Goal: Understand site structure: Understand site structure

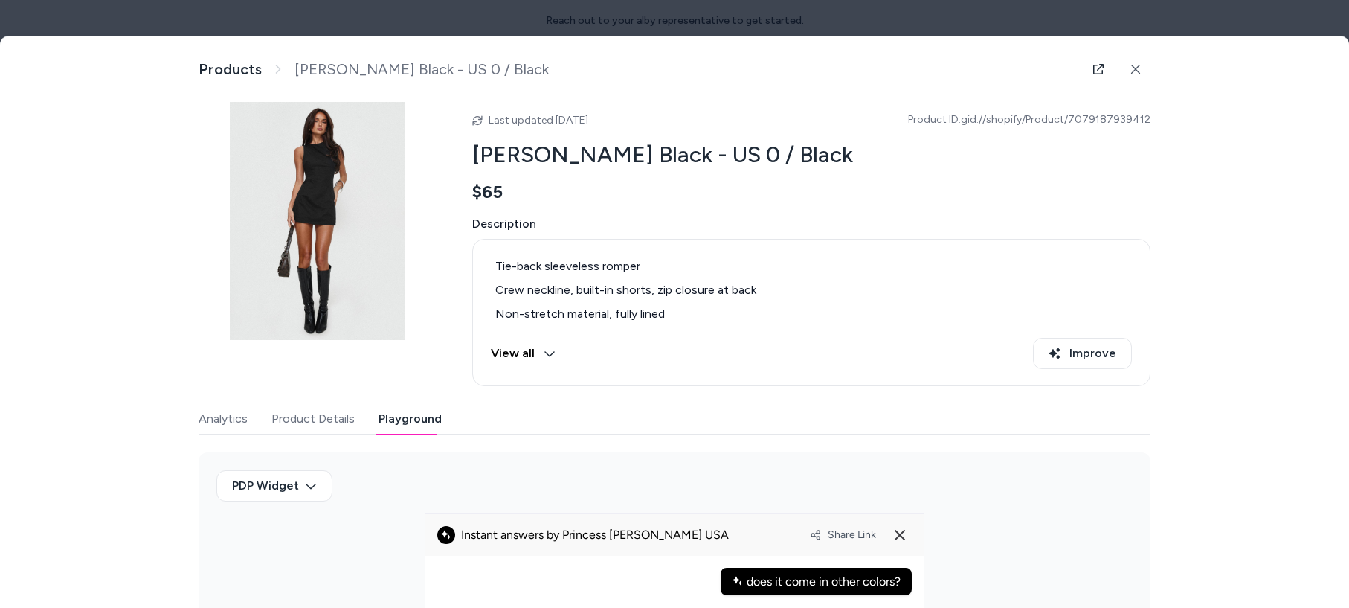
scroll to position [36, 0]
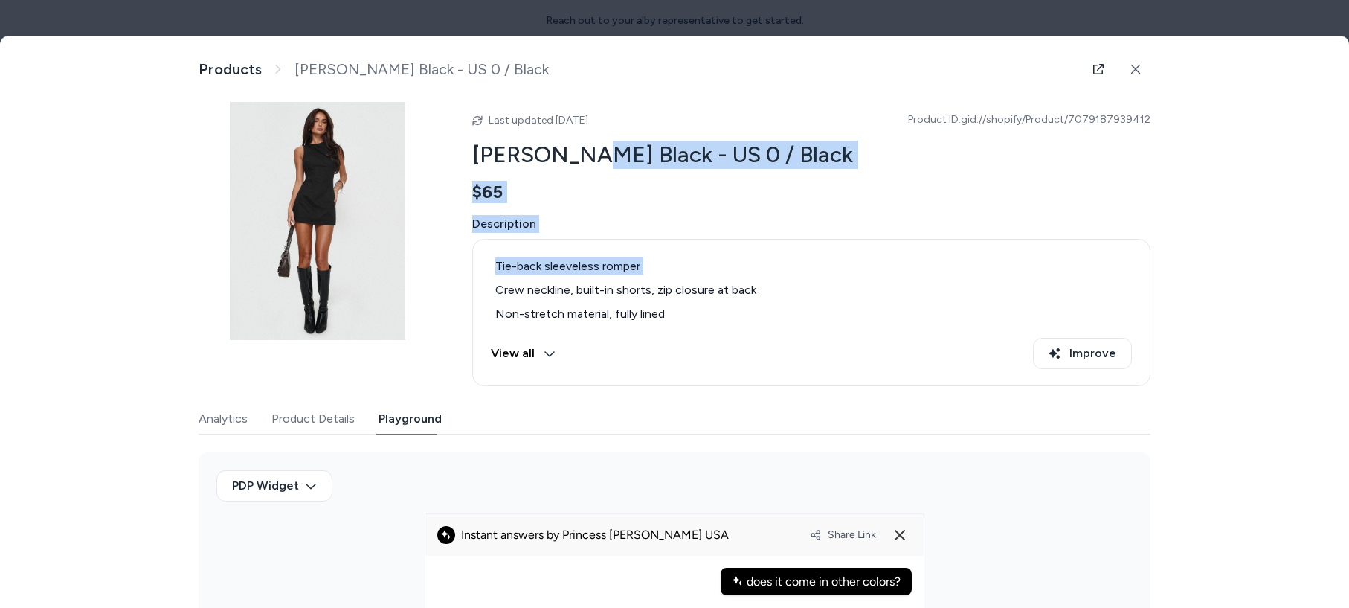
drag, startPoint x: 592, startPoint y: 141, endPoint x: 592, endPoint y: 280, distance: 138.3
click at [596, 279] on div "Last updated [DATE] Product ID: gid://shopify/Product/7079187939412 Yumiko Romp…" at bounding box center [811, 244] width 678 height 284
click at [1147, 68] on button at bounding box center [1136, 69] width 30 height 30
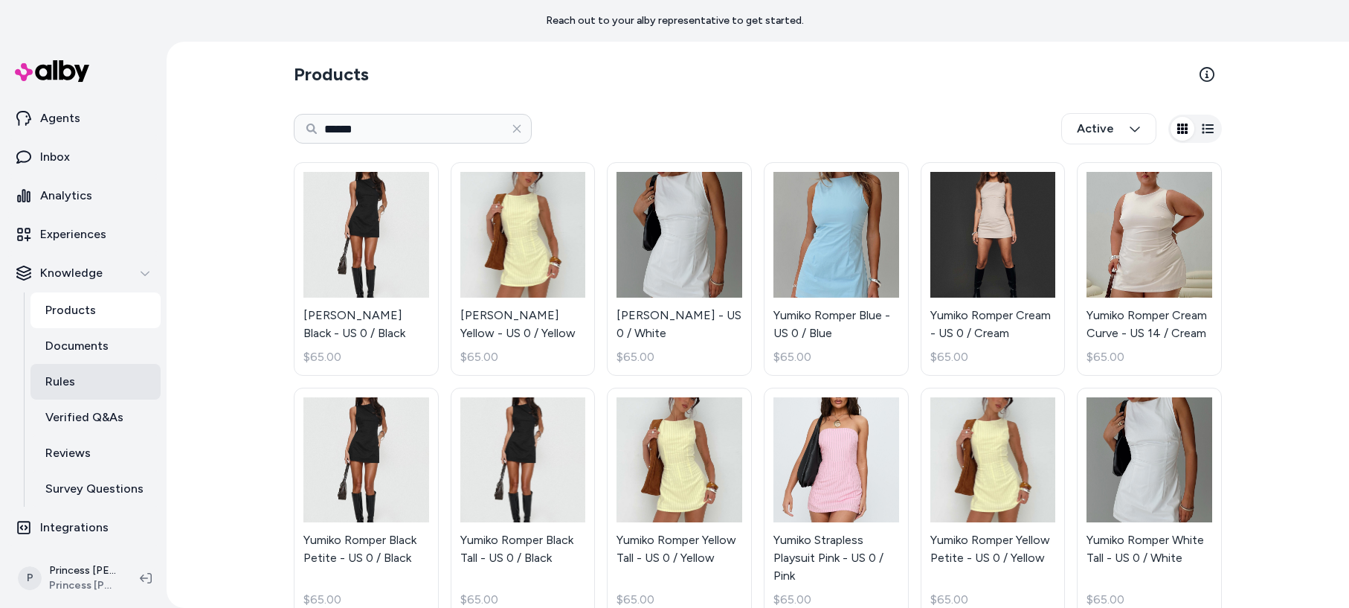
click at [82, 384] on link "Rules" at bounding box center [95, 382] width 130 height 36
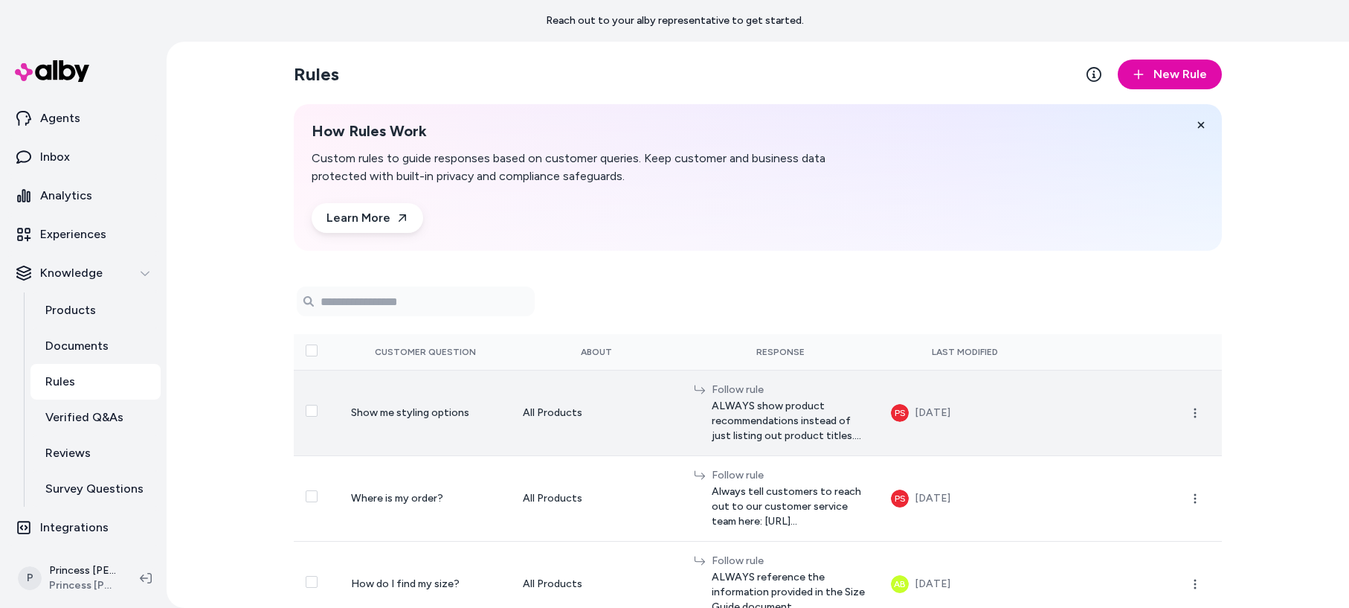
scroll to position [16, 0]
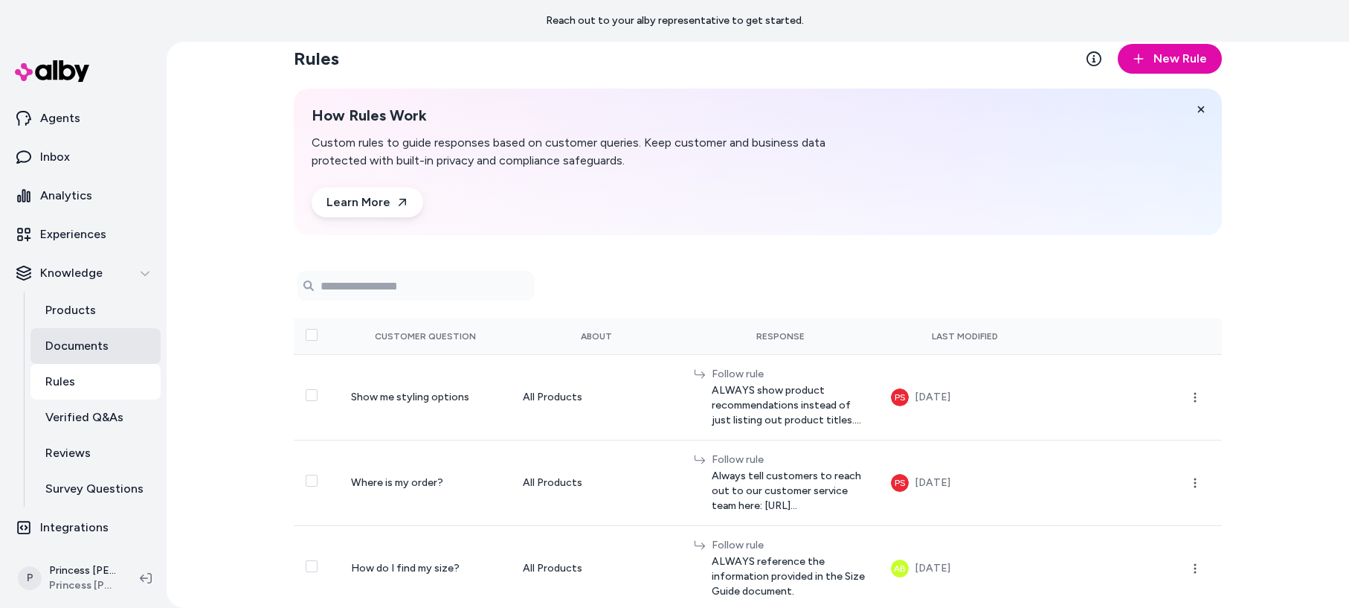
click at [107, 351] on link "Documents" at bounding box center [95, 346] width 130 height 36
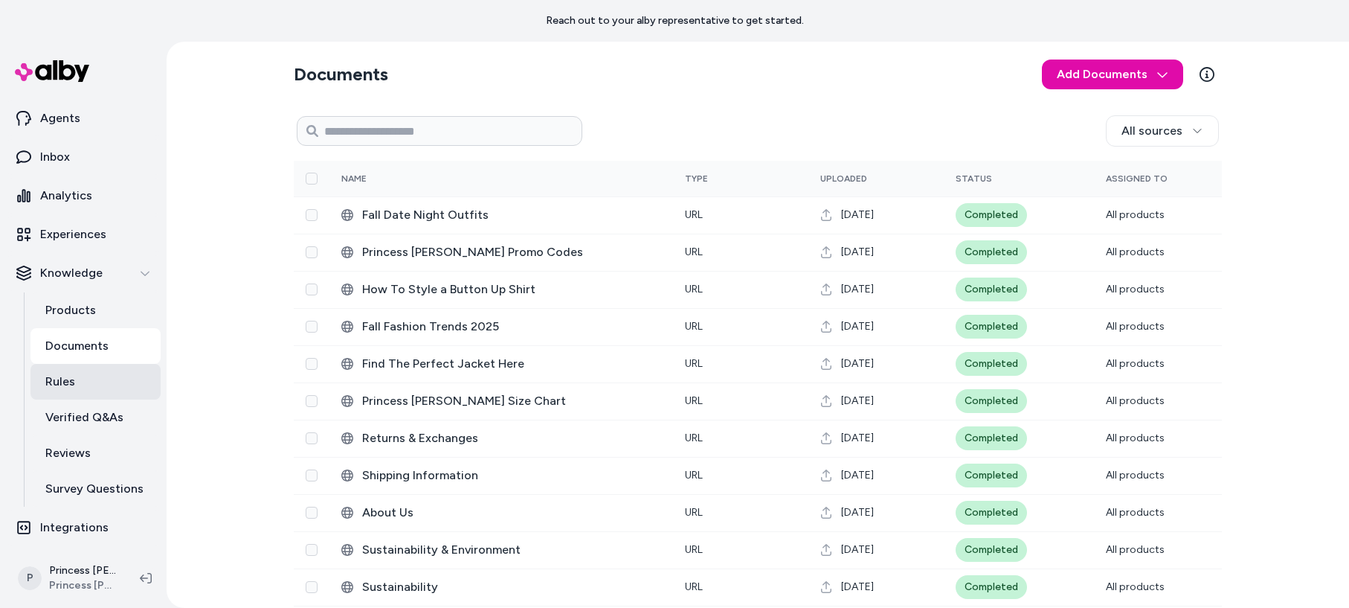
click at [106, 387] on link "Rules" at bounding box center [95, 382] width 130 height 36
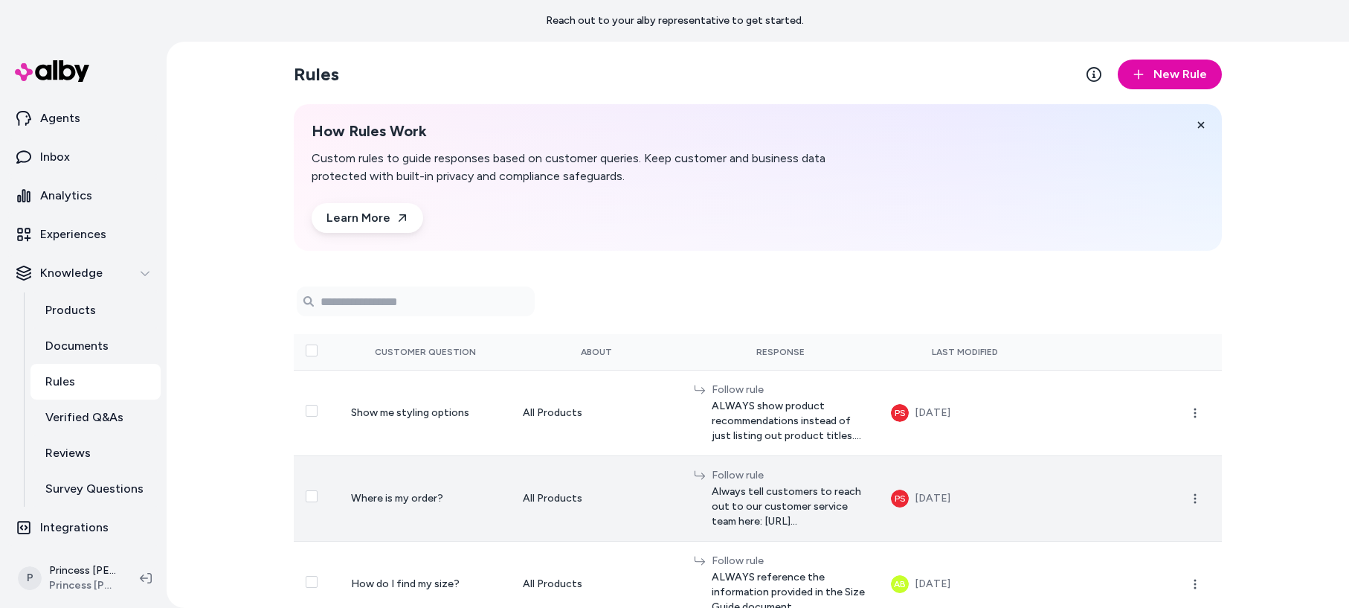
scroll to position [16, 0]
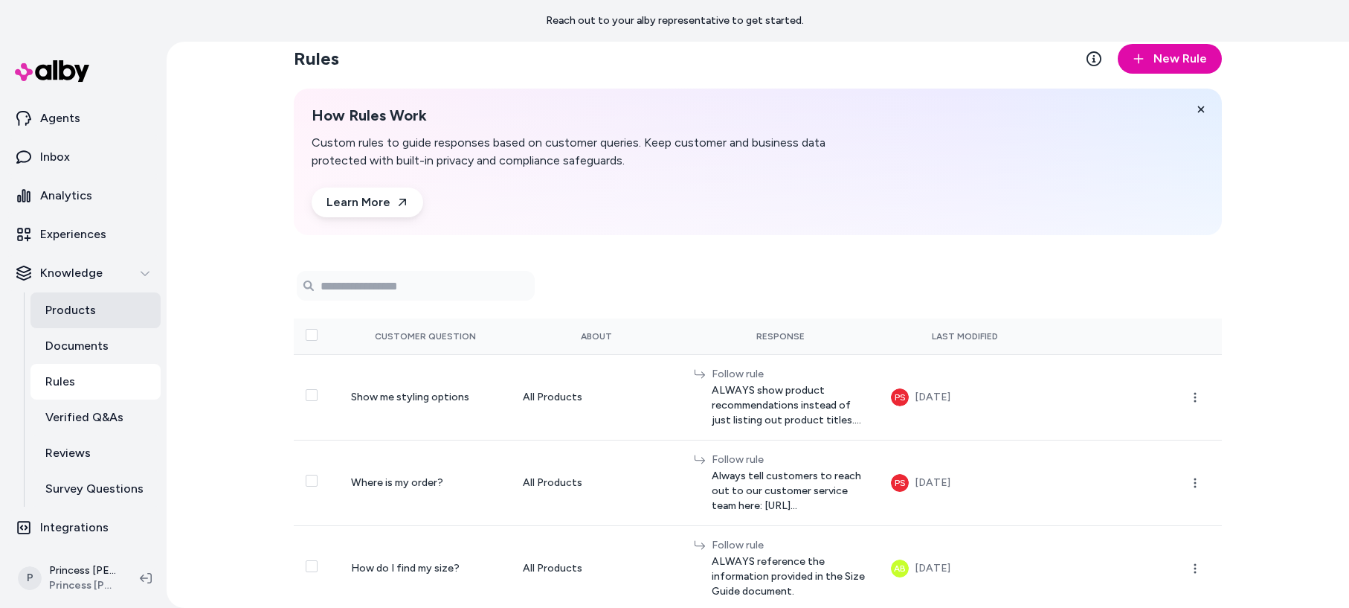
click at [73, 301] on p "Products" at bounding box center [70, 310] width 51 height 18
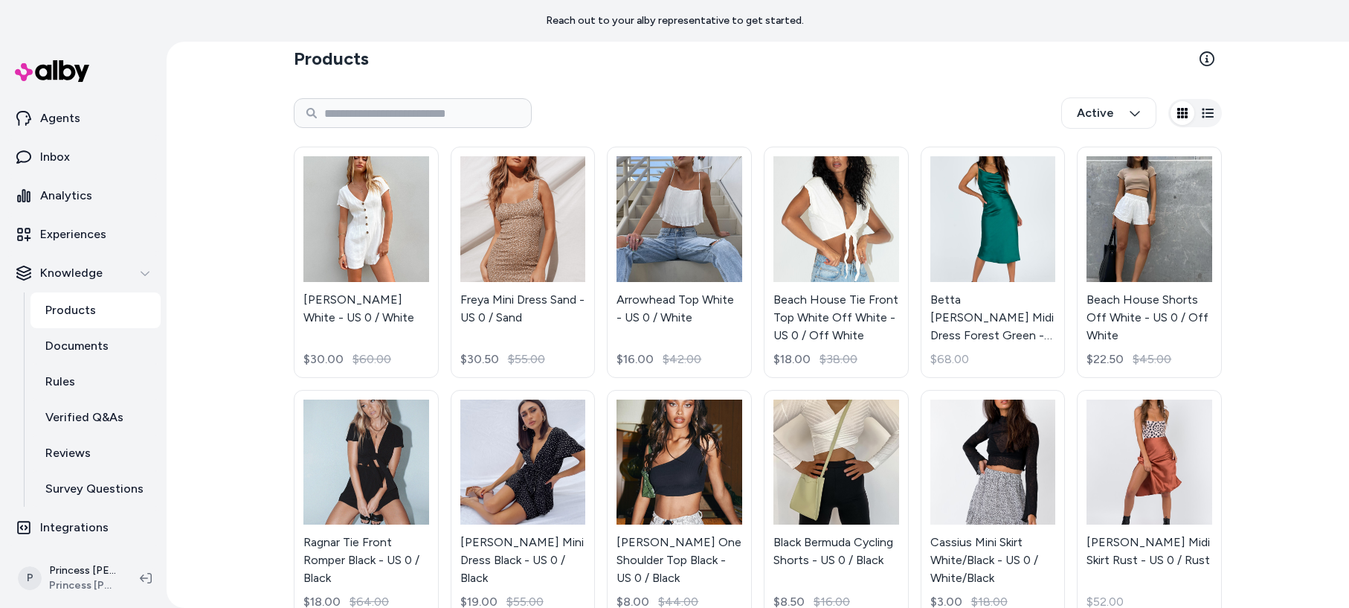
click at [445, 131] on div "Active" at bounding box center [758, 112] width 928 height 49
click at [441, 121] on input at bounding box center [413, 113] width 238 height 30
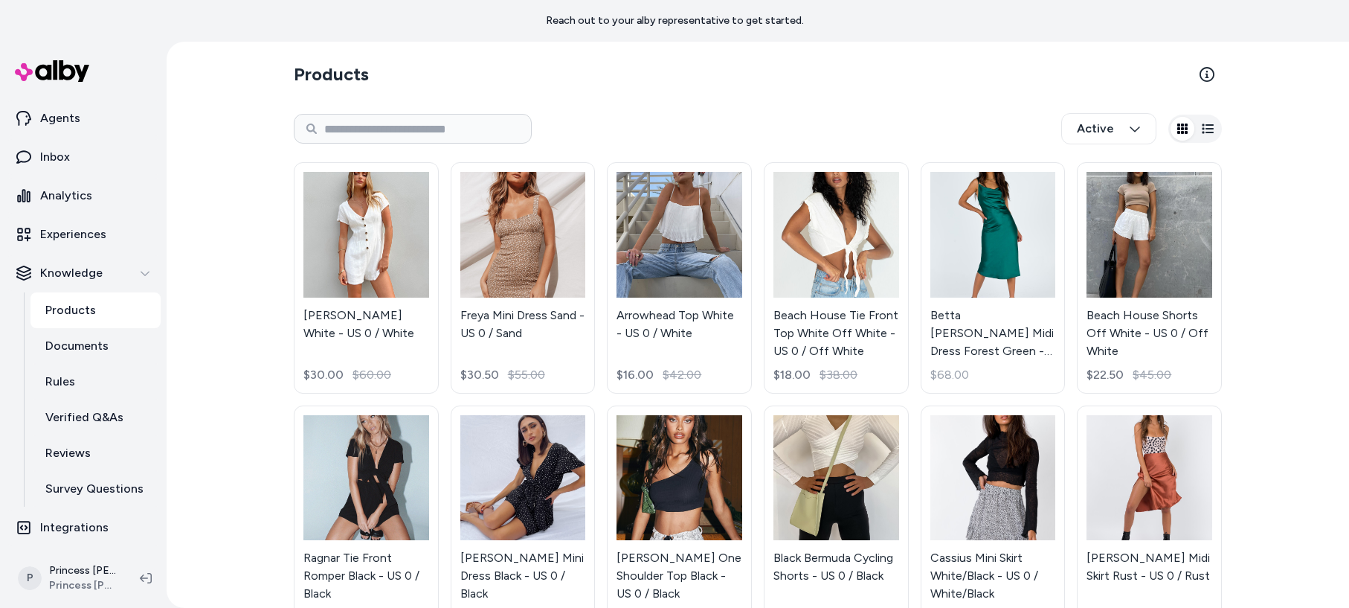
click at [431, 126] on input at bounding box center [413, 129] width 238 height 30
click at [579, 136] on div "Active" at bounding box center [758, 128] width 928 height 49
click at [260, 321] on div "Products Active Adi Romper White - US 0 / White $30.00 $60.00 Freya Mini Dress …" at bounding box center [758, 325] width 1182 height 566
click at [380, 137] on input at bounding box center [413, 129] width 238 height 30
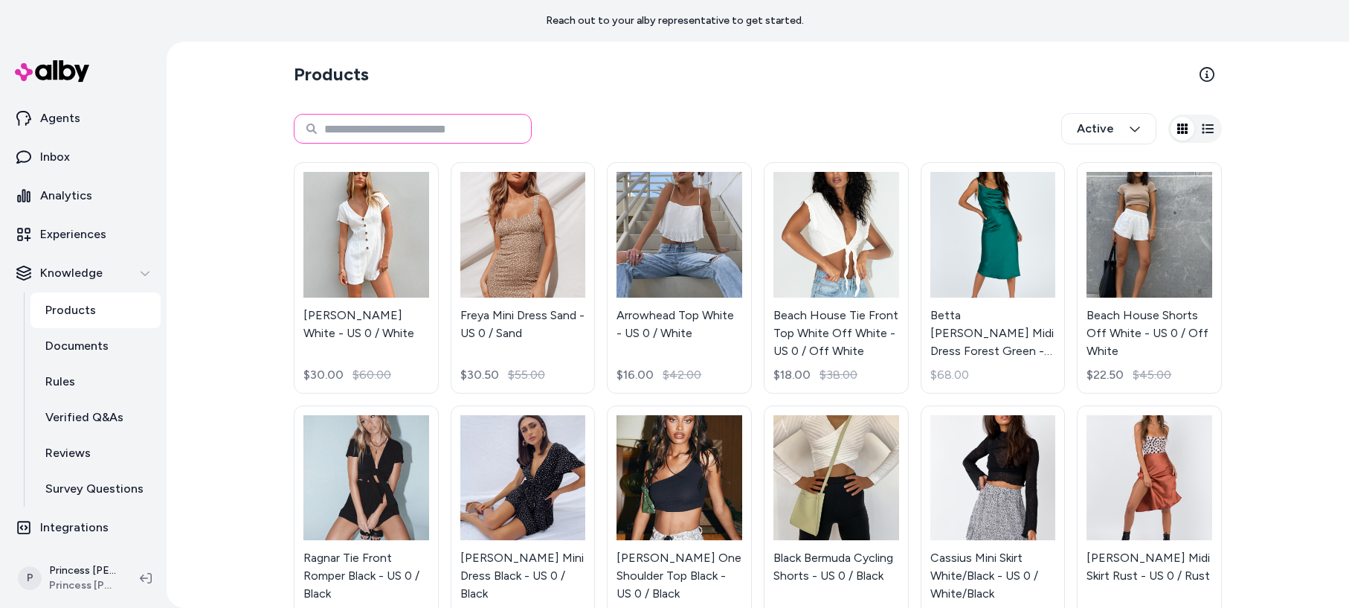
click at [377, 115] on input at bounding box center [413, 129] width 238 height 30
click at [372, 128] on input at bounding box center [413, 129] width 238 height 30
click at [863, 109] on div "Active" at bounding box center [758, 128] width 928 height 49
click at [430, 133] on input at bounding box center [413, 129] width 238 height 30
click at [442, 126] on input "******" at bounding box center [413, 129] width 238 height 30
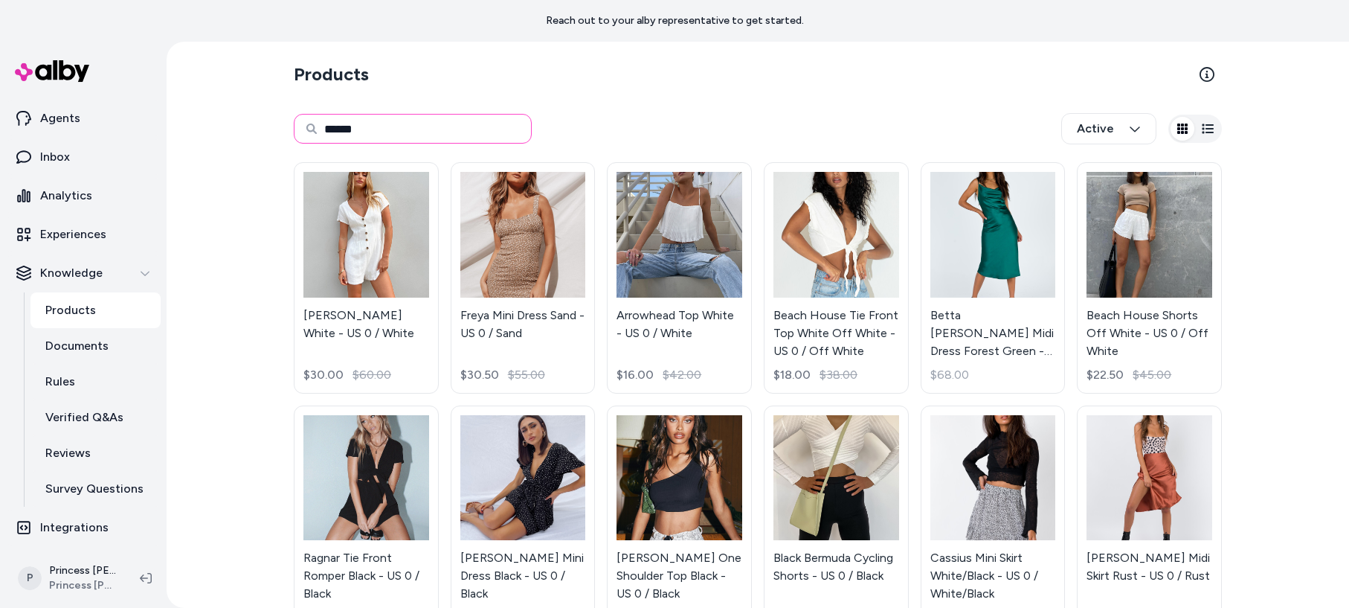
click at [442, 126] on input "******" at bounding box center [413, 129] width 238 height 30
type input "****"
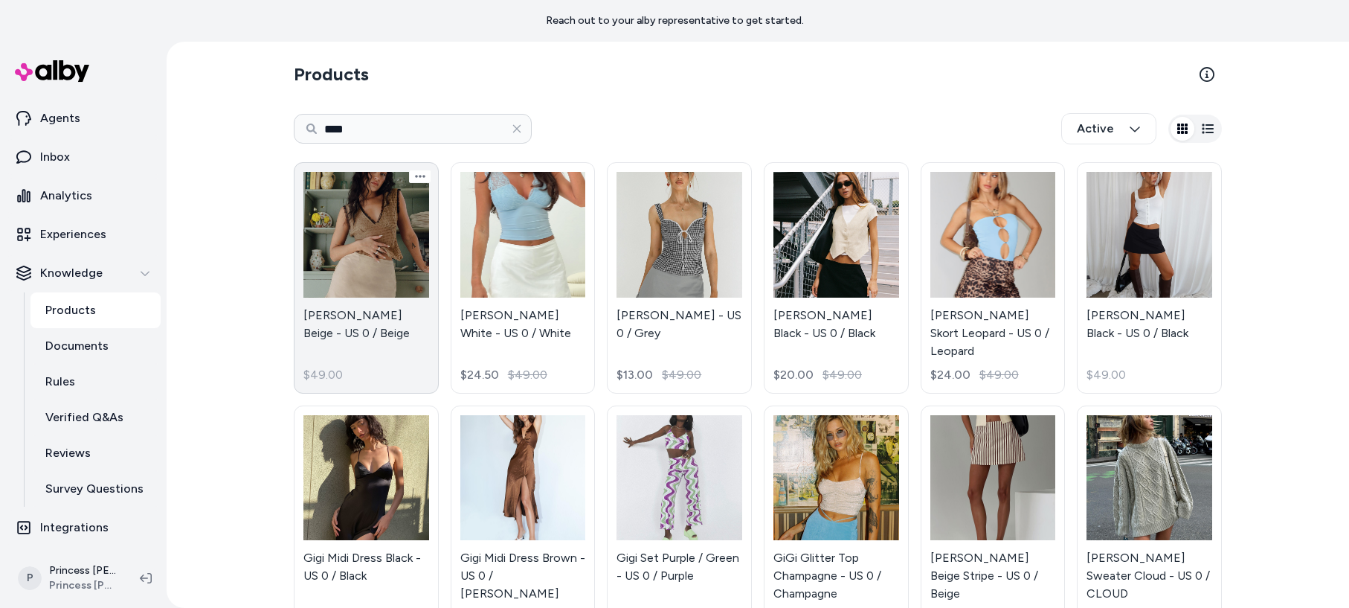
click at [390, 290] on link "[PERSON_NAME] Beige - US 0 / Beige $49.00" at bounding box center [366, 277] width 145 height 231
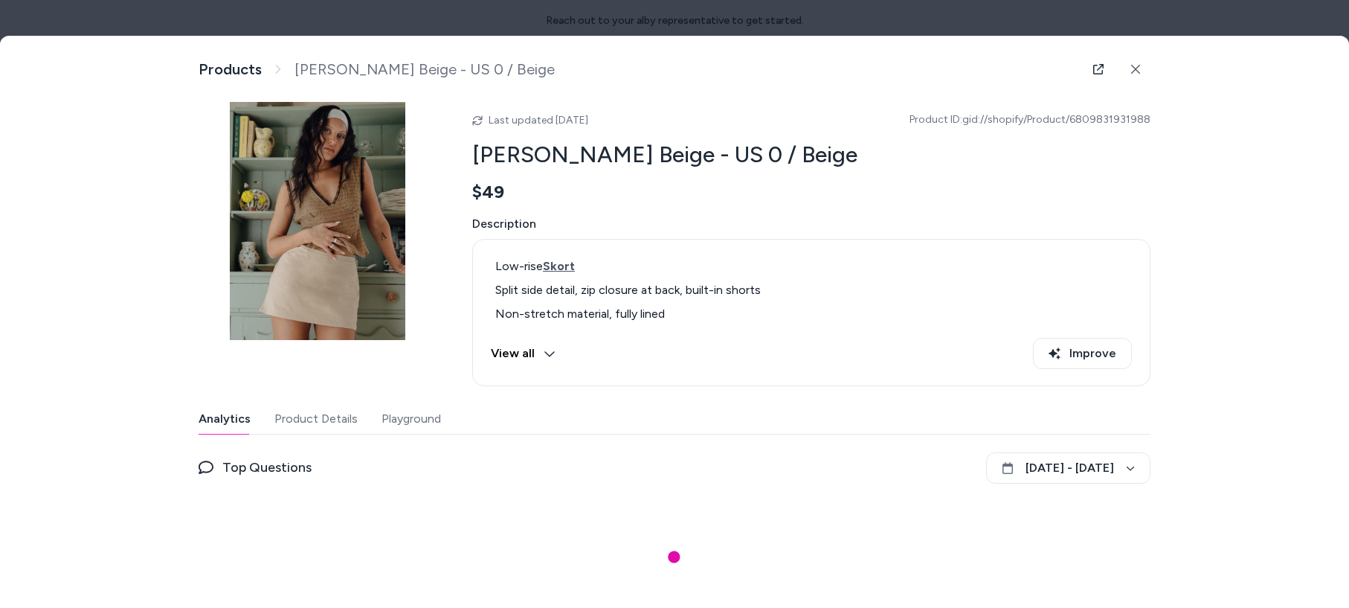
scroll to position [25, 0]
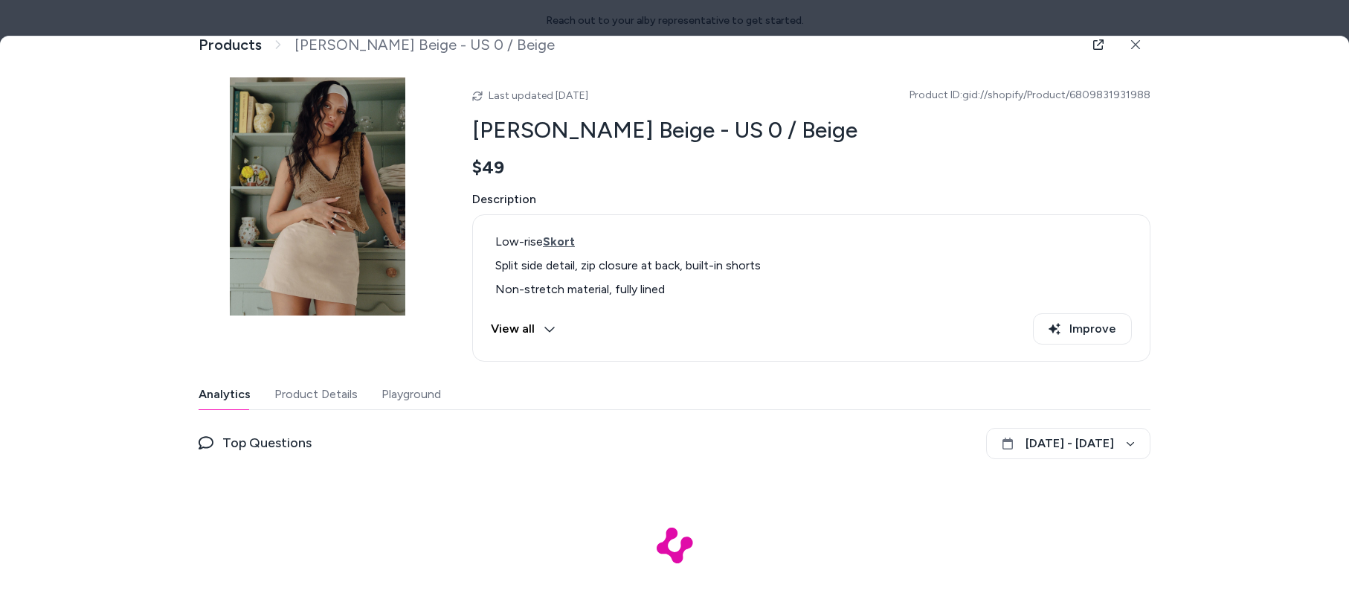
click at [405, 387] on button "Playground" at bounding box center [410, 394] width 59 height 30
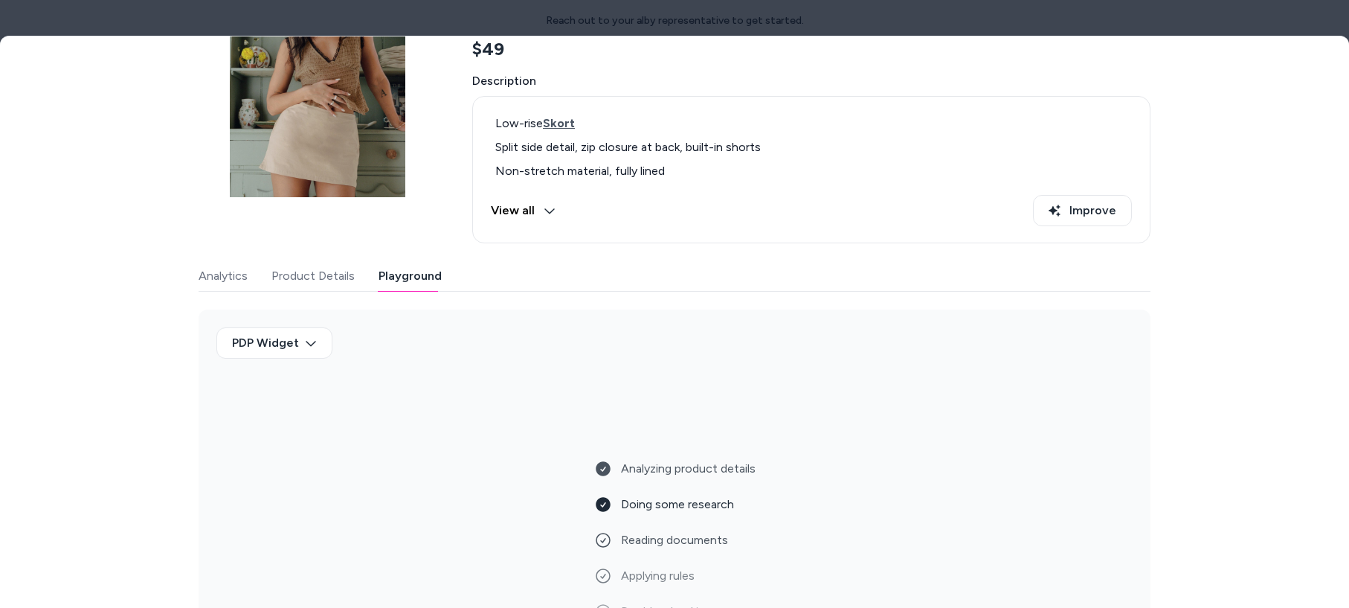
scroll to position [133, 0]
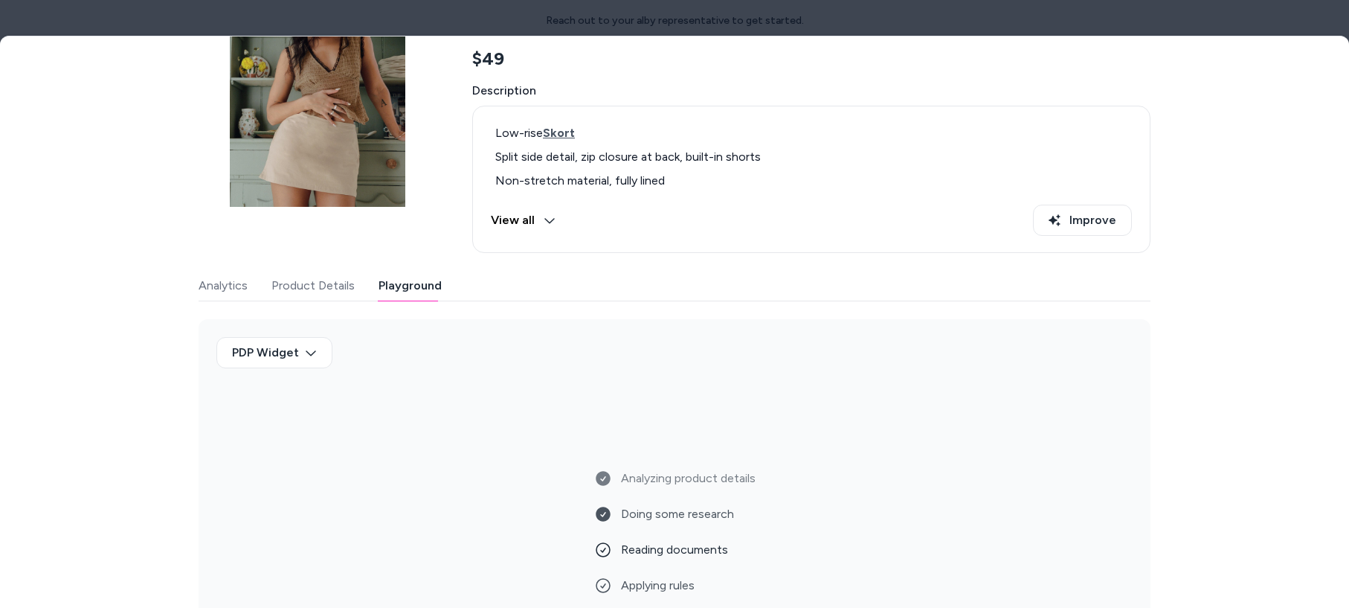
click at [544, 222] on icon at bounding box center [550, 220] width 12 height 12
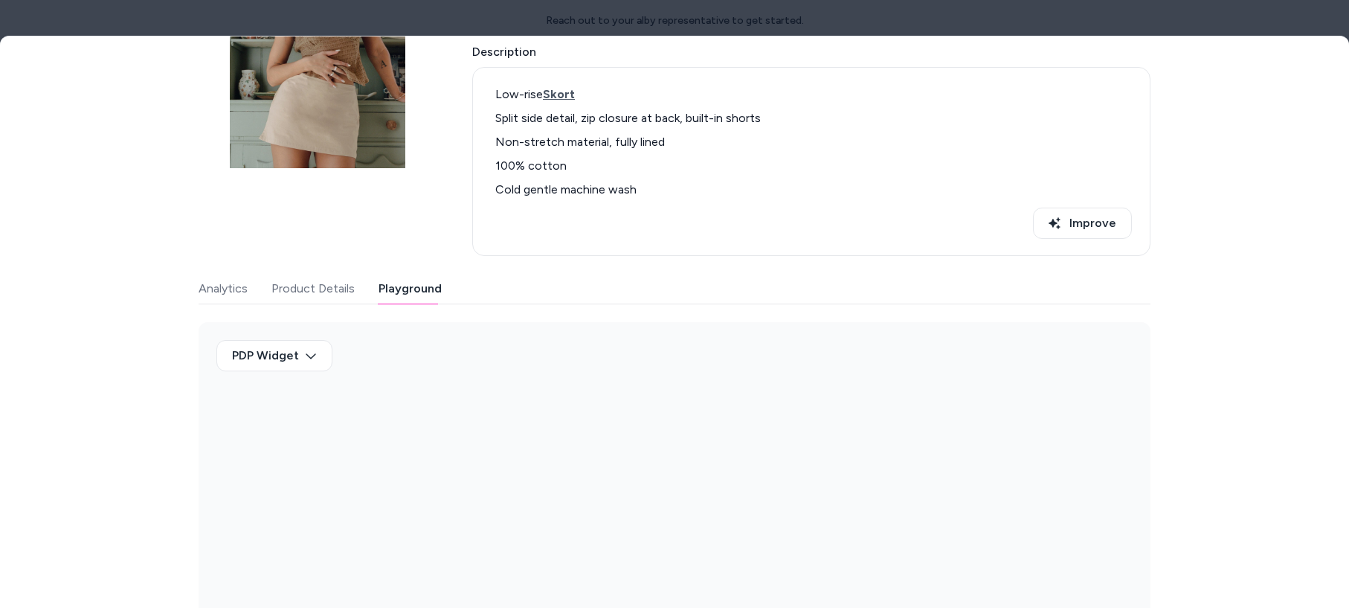
scroll to position [172, 0]
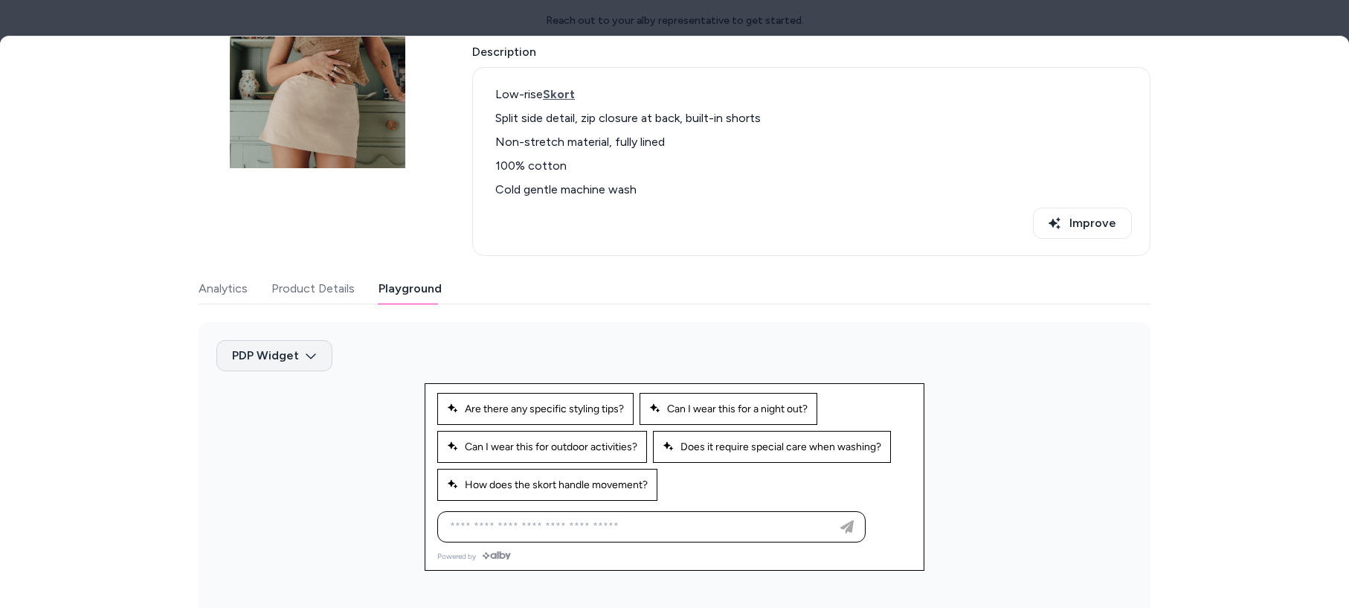
click at [280, 354] on body "Reach out to your alby representative to get started. Home Agents Inbox Analyti…" at bounding box center [674, 304] width 1349 height 608
click at [155, 422] on div at bounding box center [674, 304] width 1349 height 608
drag, startPoint x: 187, startPoint y: 329, endPoint x: 332, endPoint y: 550, distance: 263.8
click at [342, 557] on div "Product Details View and manage product information Products [PERSON_NAME] Beig…" at bounding box center [674, 339] width 1349 height 607
click at [387, 494] on div "PDP Widget" at bounding box center [675, 470] width 952 height 297
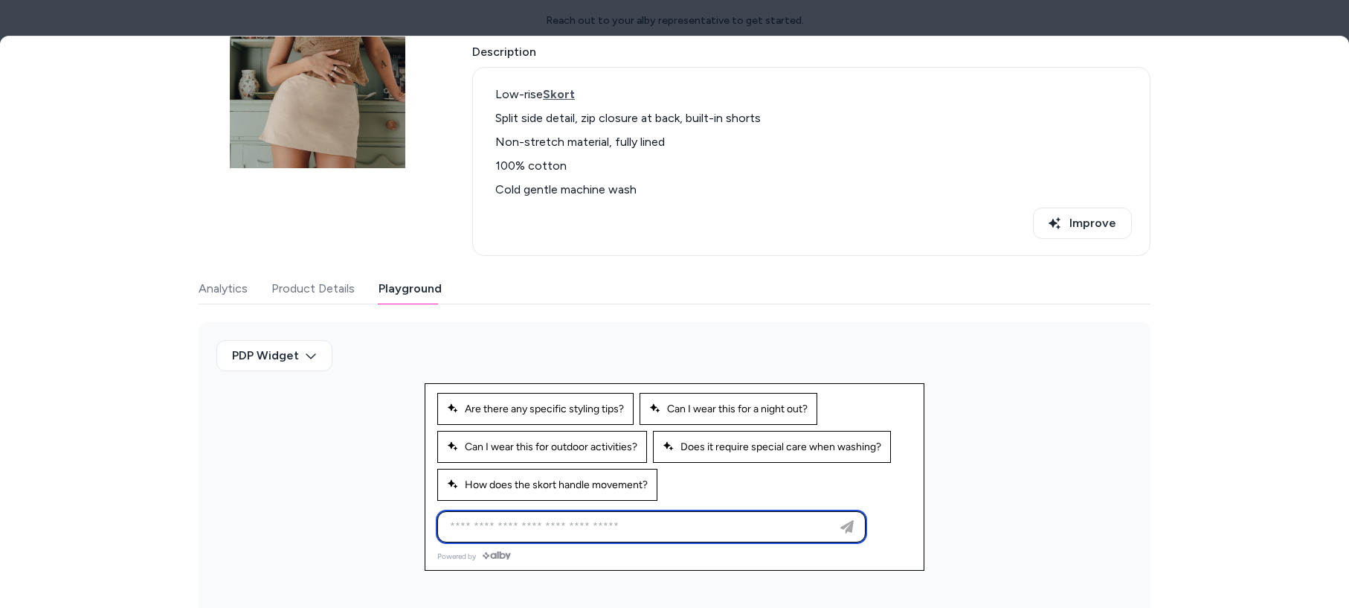
click at [586, 528] on input at bounding box center [636, 527] width 391 height 18
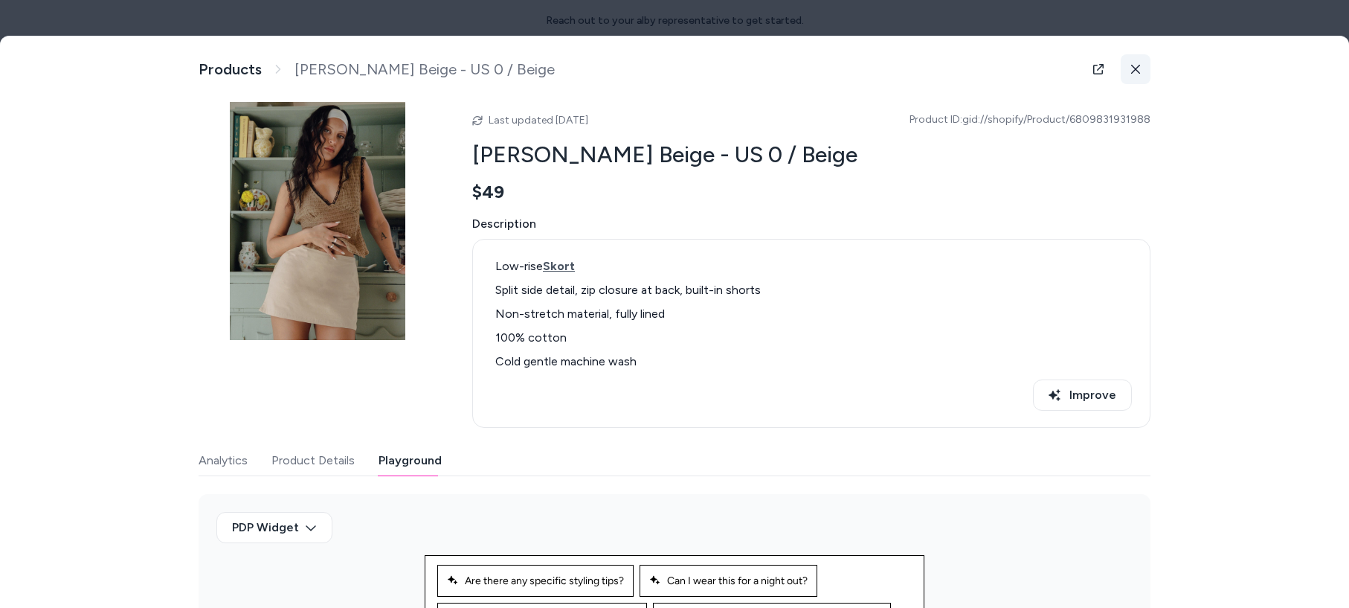
click at [1146, 72] on button at bounding box center [1136, 69] width 30 height 30
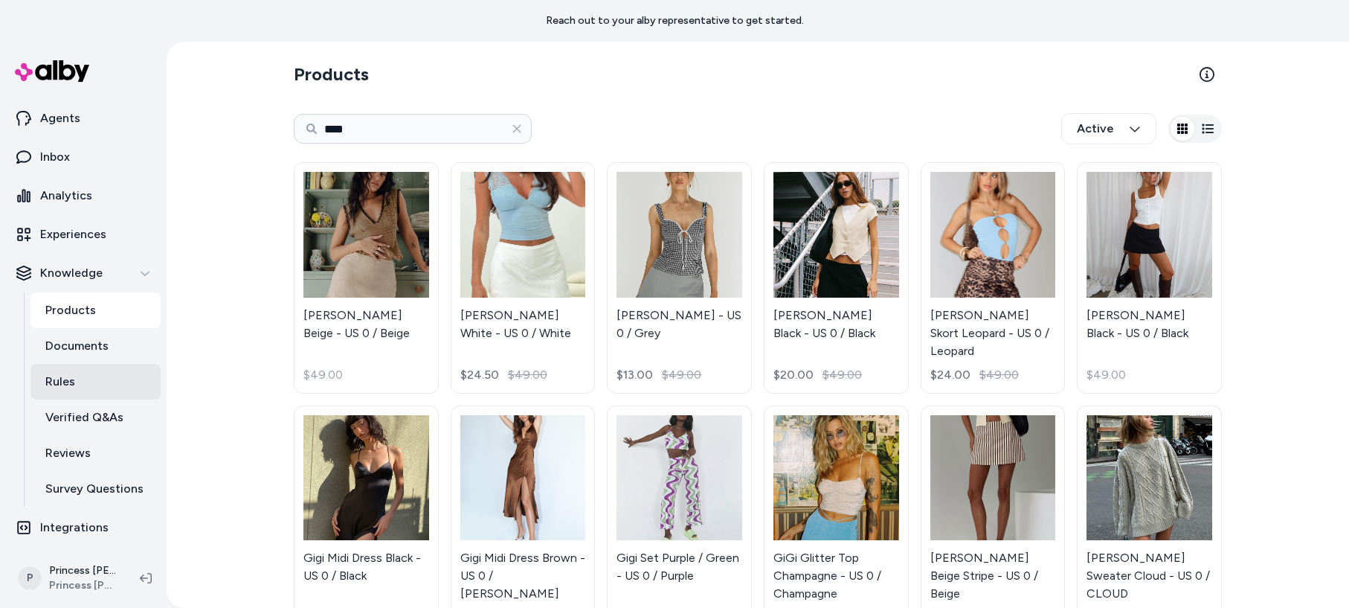
click at [71, 389] on p "Rules" at bounding box center [60, 382] width 30 height 18
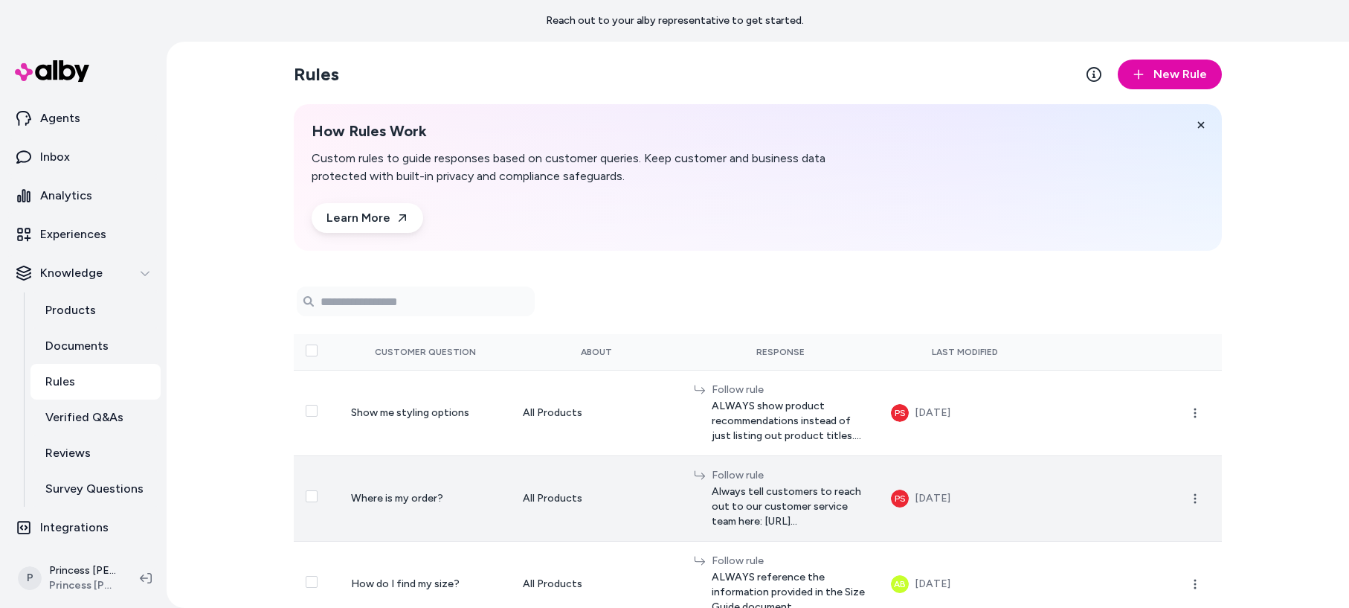
scroll to position [16, 0]
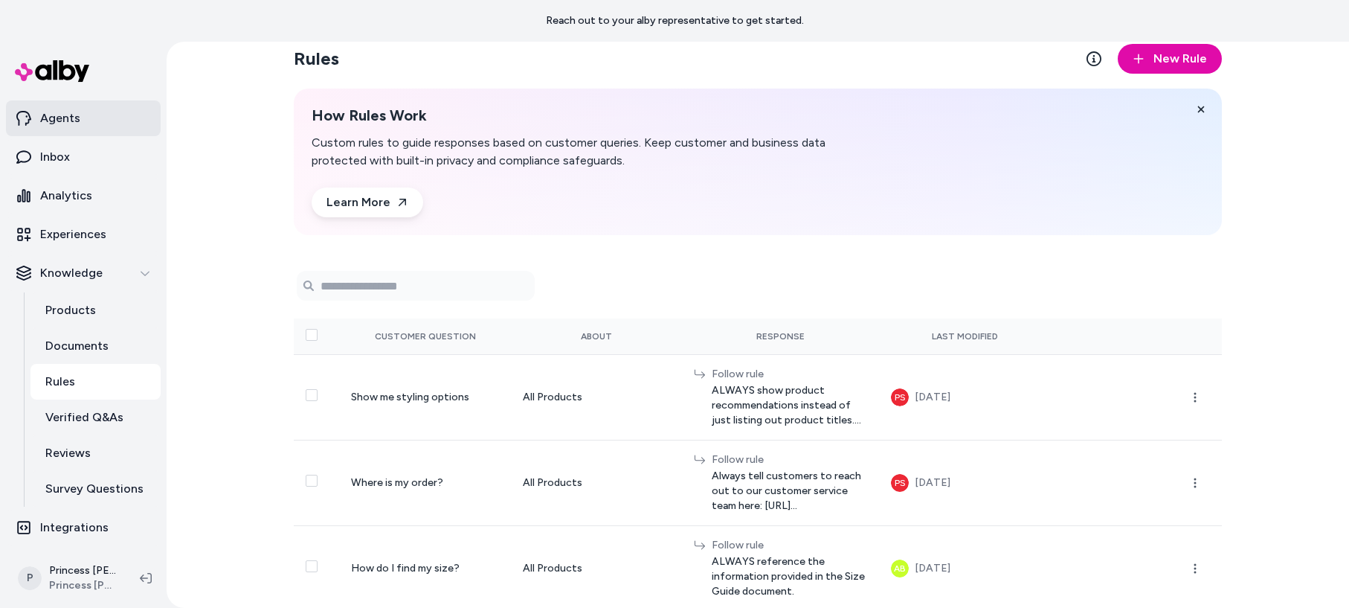
click at [80, 123] on link "Agents" at bounding box center [83, 118] width 155 height 36
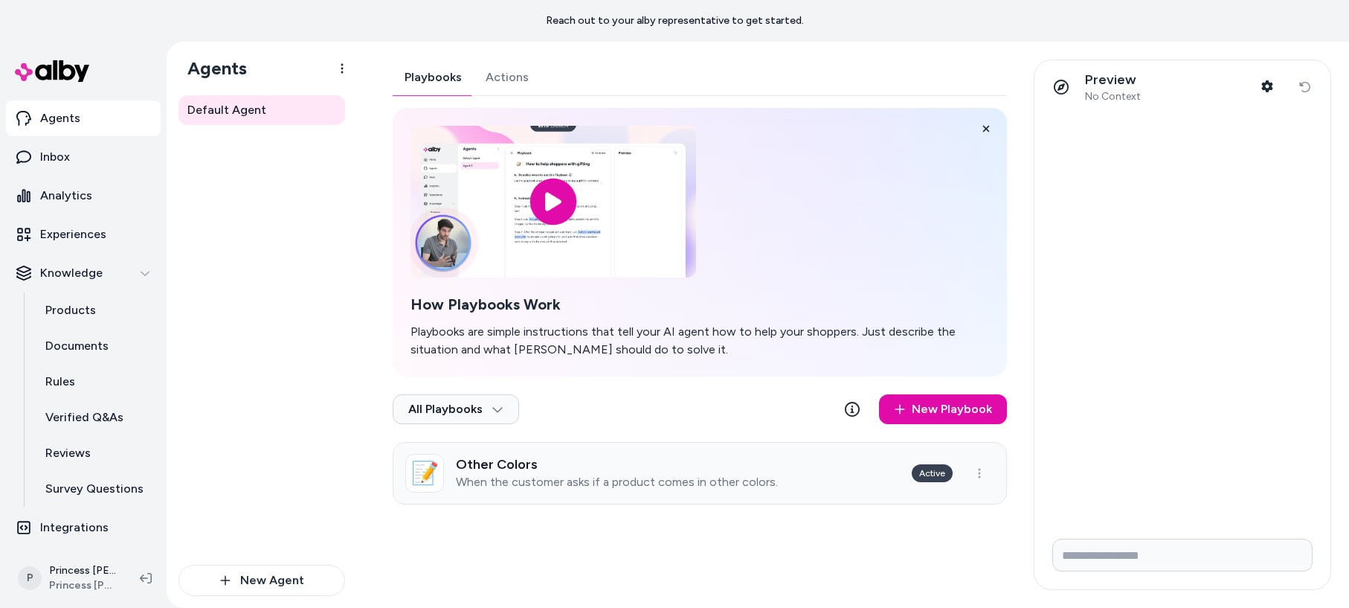
click at [724, 464] on h3 "Other Colors" at bounding box center [617, 464] width 322 height 15
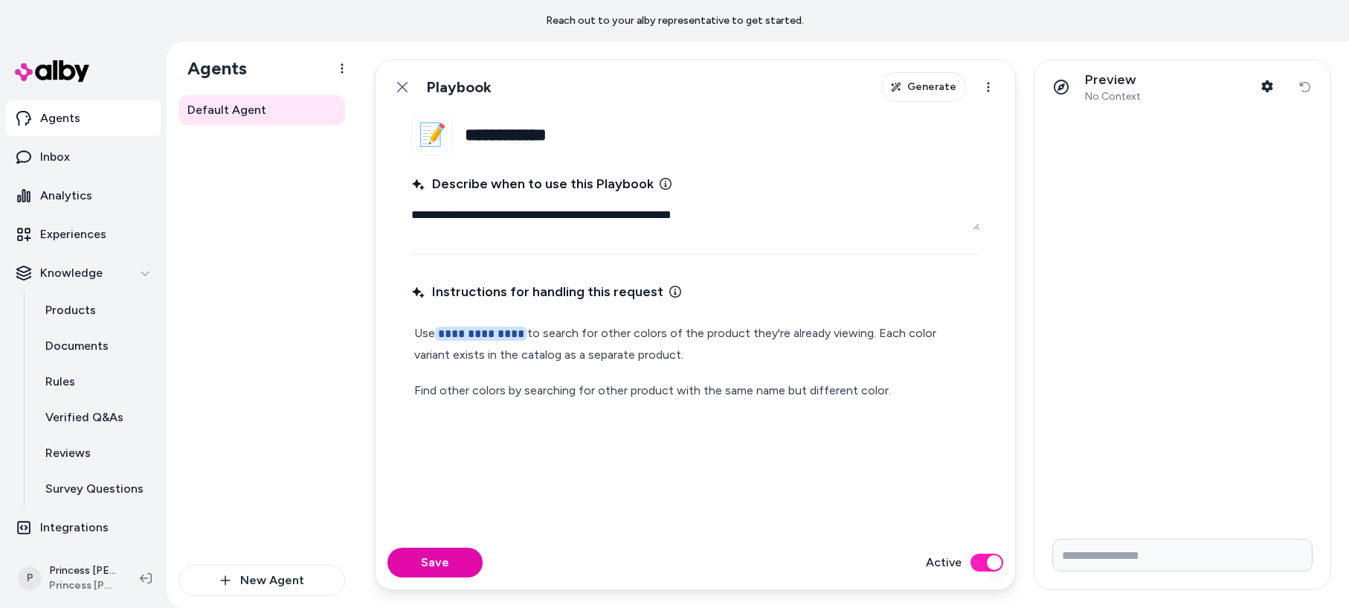
click at [515, 321] on div "**********" at bounding box center [695, 362] width 568 height 84
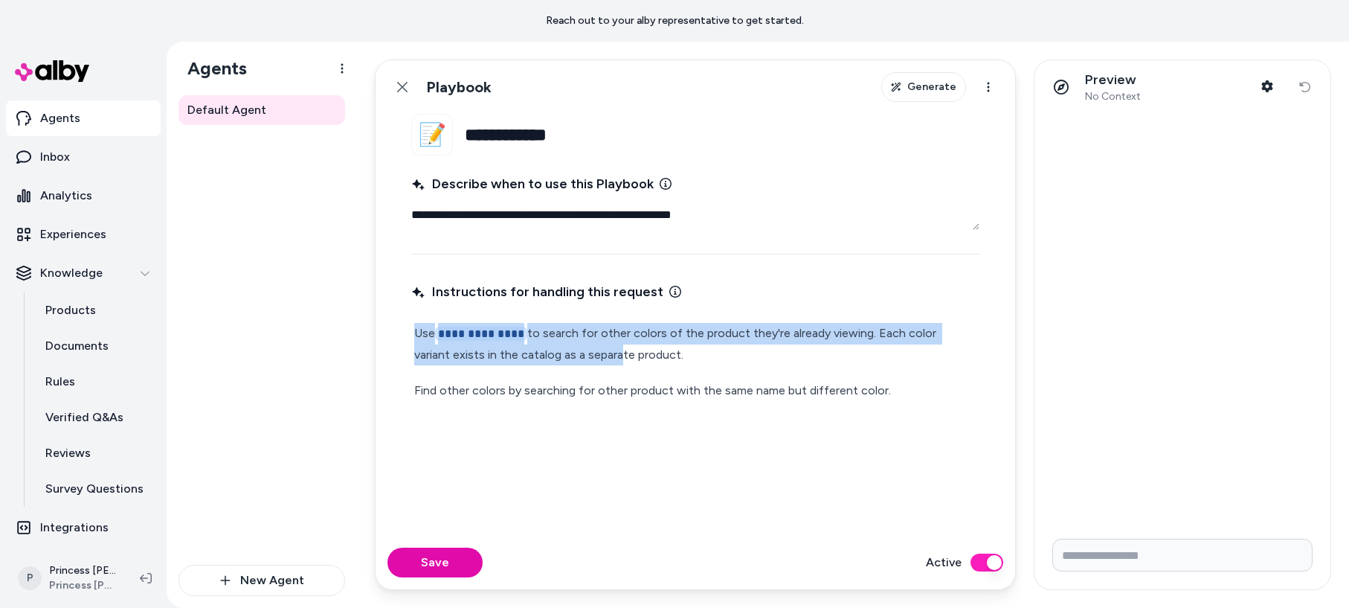
drag, startPoint x: 576, startPoint y: 361, endPoint x: 571, endPoint y: 298, distance: 63.4
click at [571, 298] on div "**********" at bounding box center [695, 397] width 568 height 239
click at [570, 298] on span "Instructions for handling this request" at bounding box center [537, 291] width 252 height 21
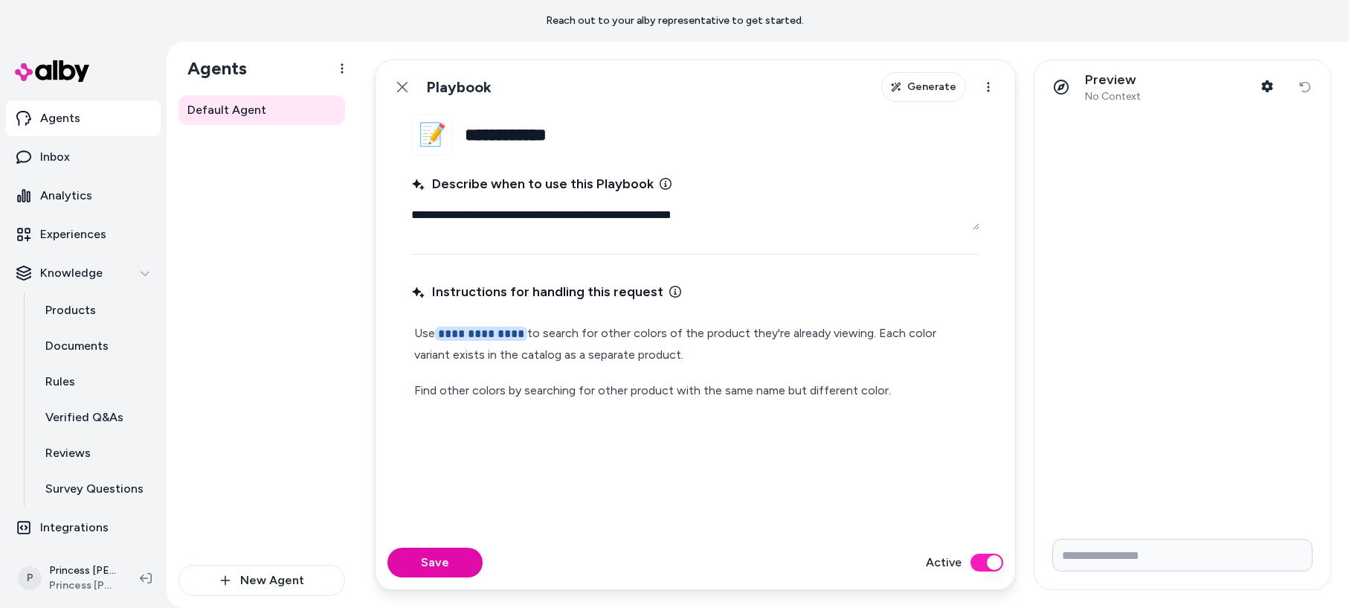
click at [578, 286] on span "Instructions for handling this request" at bounding box center [537, 291] width 252 height 21
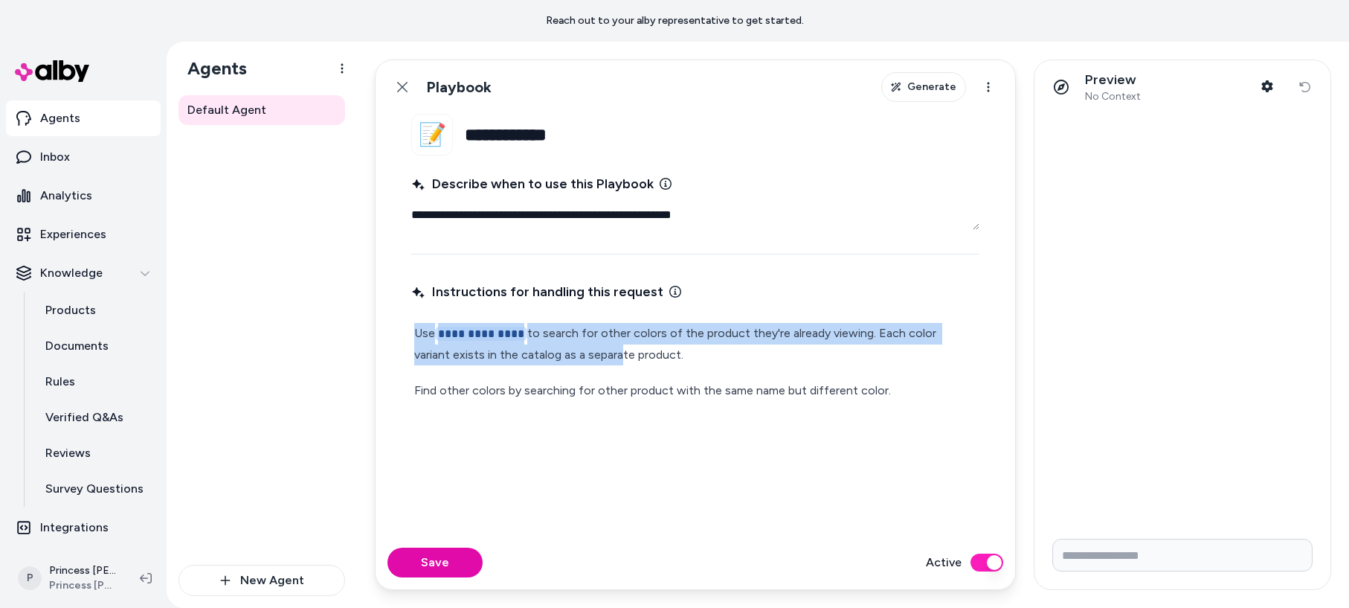
click at [578, 286] on span "Instructions for handling this request" at bounding box center [537, 291] width 252 height 21
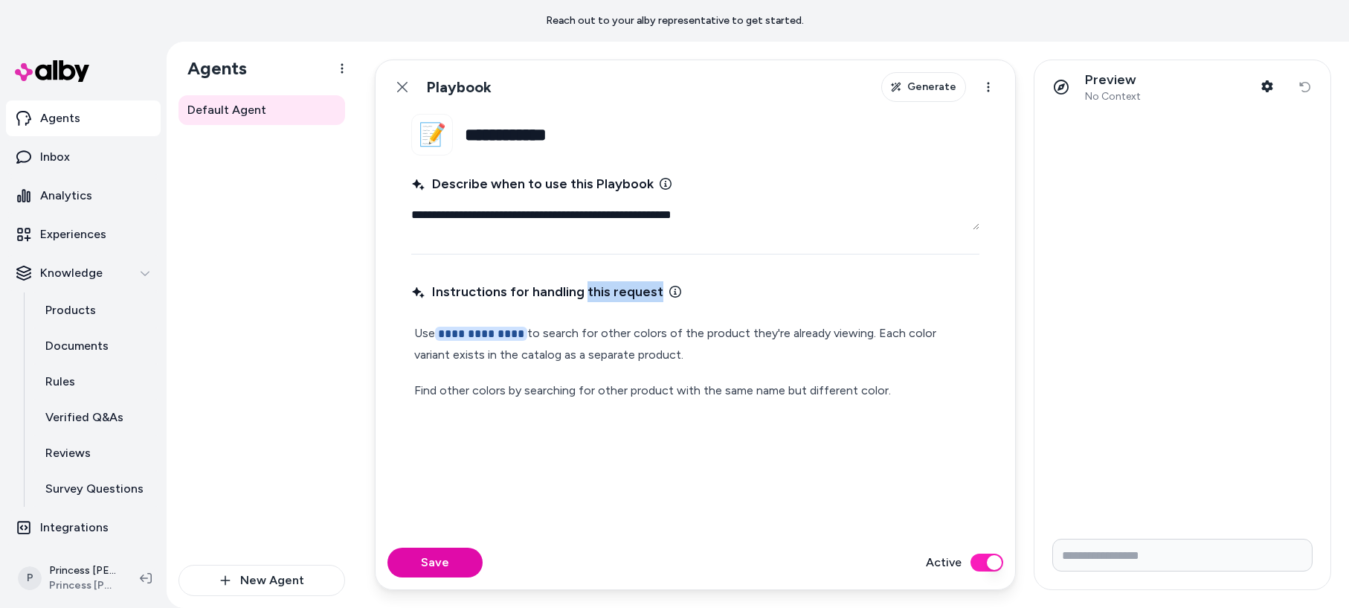
drag, startPoint x: 584, startPoint y: 289, endPoint x: 673, endPoint y: 315, distance: 92.9
click at [673, 315] on div "**********" at bounding box center [695, 397] width 568 height 239
click at [646, 361] on p "**********" at bounding box center [695, 344] width 562 height 42
click at [1106, 81] on p "Preview" at bounding box center [1113, 79] width 56 height 17
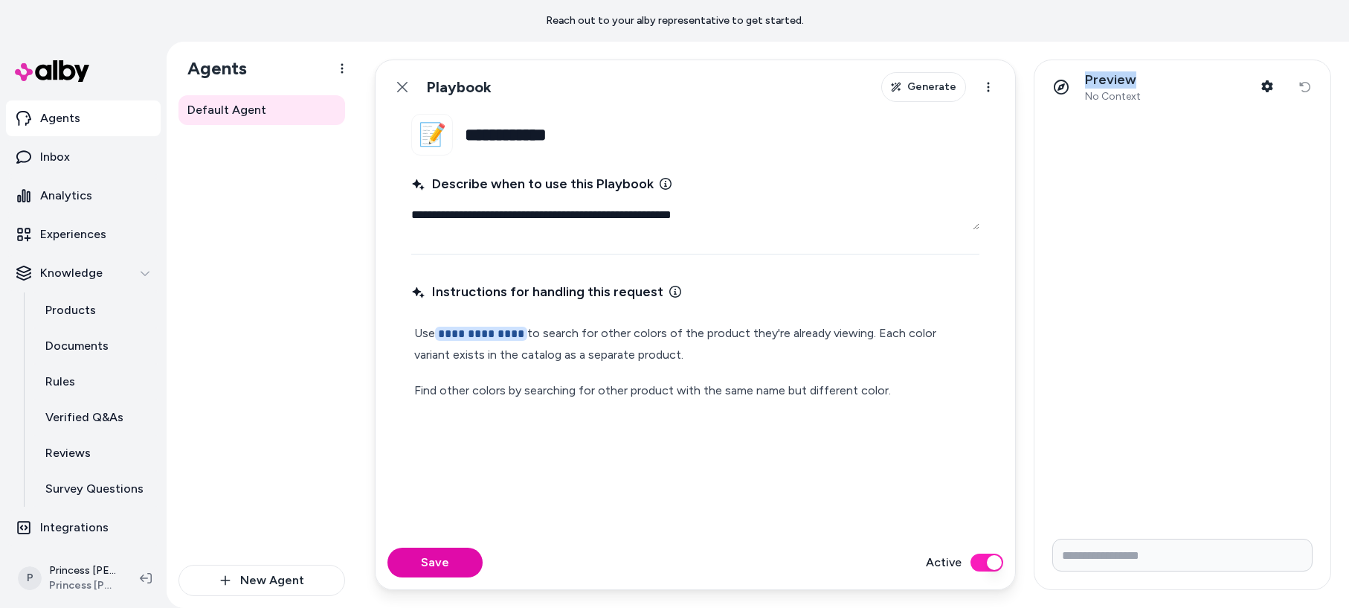
click at [1106, 81] on p "Preview" at bounding box center [1113, 79] width 56 height 17
drag, startPoint x: 1121, startPoint y: 104, endPoint x: 1095, endPoint y: 51, distance: 59.9
click at [1095, 51] on div "**********" at bounding box center [853, 325] width 992 height 566
click at [516, 331] on span "**********" at bounding box center [481, 333] width 92 height 14
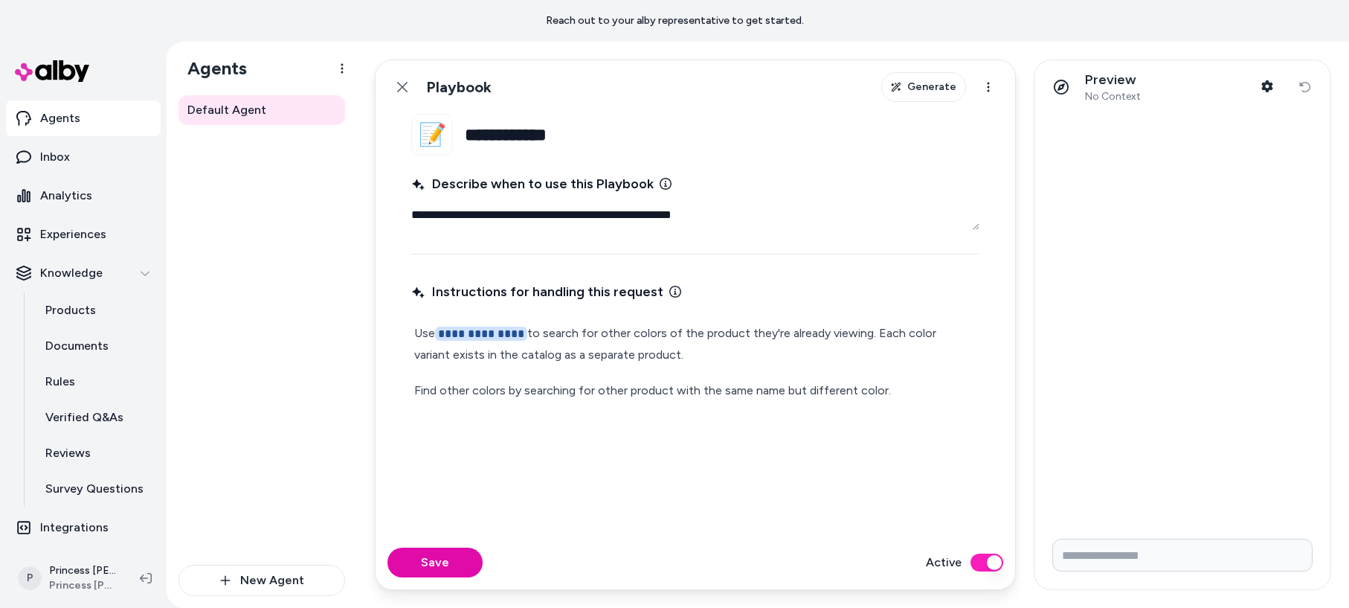
click at [560, 340] on p "**********" at bounding box center [695, 344] width 562 height 42
click at [297, 254] on div "Default Agent" at bounding box center [261, 329] width 167 height 469
click at [408, 83] on button "Back" at bounding box center [402, 87] width 30 height 30
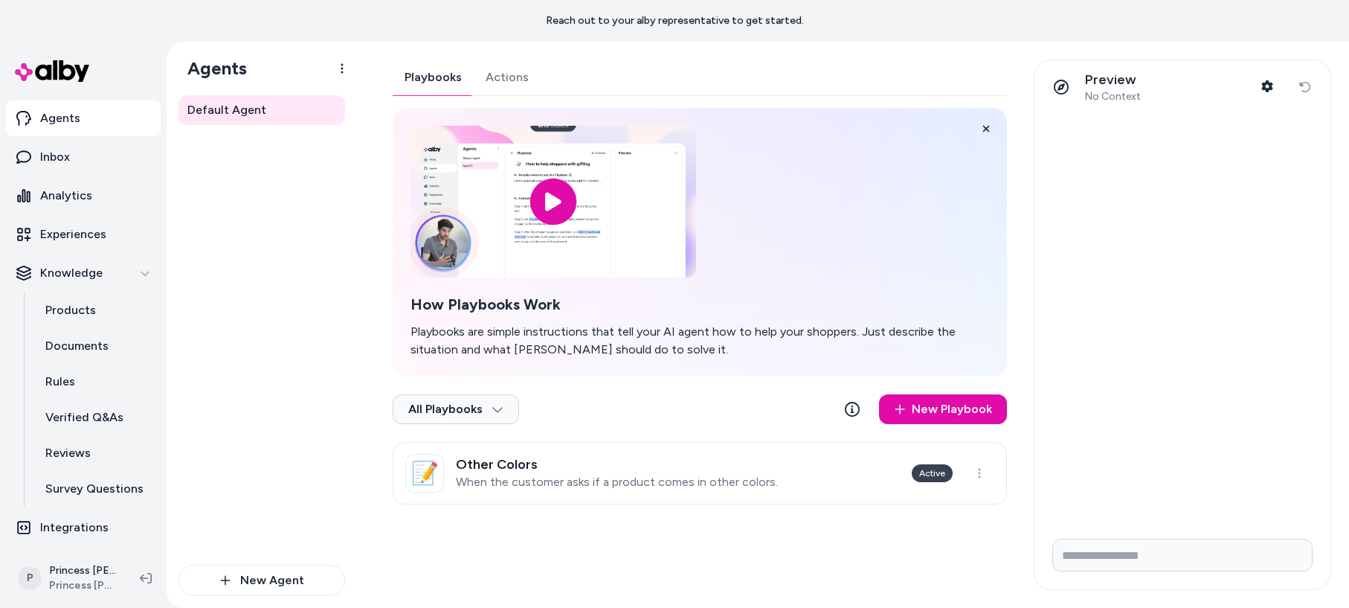
click at [506, 78] on div "Playbooks Actions How Playbooks Work Playbooks are simple instructions that tel…" at bounding box center [700, 281] width 614 height 445
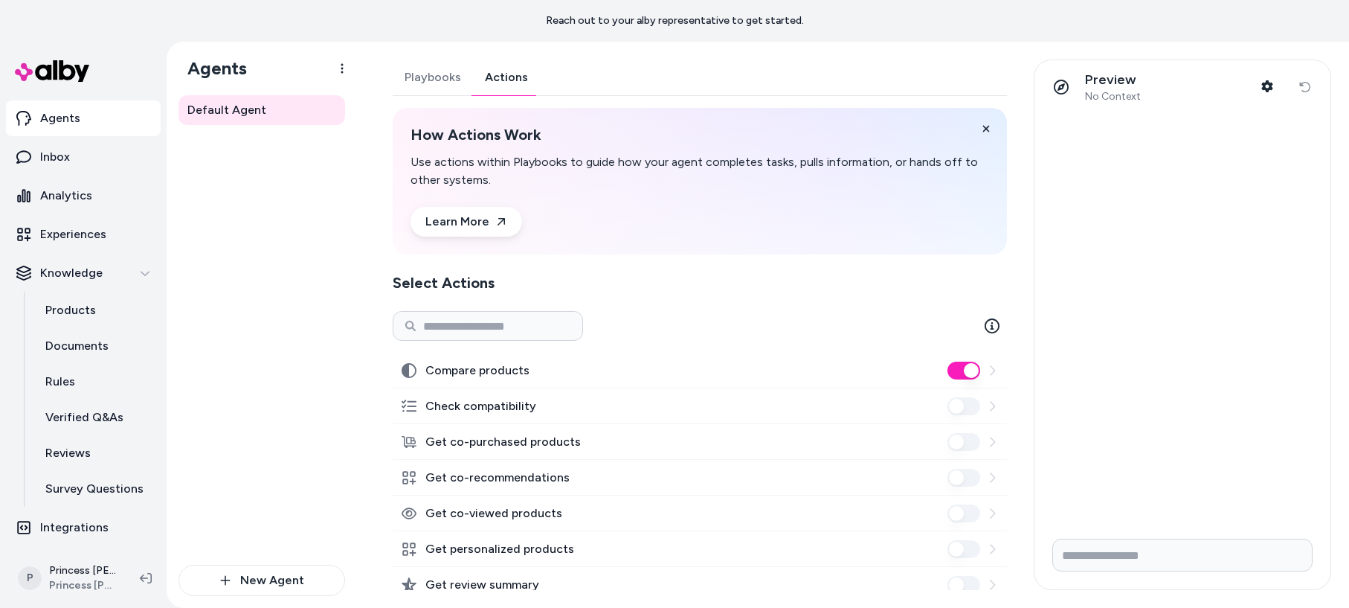
scroll to position [160, 0]
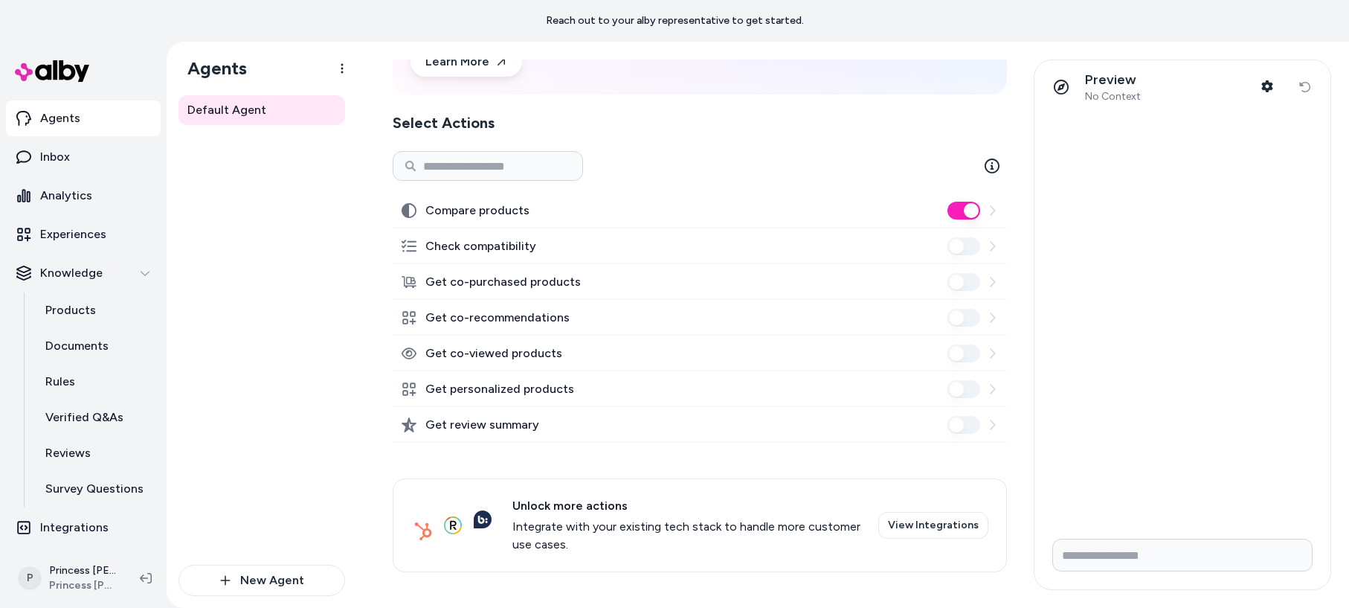
click at [533, 306] on div "Get co-recommendations" at bounding box center [700, 318] width 614 height 36
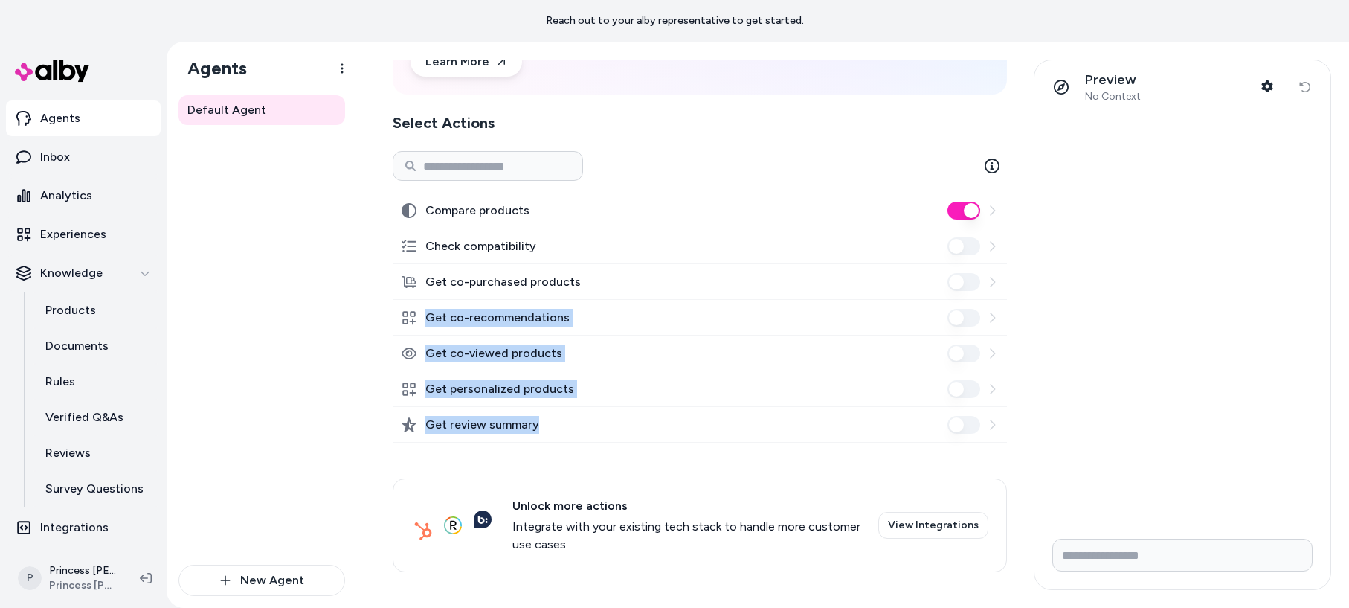
drag, startPoint x: 533, startPoint y: 306, endPoint x: 564, endPoint y: 439, distance: 136.7
click at [564, 439] on div "Compare products Check compatibility Get co-purchased products Get co-recommend…" at bounding box center [700, 382] width 614 height 379
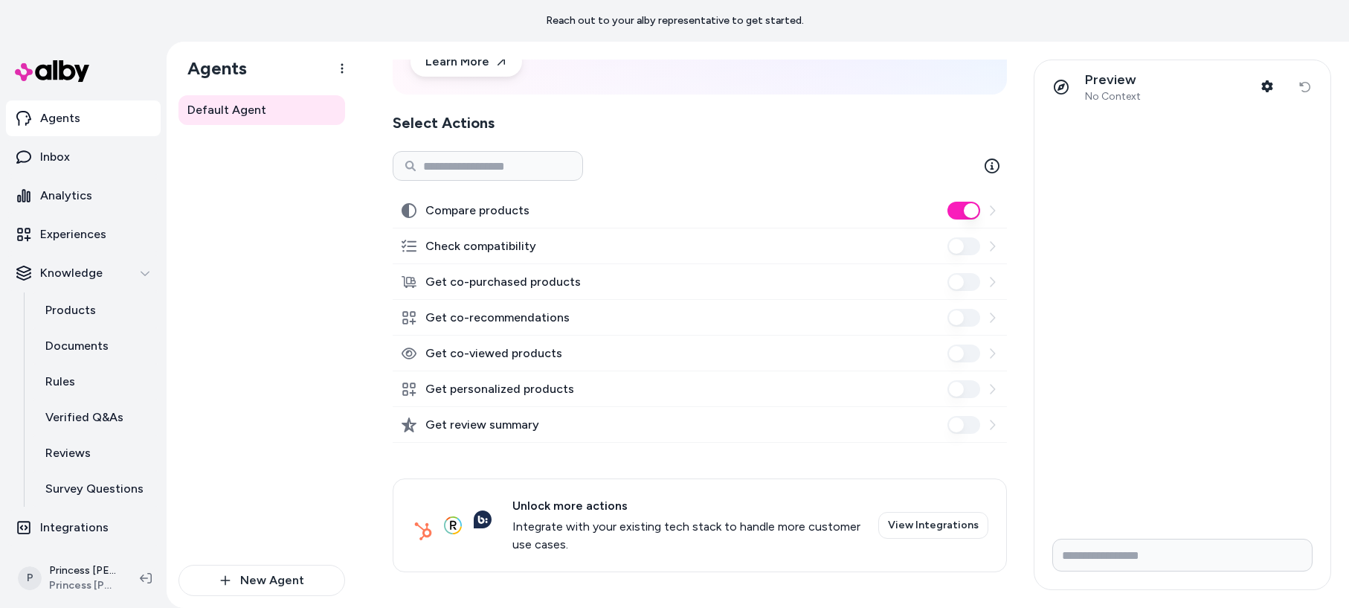
click at [558, 470] on div "Compare products Check compatibility Get co-purchased products Get co-recommend…" at bounding box center [700, 382] width 614 height 379
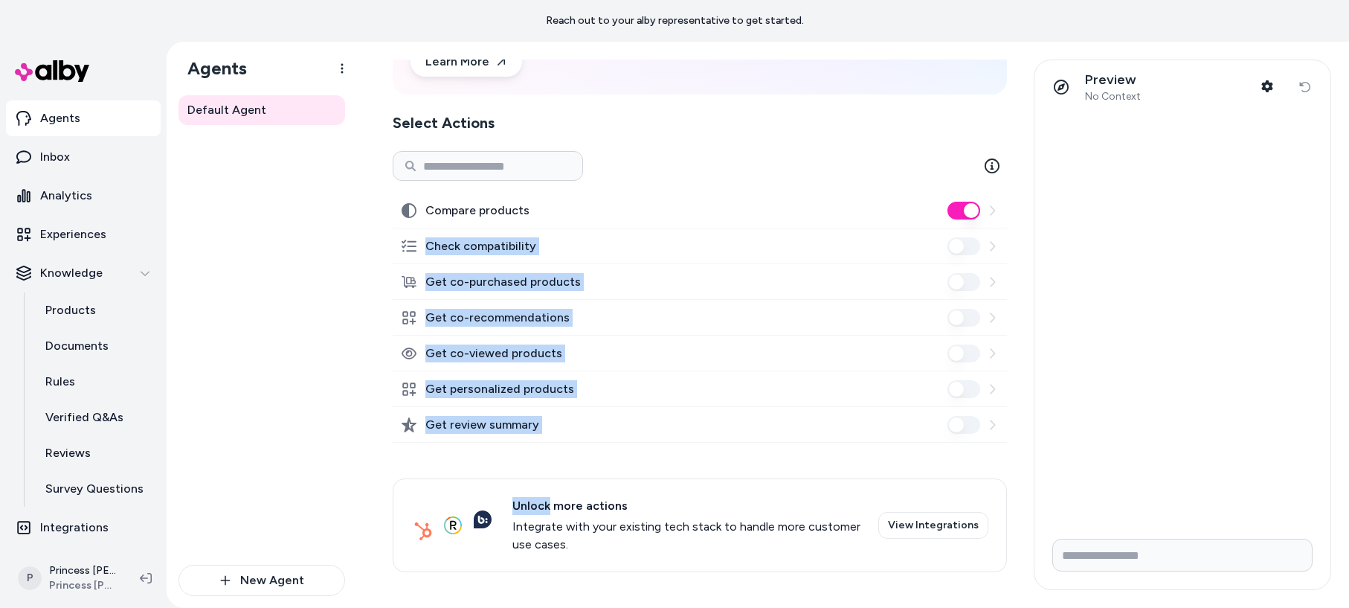
drag, startPoint x: 558, startPoint y: 470, endPoint x: 599, endPoint y: 154, distance: 318.7
click at [596, 157] on div "Compare products Check compatibility Get co-purchased products Get co-recommend…" at bounding box center [700, 361] width 614 height 421
click at [599, 154] on div at bounding box center [700, 166] width 614 height 30
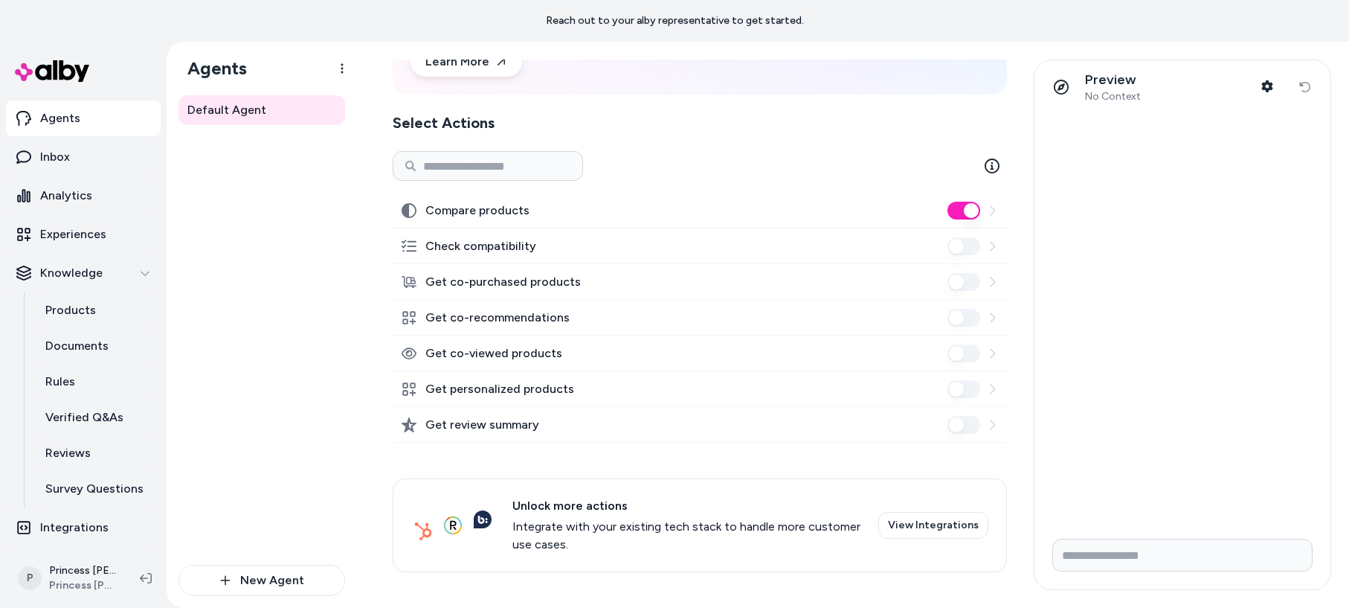
drag, startPoint x: 599, startPoint y: 154, endPoint x: 512, endPoint y: 437, distance: 296.1
click at [512, 436] on div "Compare products Check compatibility Get co-purchased products Get co-recommend…" at bounding box center [700, 361] width 614 height 421
click at [508, 447] on div "Compare products Check compatibility Get co-purchased products Get co-recommend…" at bounding box center [700, 382] width 614 height 379
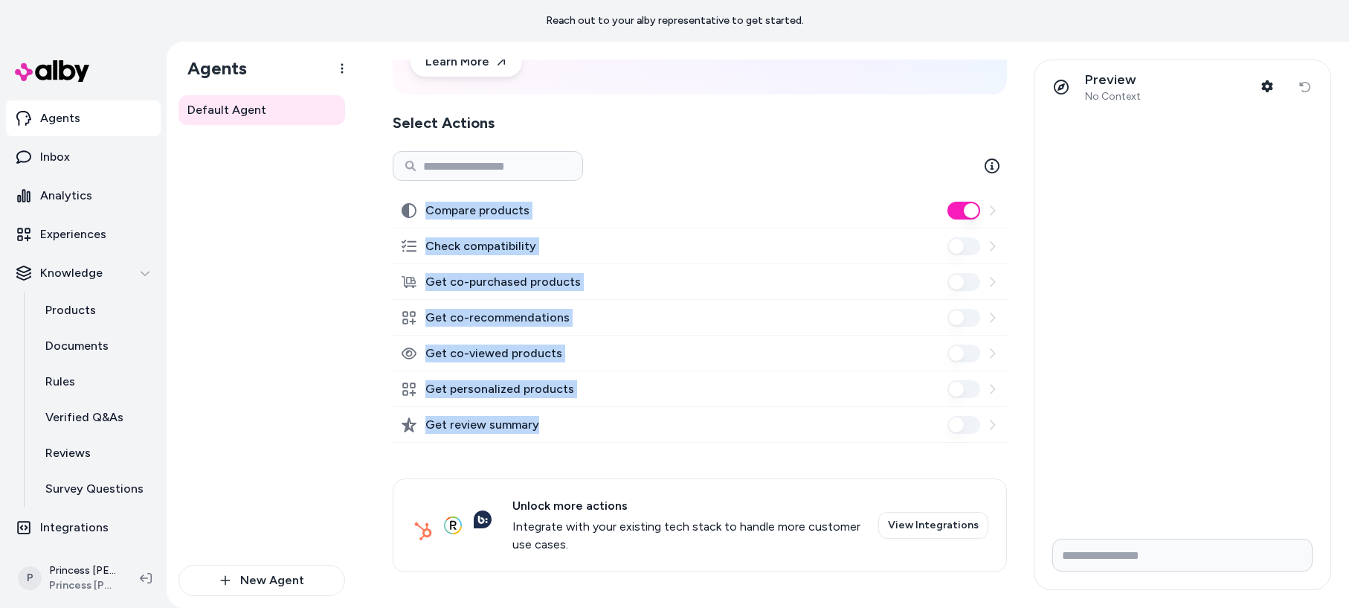
drag, startPoint x: 508, startPoint y: 447, endPoint x: 470, endPoint y: 209, distance: 241.0
click at [470, 209] on div "Compare products Check compatibility Get co-purchased products Get co-recommend…" at bounding box center [700, 382] width 614 height 379
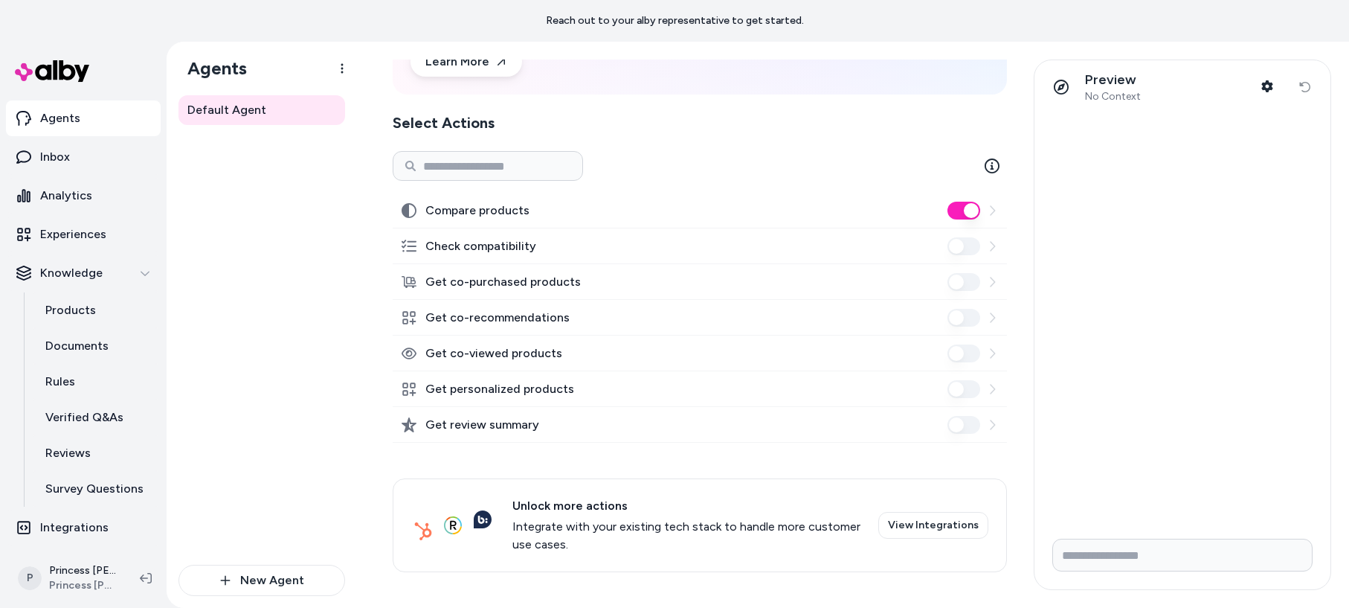
click at [731, 171] on div at bounding box center [700, 166] width 614 height 30
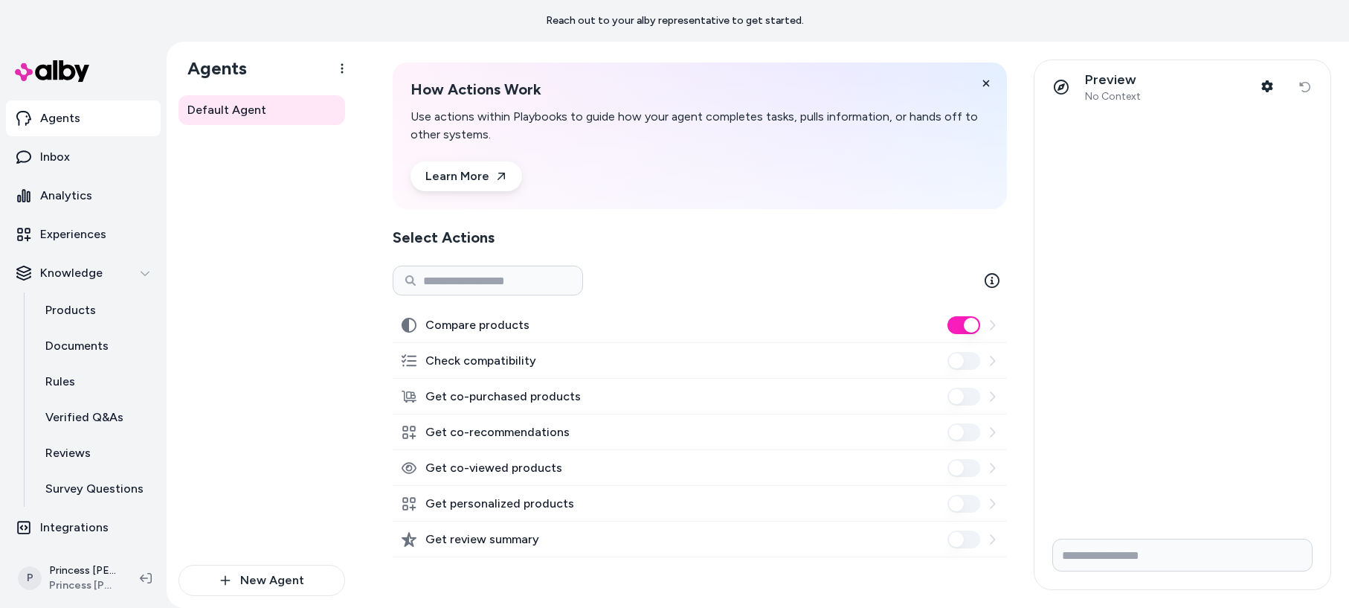
scroll to position [0, 0]
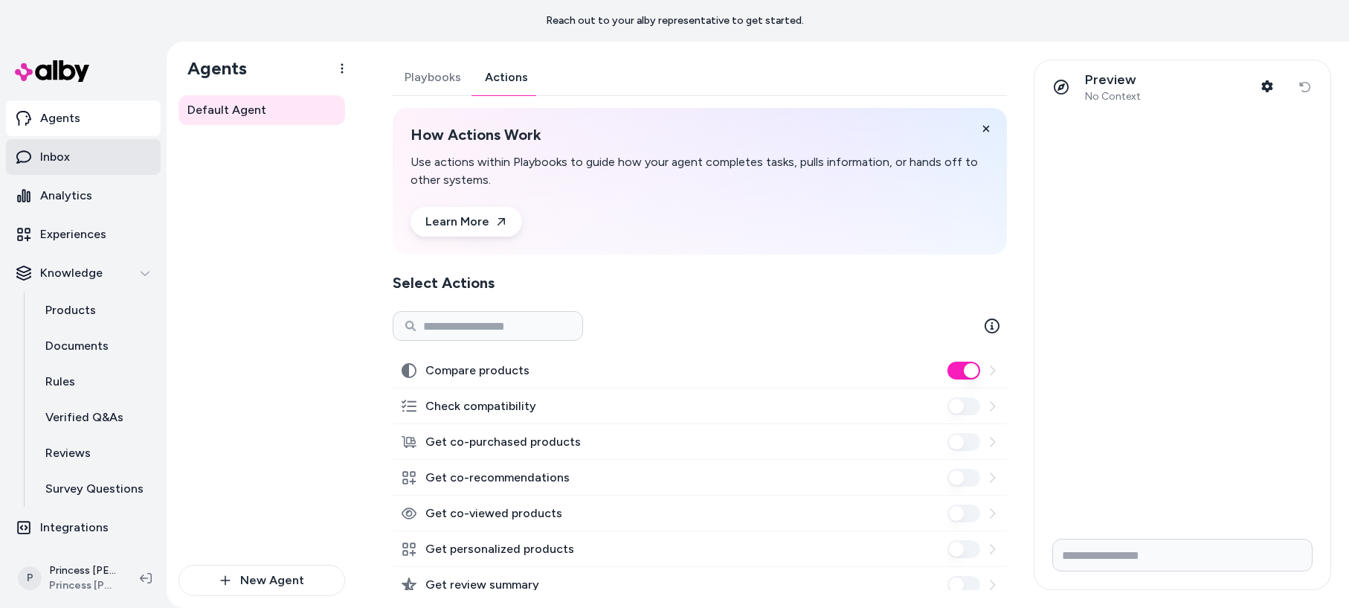
click at [107, 156] on link "Inbox" at bounding box center [83, 157] width 155 height 36
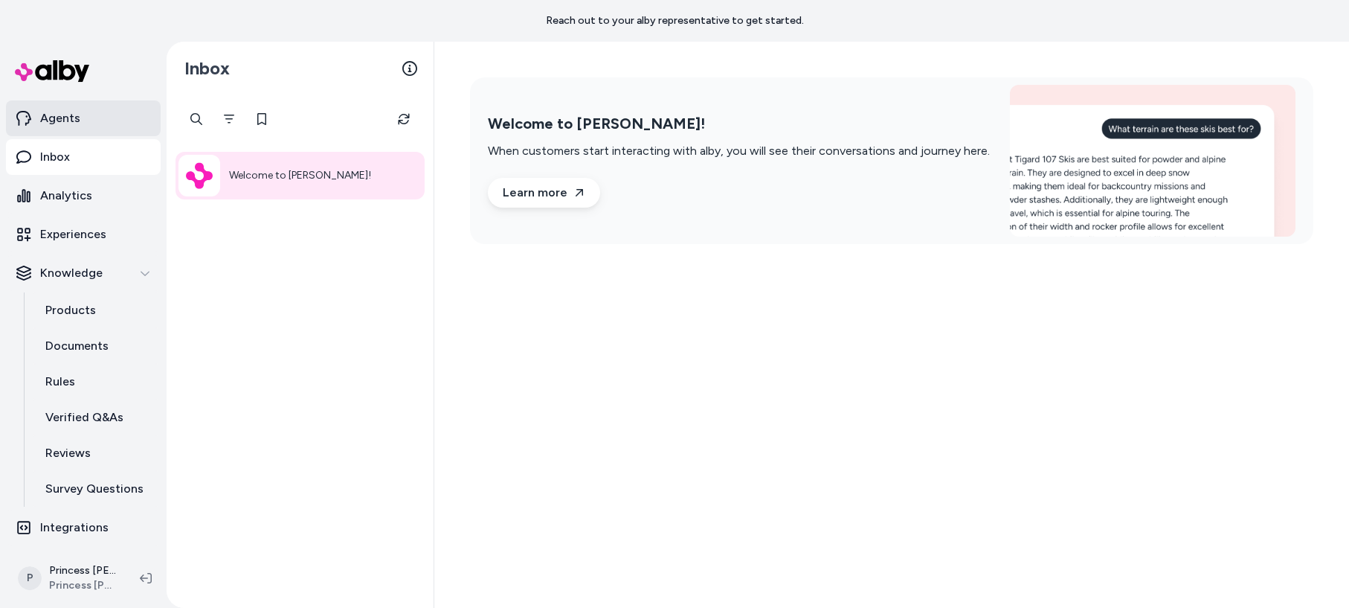
click at [115, 115] on link "Agents" at bounding box center [83, 118] width 155 height 36
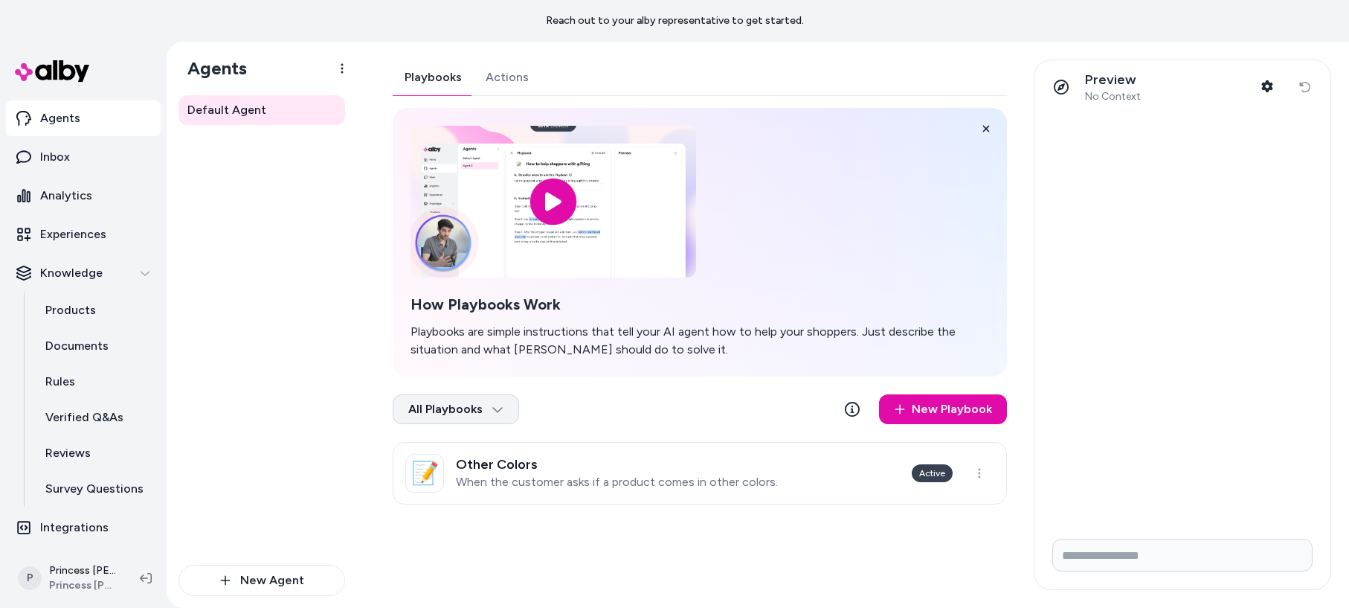
click at [451, 418] on html "Reach out to your alby representative to get started. Home Agents Inbox Analyti…" at bounding box center [674, 304] width 1349 height 608
click at [706, 389] on html "Reach out to your alby representative to get started. Home Agents Inbox Analyti…" at bounding box center [674, 304] width 1349 height 608
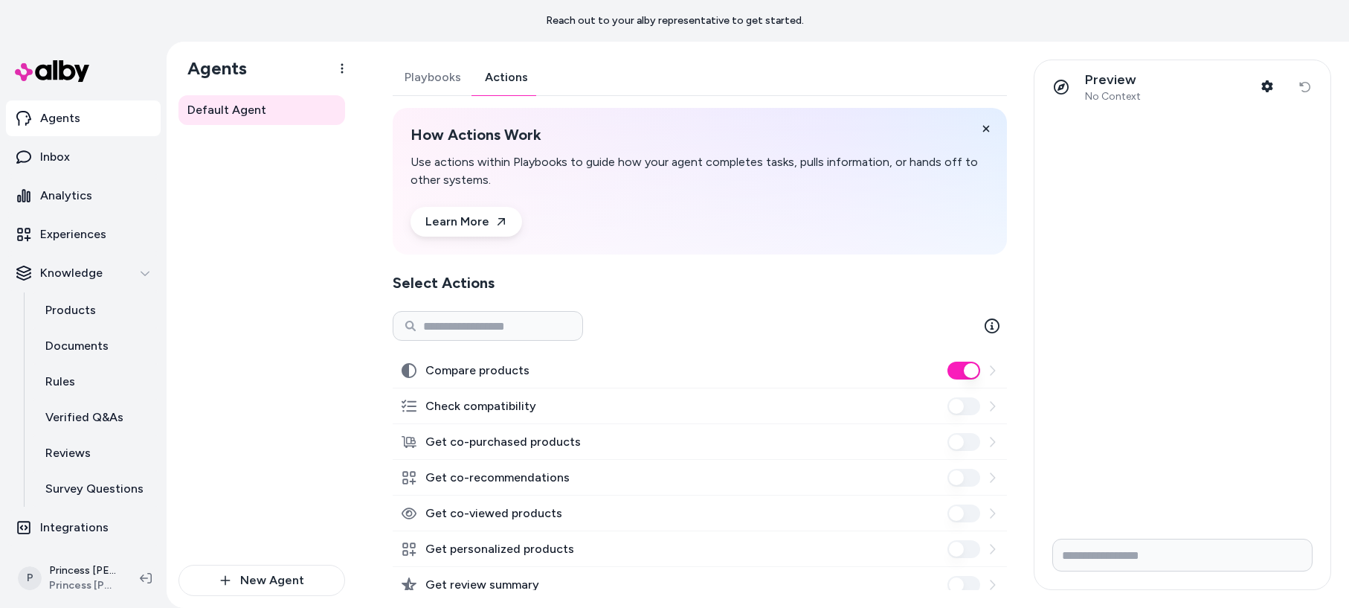
click at [518, 70] on button "Actions" at bounding box center [506, 77] width 67 height 36
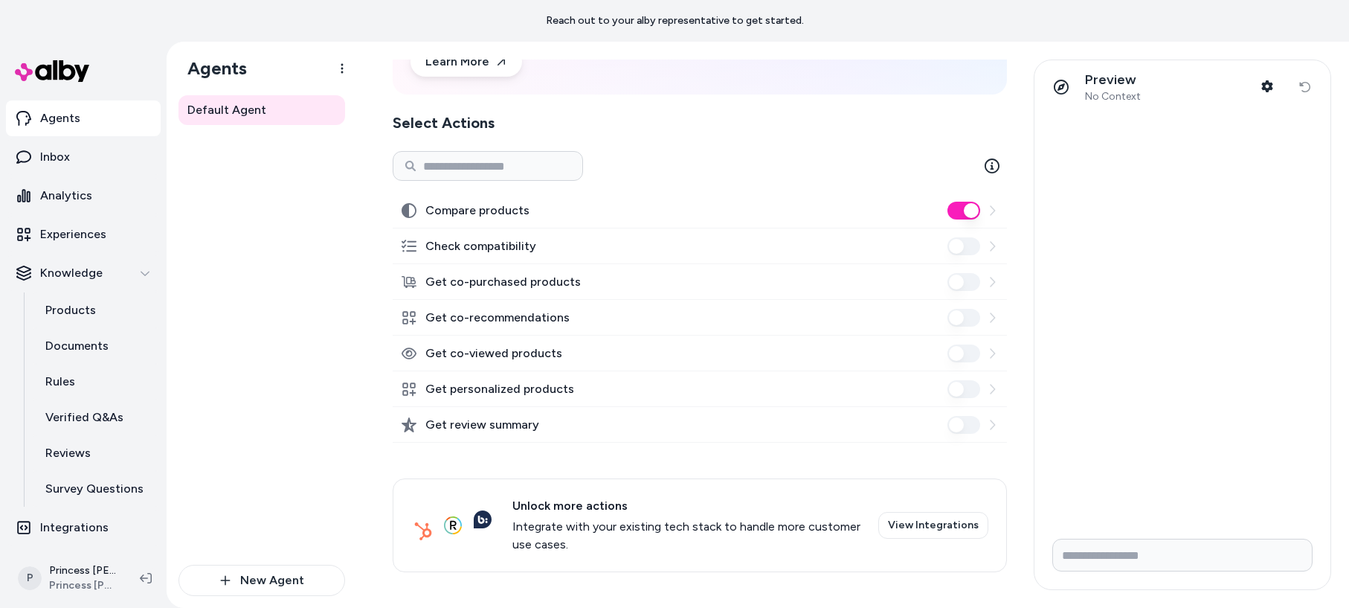
click at [999, 242] on div "Check compatibility" at bounding box center [700, 246] width 614 height 36
click at [990, 246] on icon at bounding box center [992, 246] width 12 height 12
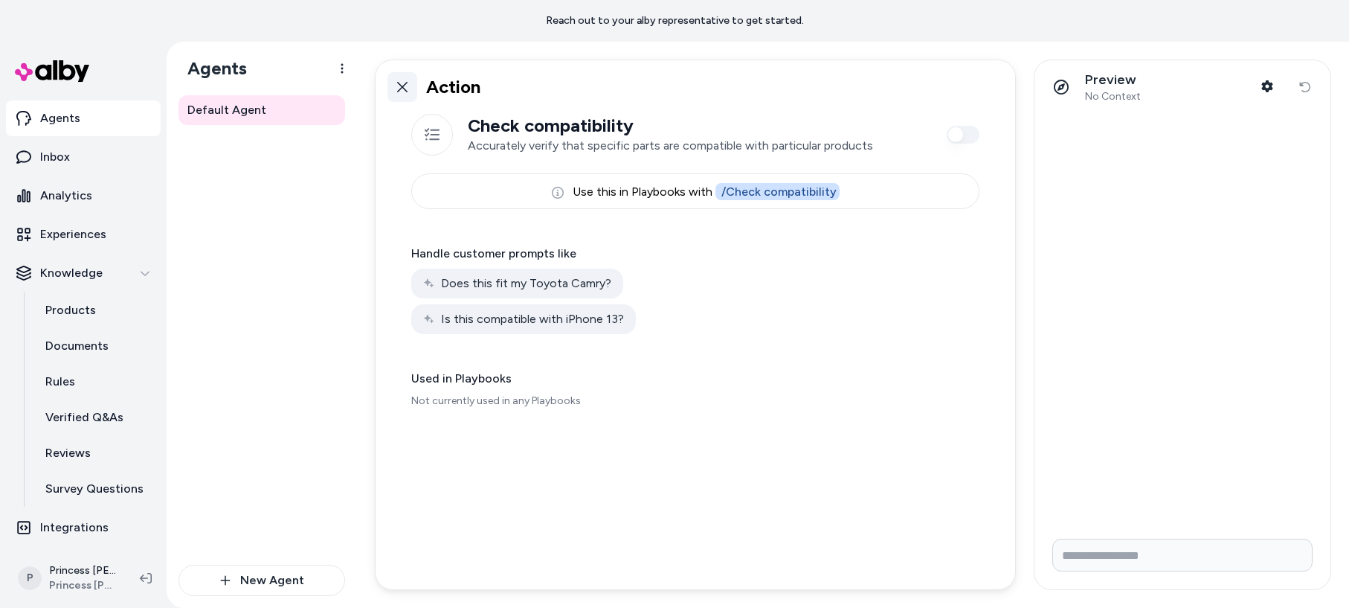
click at [387, 87] on link at bounding box center [402, 87] width 30 height 30
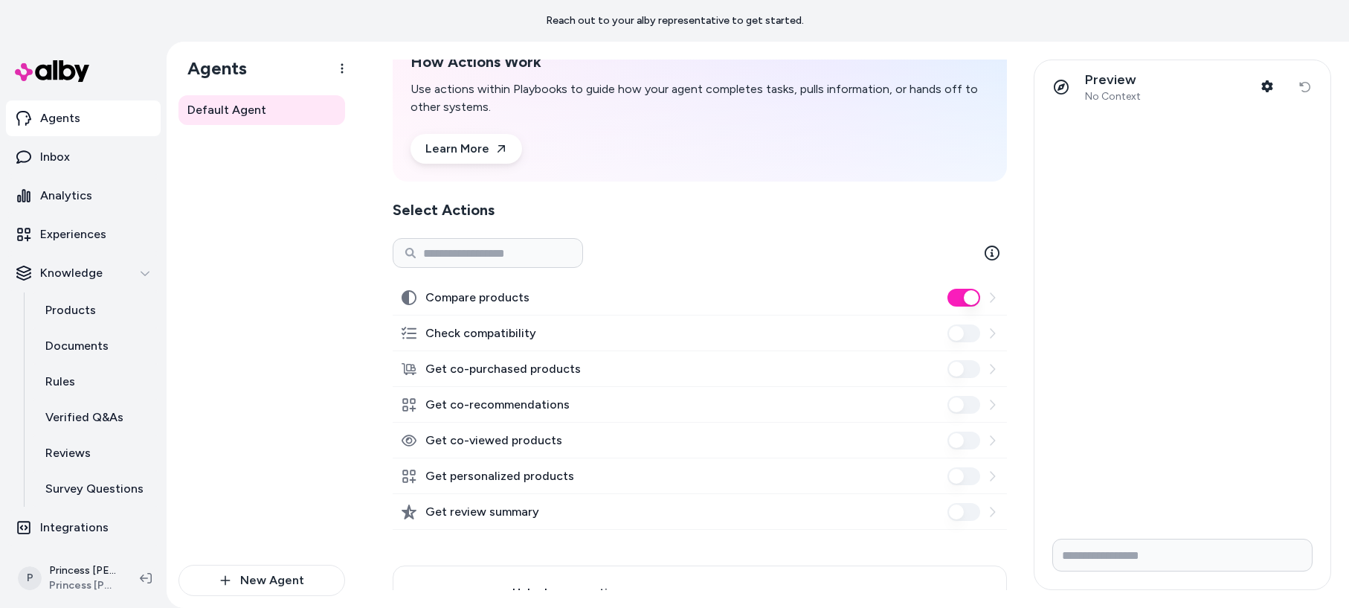
scroll to position [85, 0]
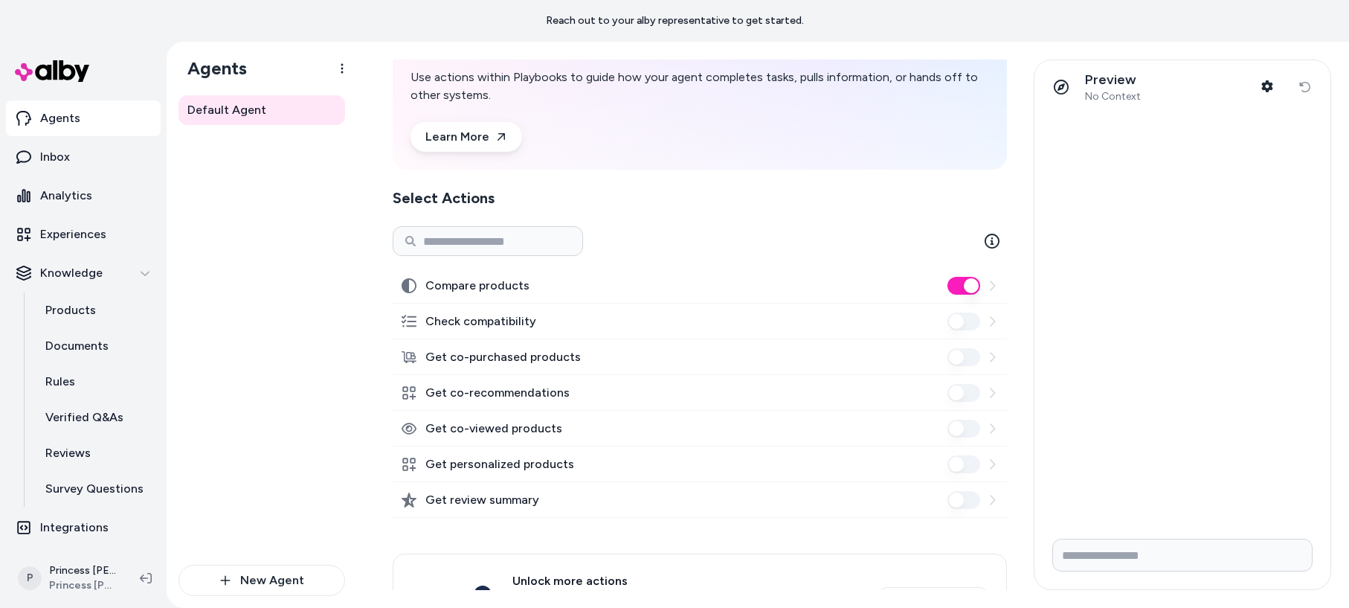
click at [997, 393] on icon at bounding box center [992, 393] width 12 height 12
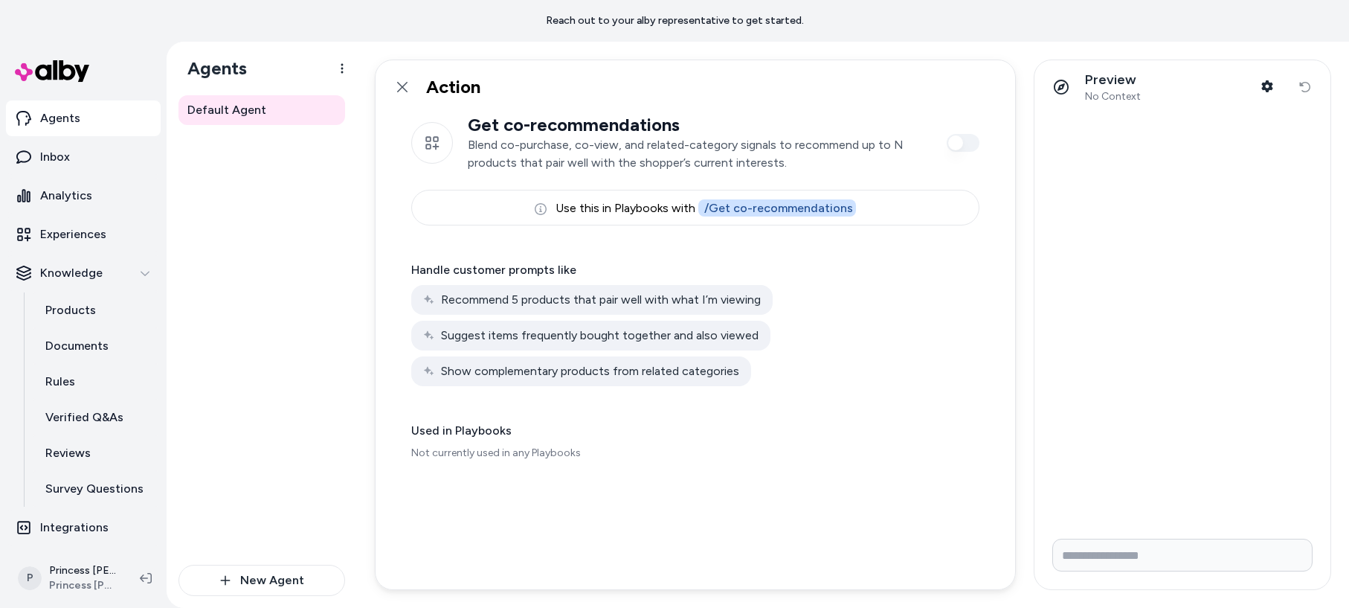
click at [512, 144] on p "Blend co-purchase, co-view, and related-category signals to recommend up to N p…" at bounding box center [700, 154] width 464 height 36
click at [520, 168] on p "Blend co-purchase, co-view, and related-category signals to recommend up to N p…" at bounding box center [700, 154] width 464 height 36
click at [515, 163] on p "Blend co-purchase, co-view, and related-category signals to recommend up to N p…" at bounding box center [700, 154] width 464 height 36
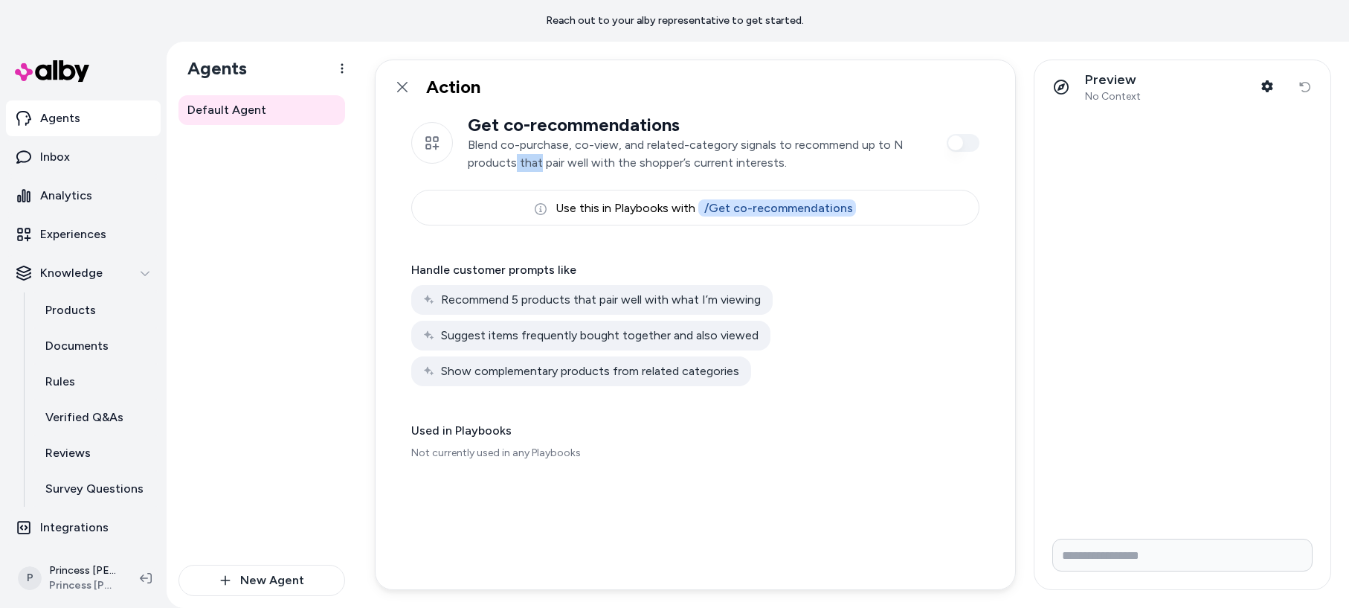
click at [515, 163] on p "Blend co-purchase, co-view, and related-category signals to recommend up to N p…" at bounding box center [700, 154] width 464 height 36
click at [617, 209] on div "Use this in Playbooks with / Get co-recommendations" at bounding box center [695, 208] width 568 height 36
click at [402, 81] on icon at bounding box center [402, 87] width 12 height 12
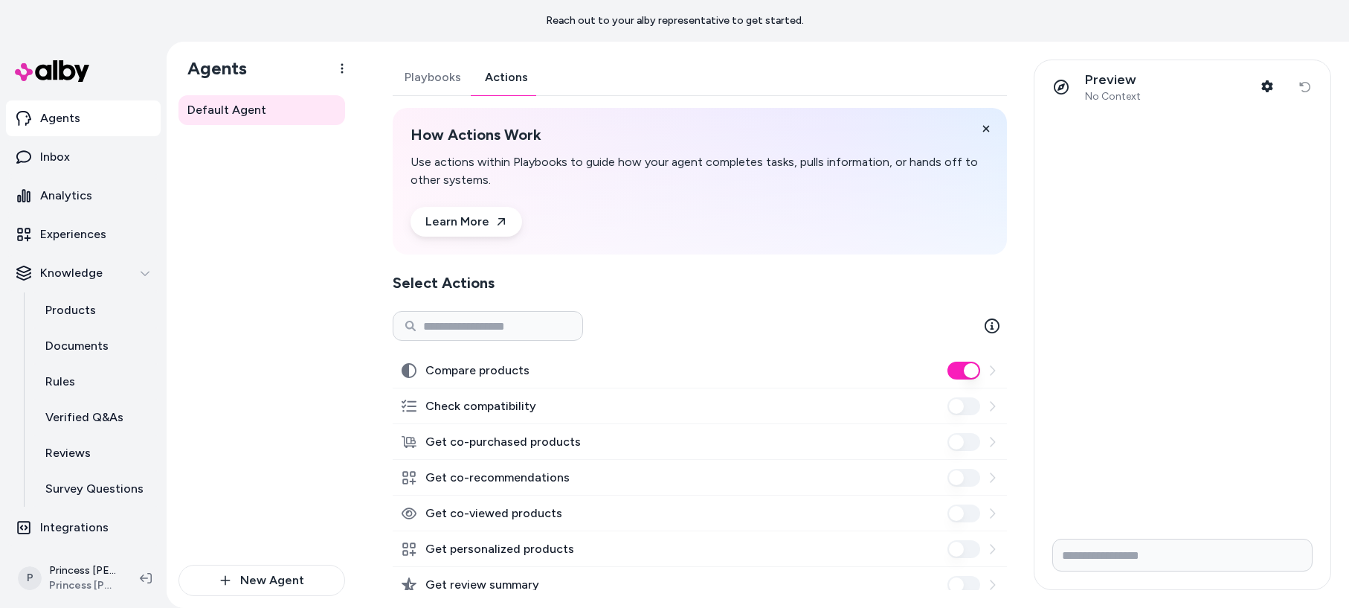
click at [339, 501] on div "Default Agent" at bounding box center [261, 329] width 167 height 469
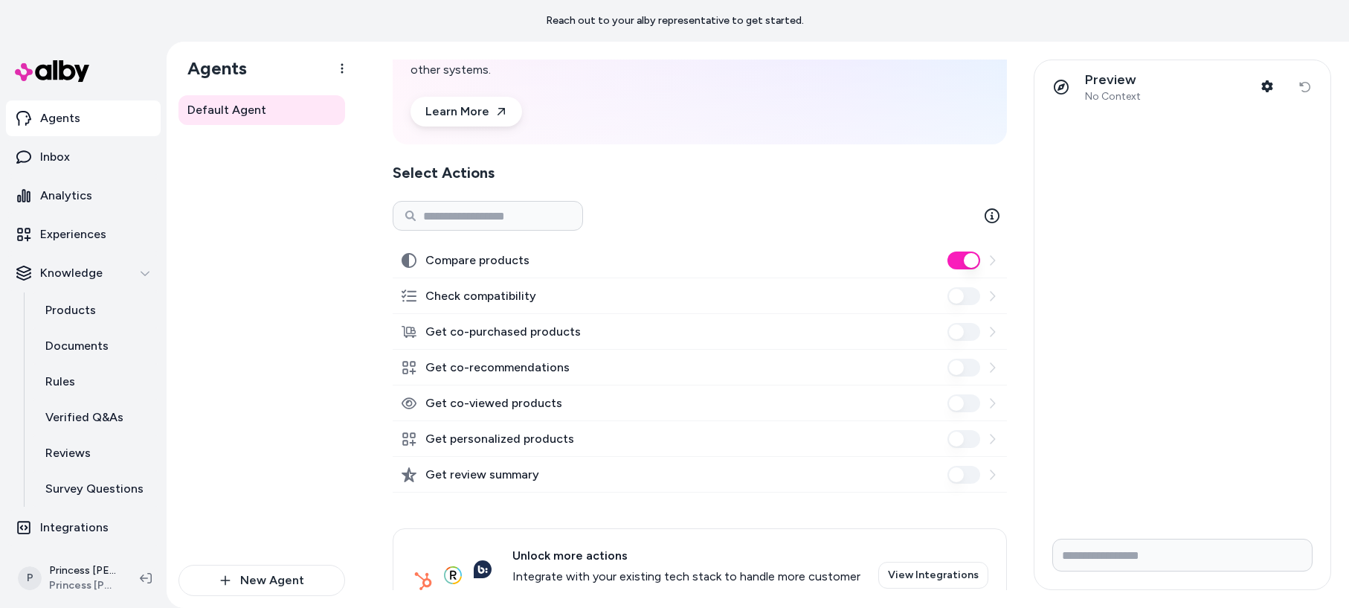
scroll to position [160, 0]
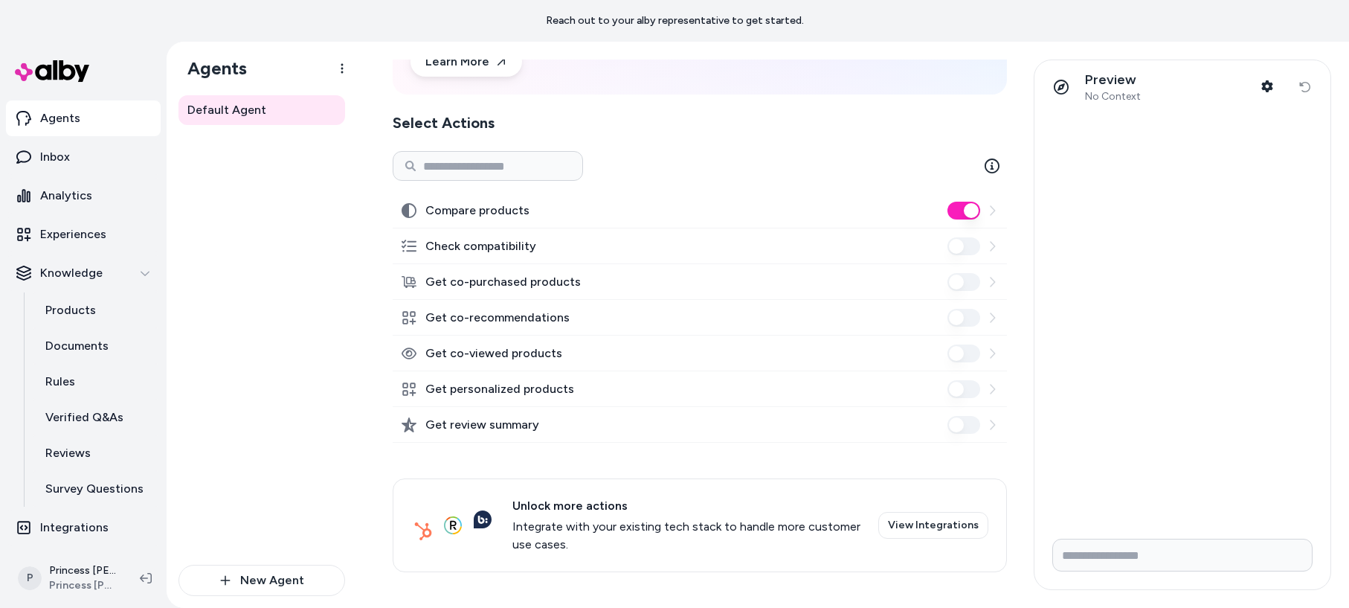
click at [995, 352] on icon at bounding box center [992, 353] width 5 height 10
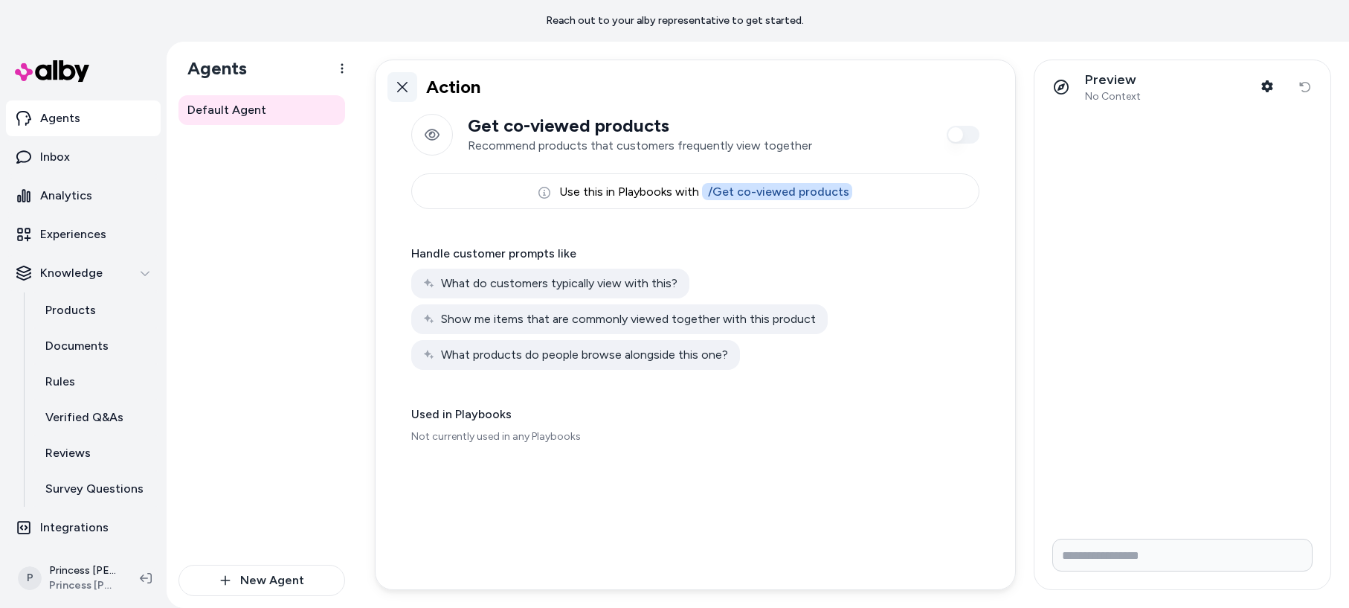
click at [396, 86] on icon at bounding box center [402, 87] width 12 height 12
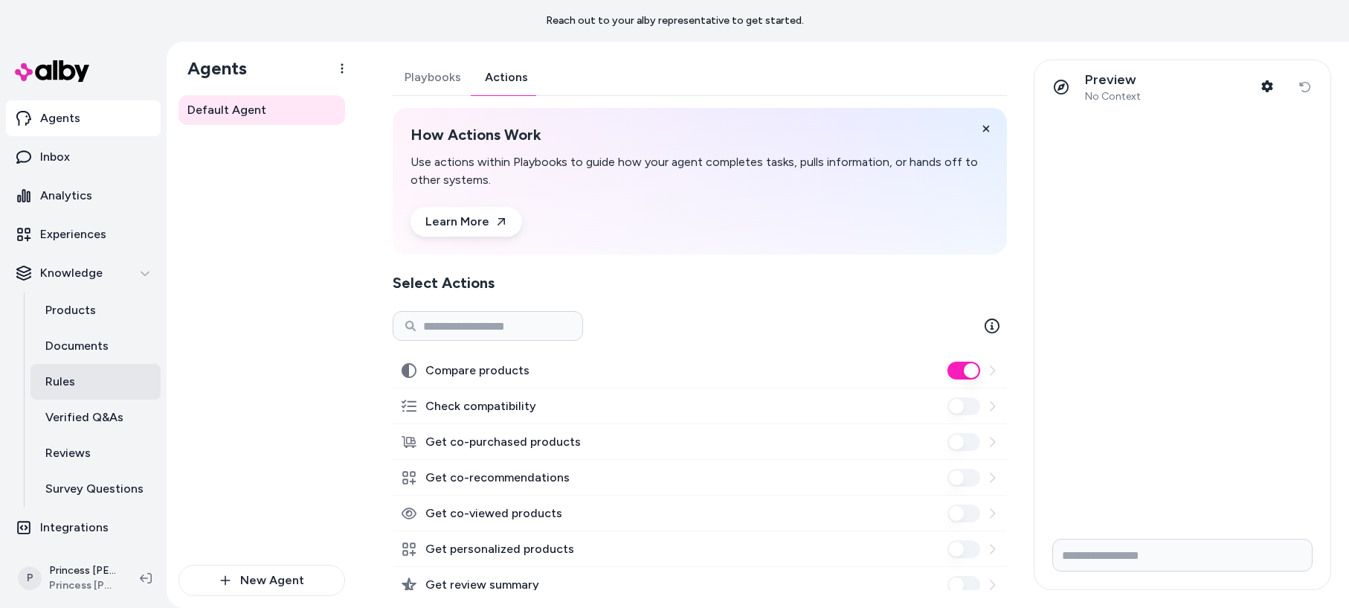
click at [54, 374] on p "Rules" at bounding box center [60, 382] width 30 height 18
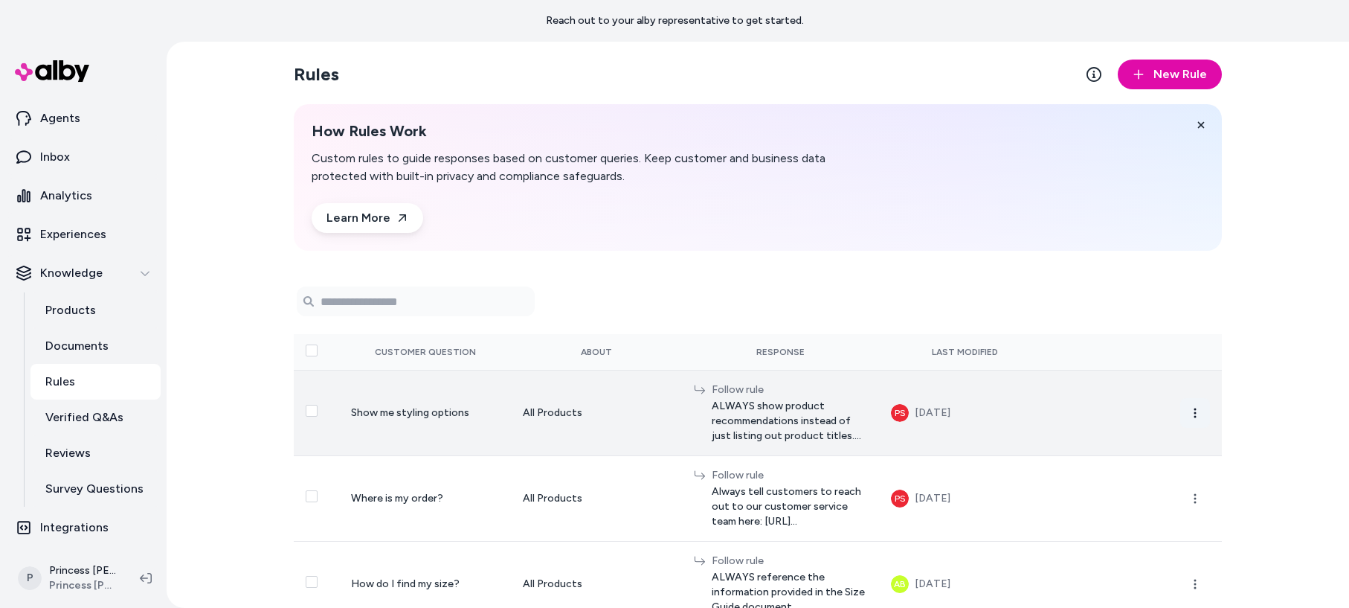
click at [1200, 410] on icon "button" at bounding box center [1195, 413] width 12 height 12
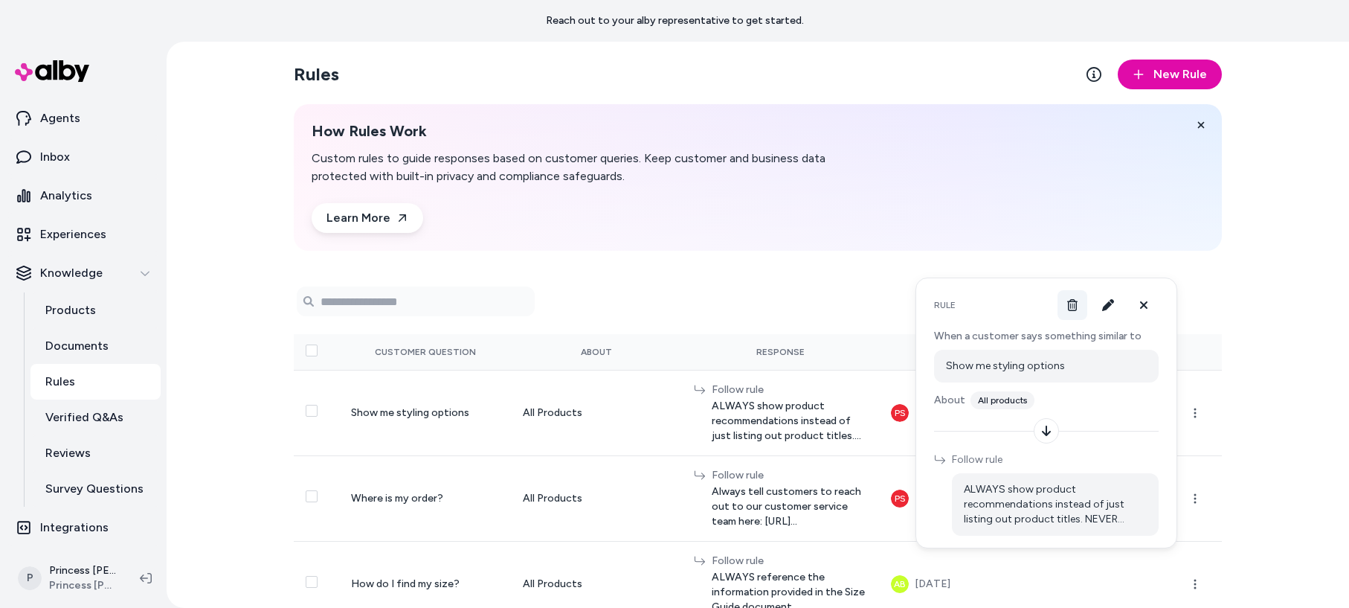
click at [1079, 307] on button at bounding box center [1072, 305] width 30 height 30
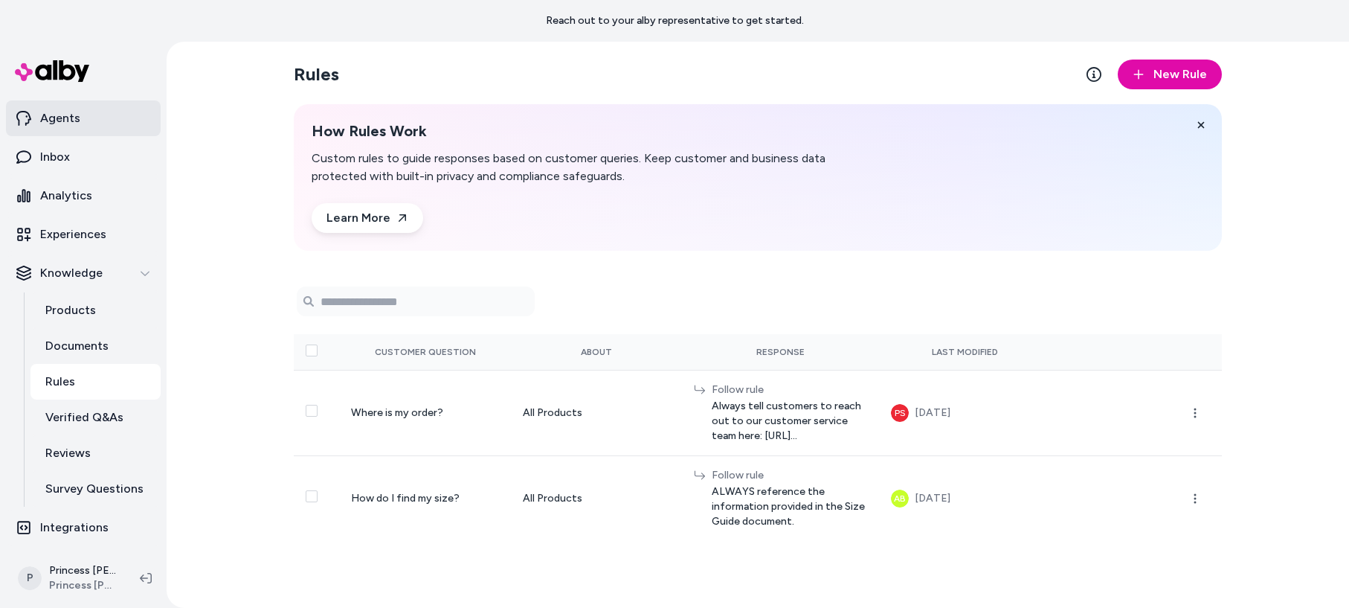
click at [65, 123] on p "Agents" at bounding box center [60, 118] width 40 height 18
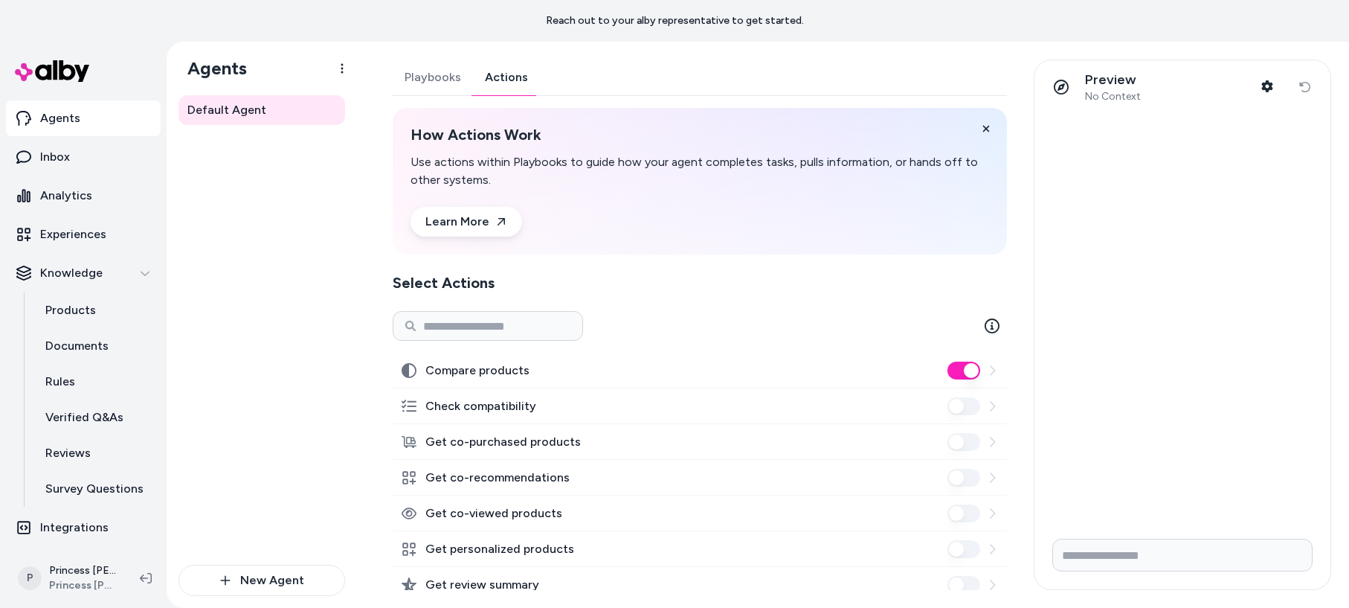
click at [499, 80] on button "Actions" at bounding box center [506, 77] width 67 height 36
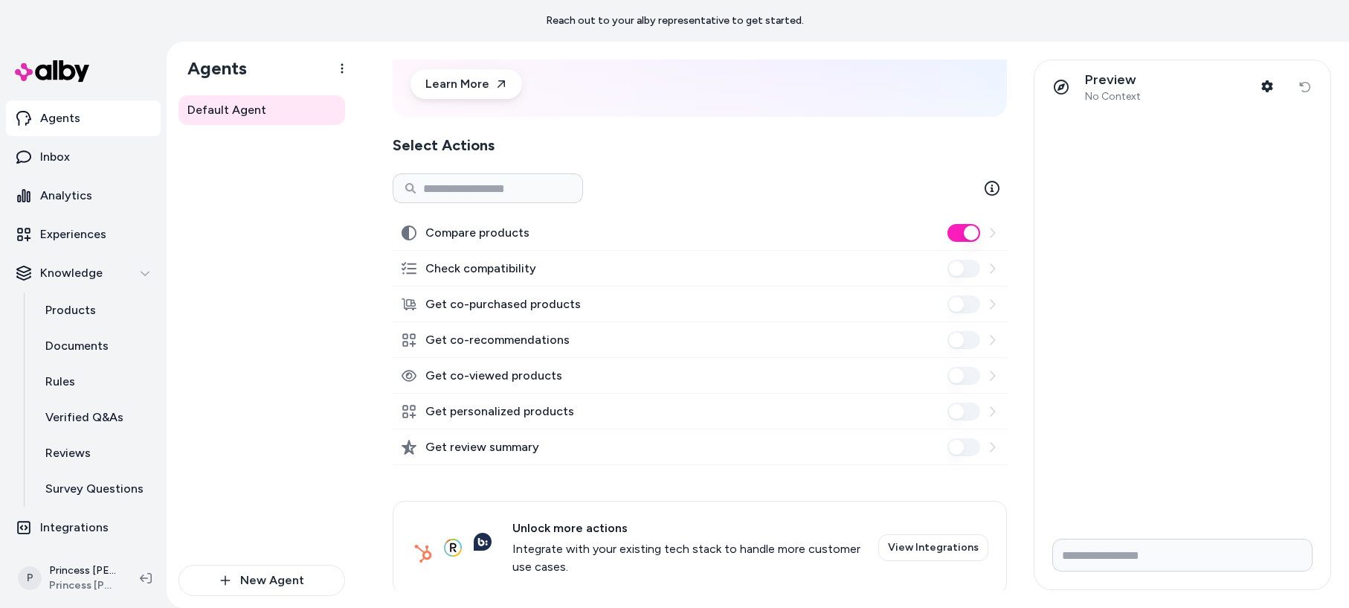
scroll to position [160, 0]
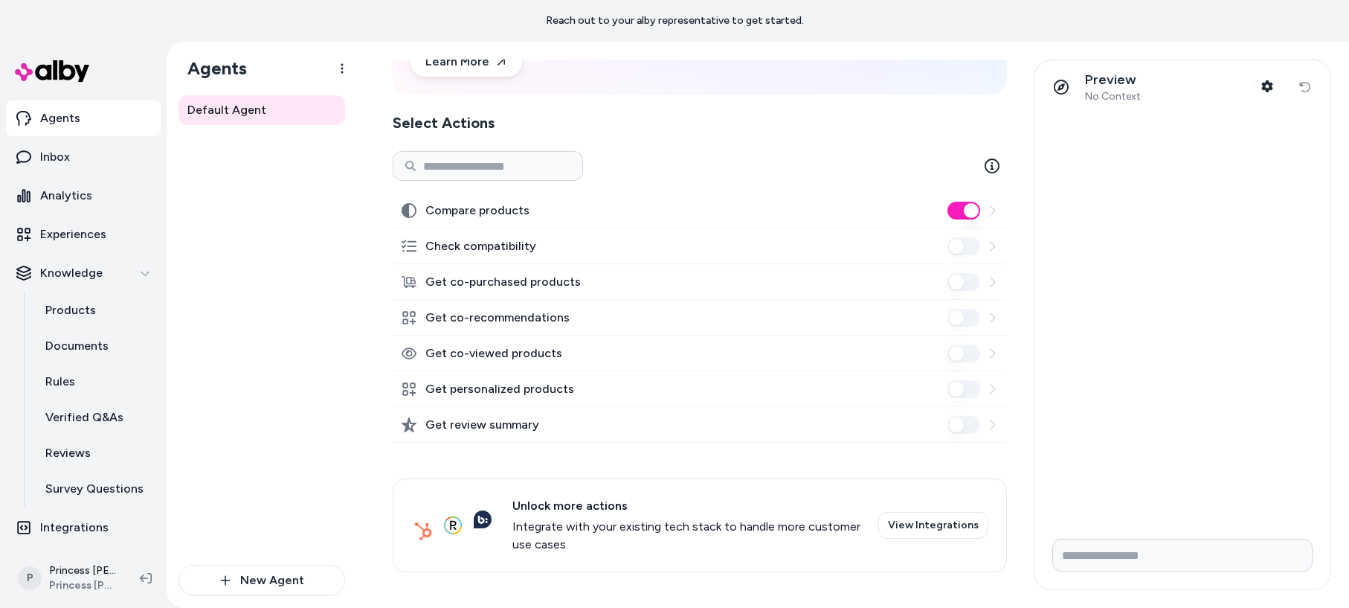
click at [349, 512] on div "Default Agent New Agent" at bounding box center [262, 351] width 190 height 512
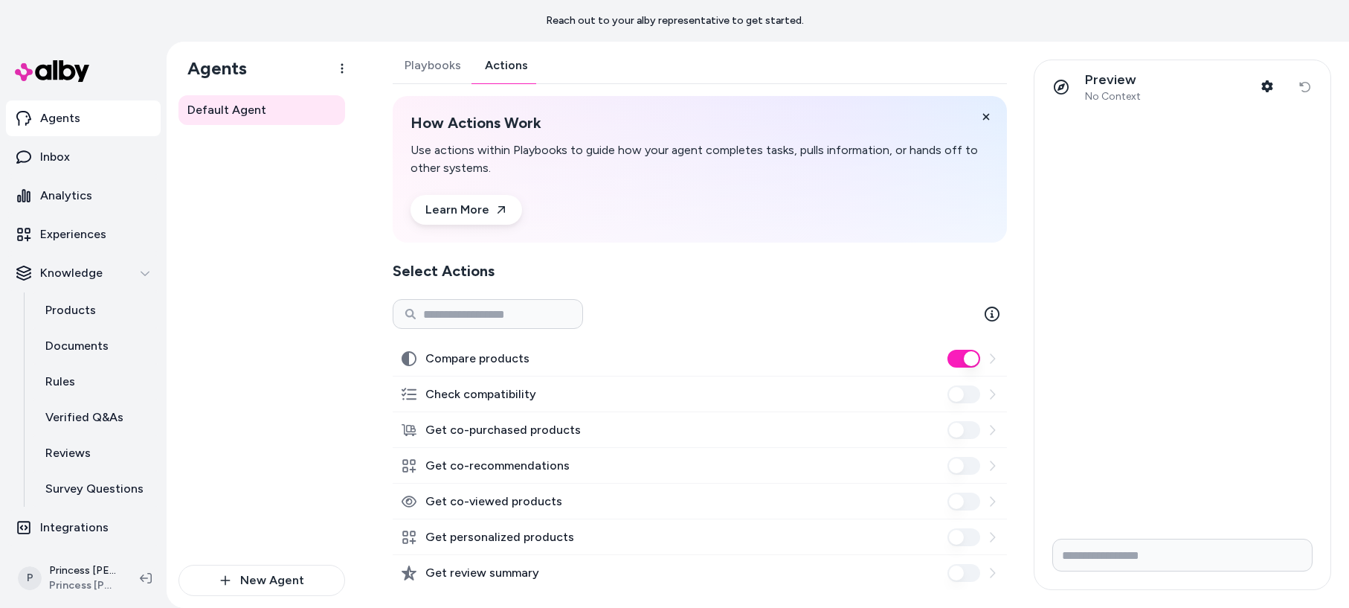
scroll to position [0, 0]
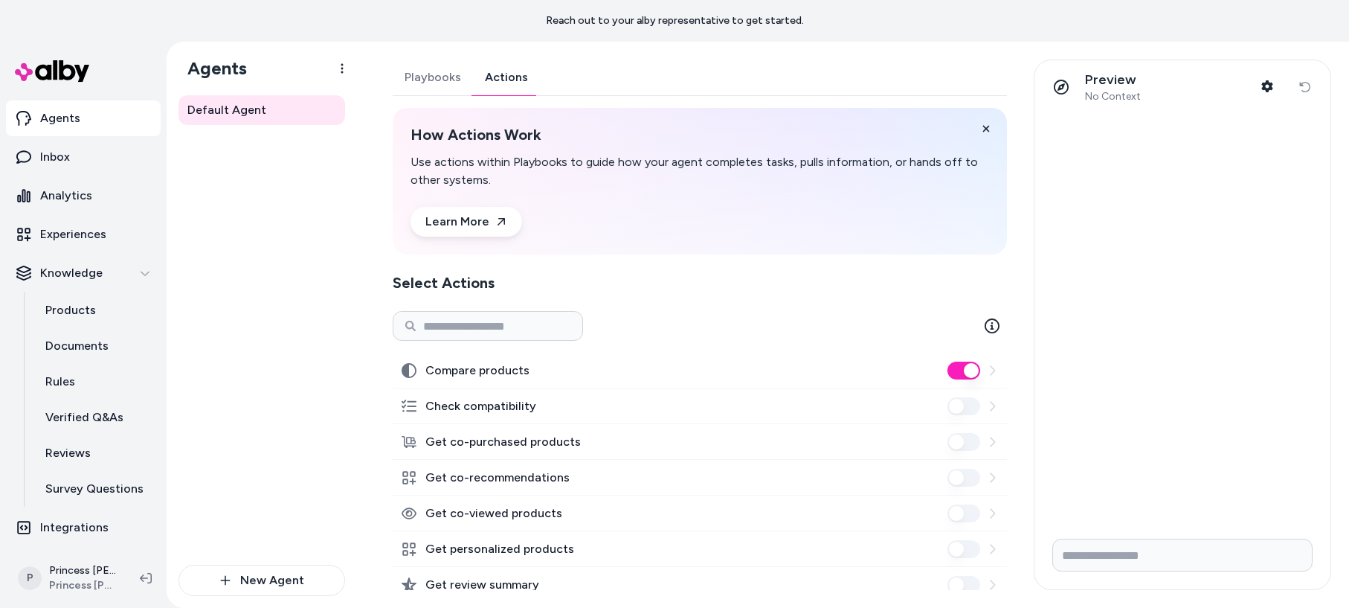
click at [999, 407] on div "Check compatibility" at bounding box center [700, 406] width 614 height 36
click at [994, 407] on icon at bounding box center [992, 406] width 12 height 12
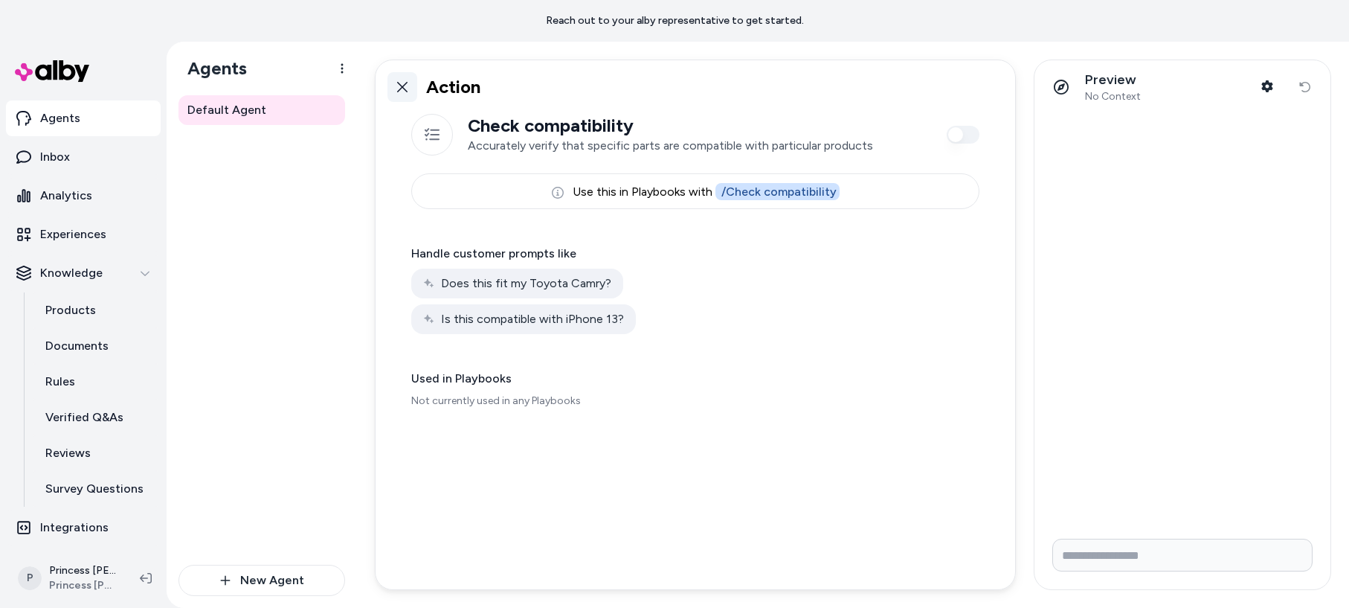
click at [395, 77] on link at bounding box center [402, 87] width 30 height 30
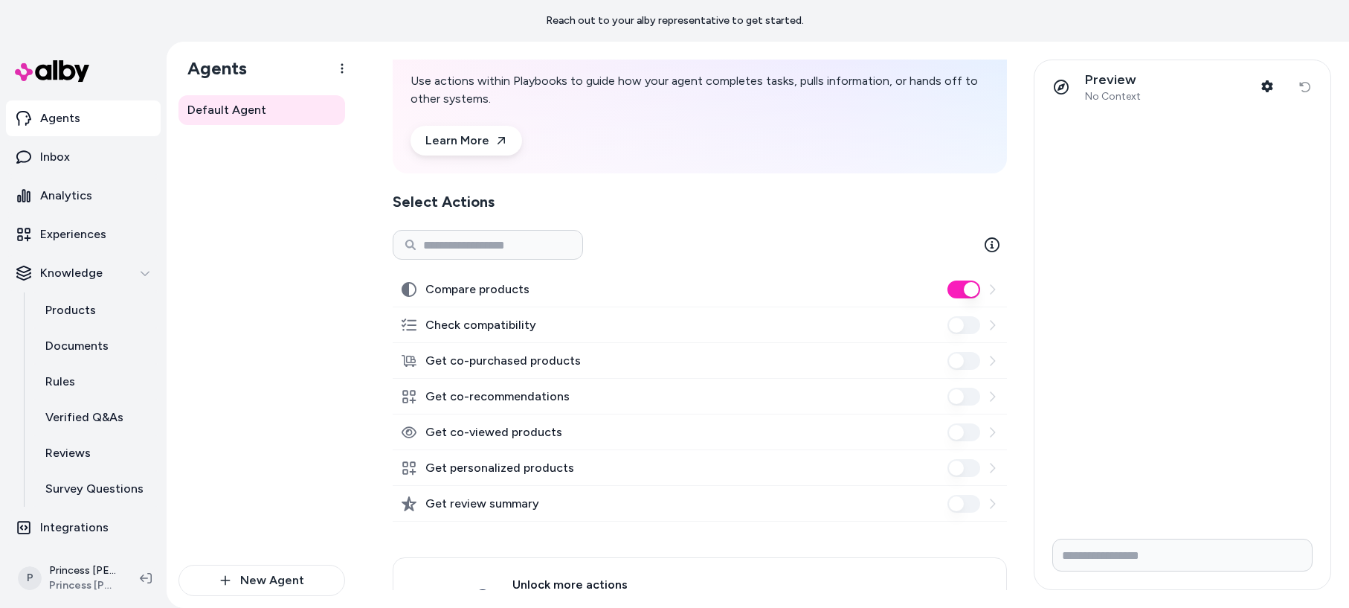
scroll to position [90, 0]
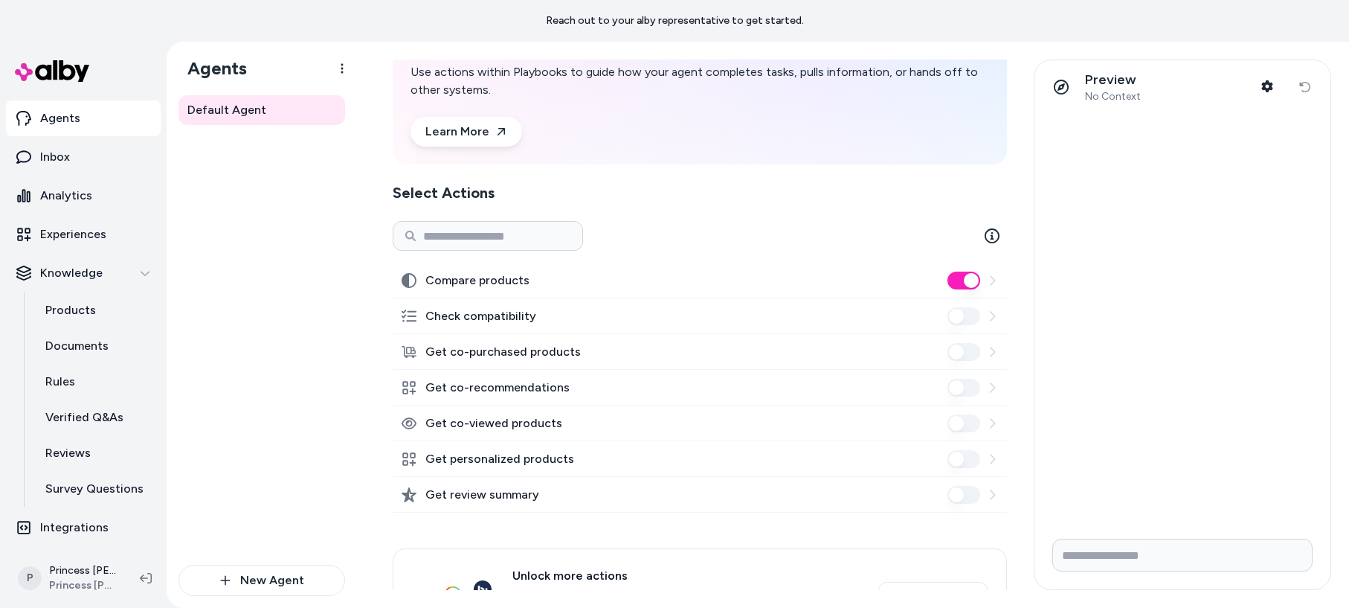
click at [993, 387] on icon at bounding box center [992, 387] width 5 height 10
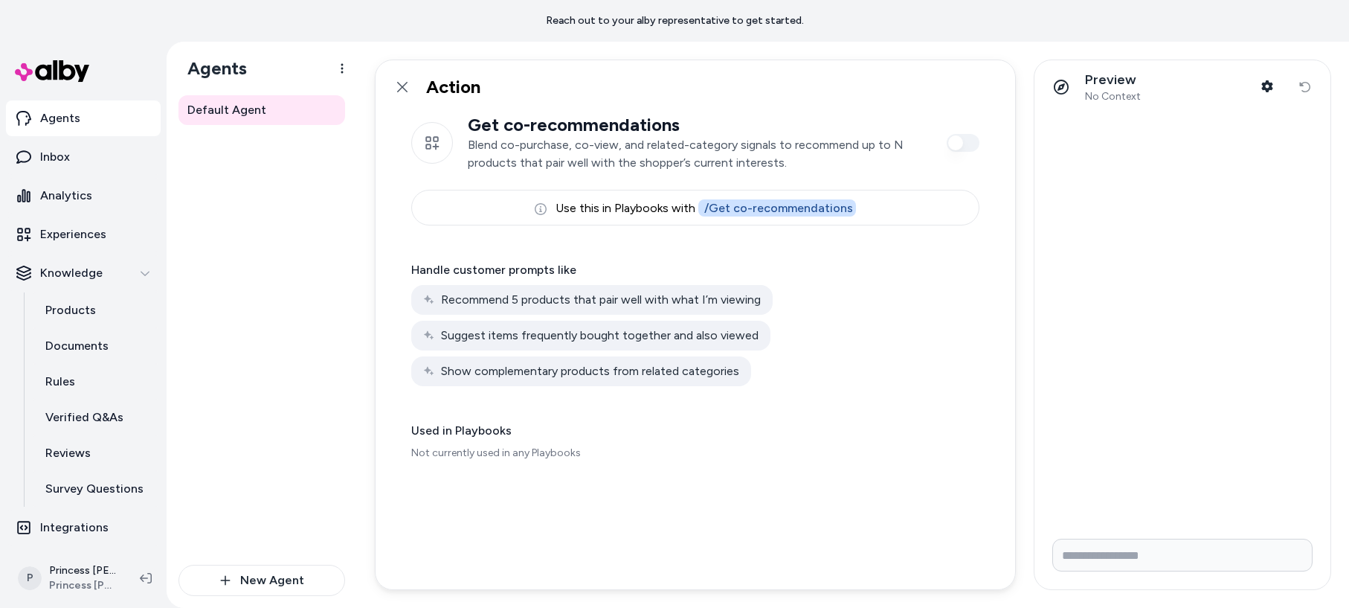
click at [438, 433] on p "Used in Playbooks" at bounding box center [695, 431] width 568 height 18
click at [402, 79] on link at bounding box center [402, 87] width 30 height 30
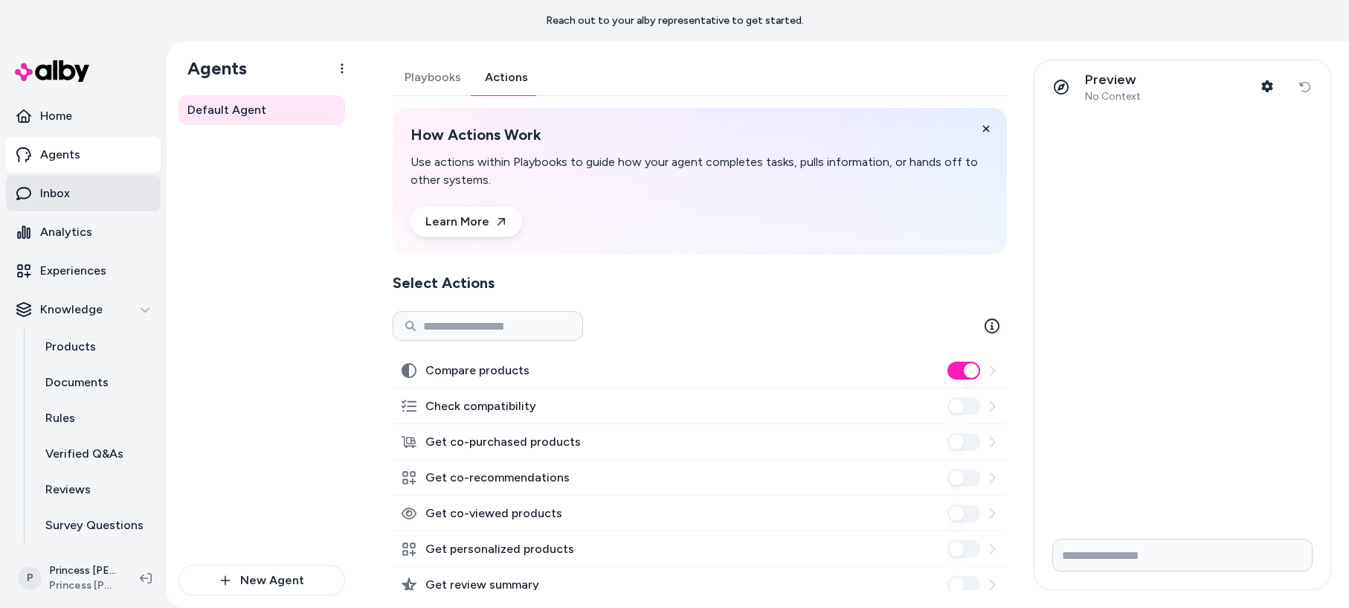
click at [73, 196] on link "Inbox" at bounding box center [83, 193] width 155 height 36
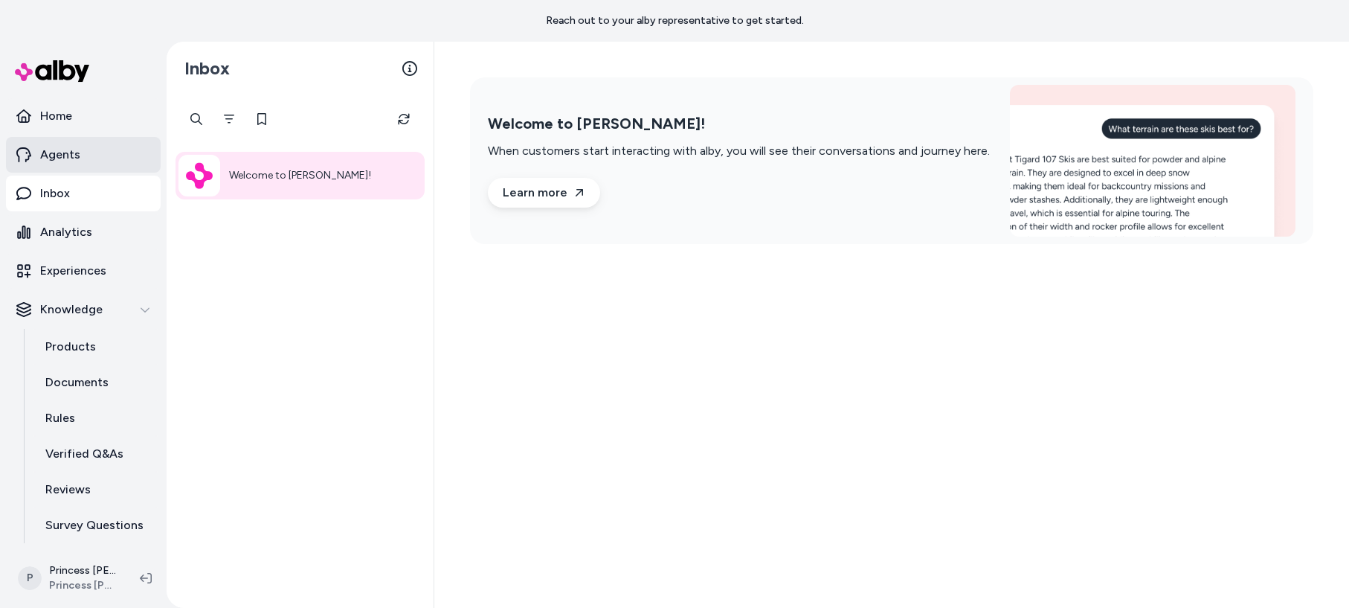
click at [67, 167] on link "Agents" at bounding box center [83, 155] width 155 height 36
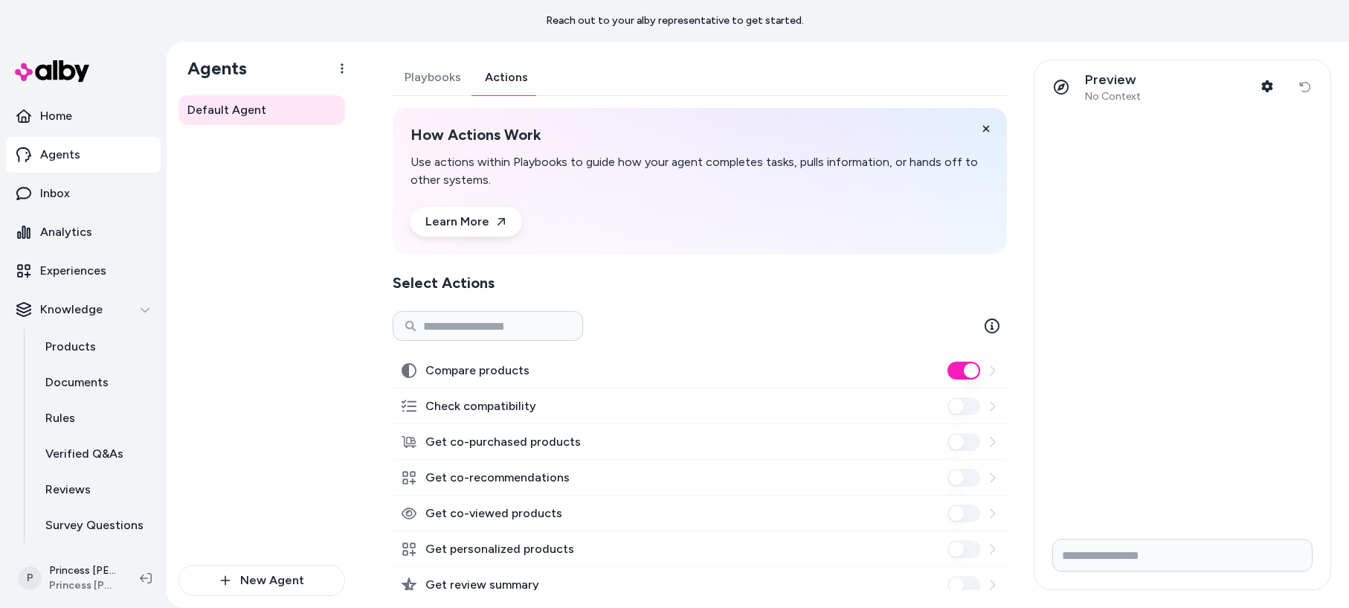
click at [488, 74] on button "Actions" at bounding box center [506, 77] width 67 height 36
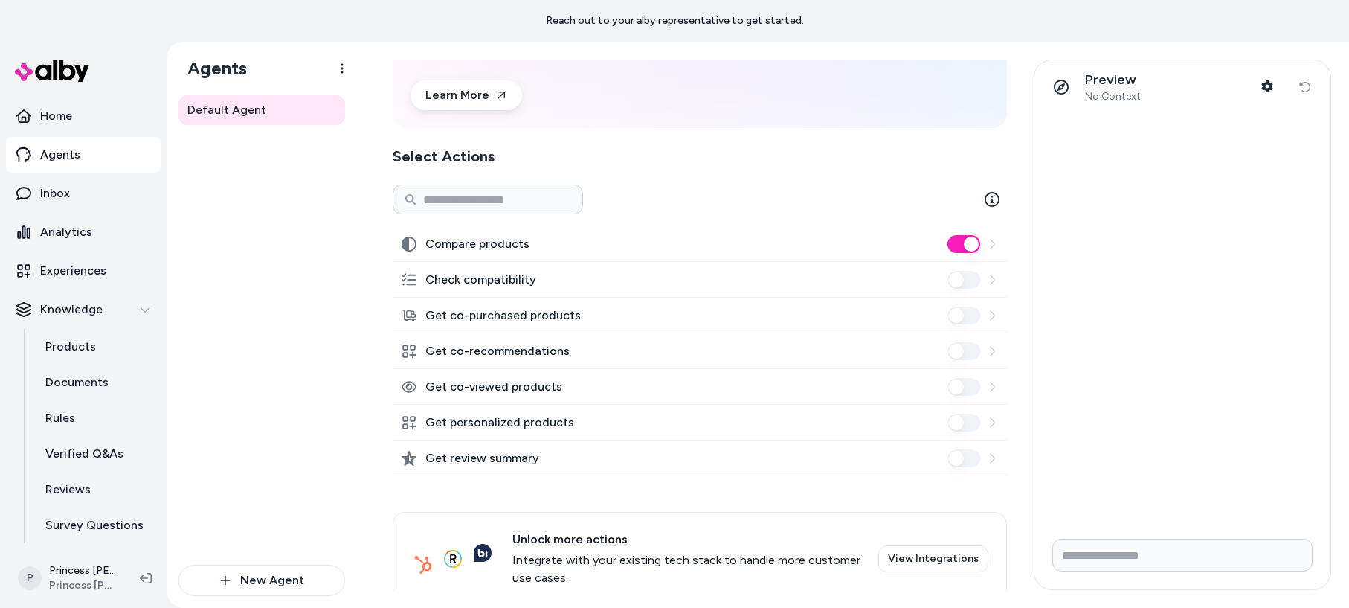
scroll to position [123, 0]
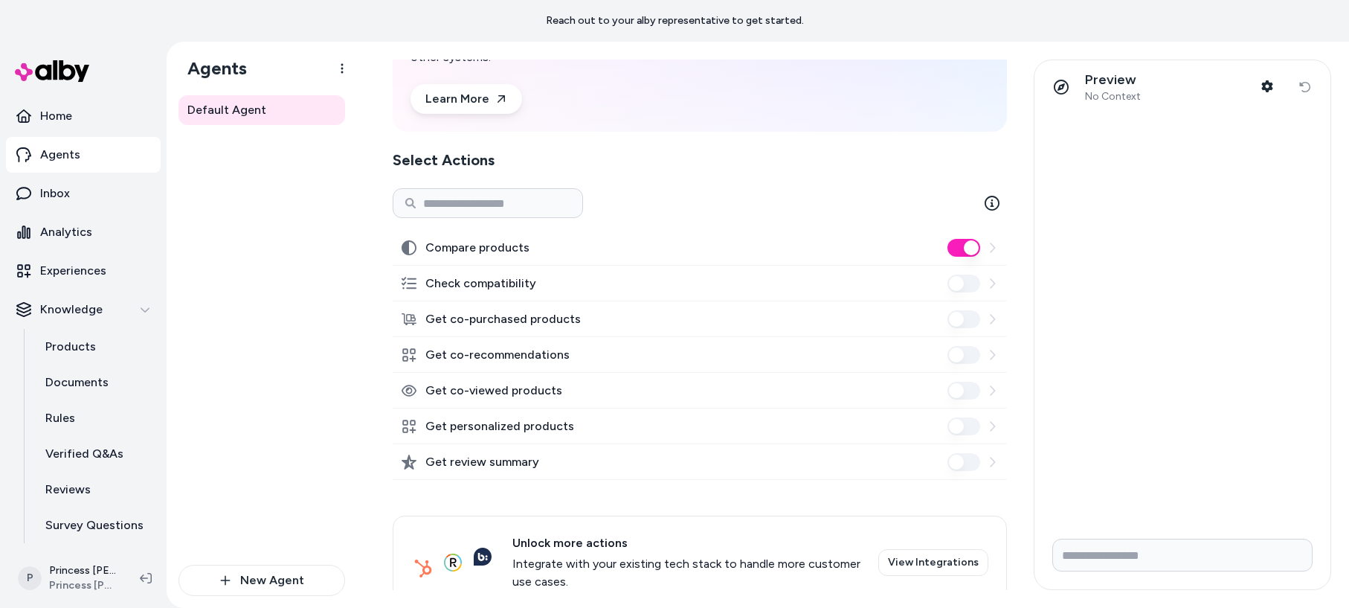
click at [339, 319] on div "Default Agent" at bounding box center [261, 329] width 167 height 469
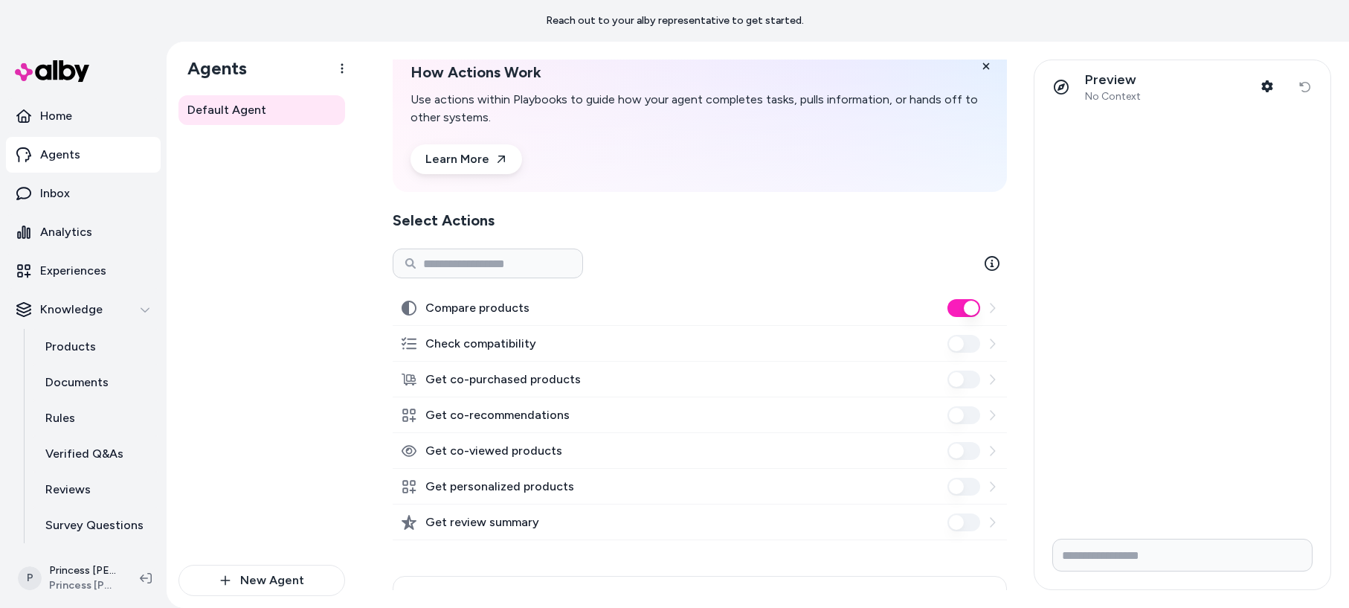
scroll to position [67, 0]
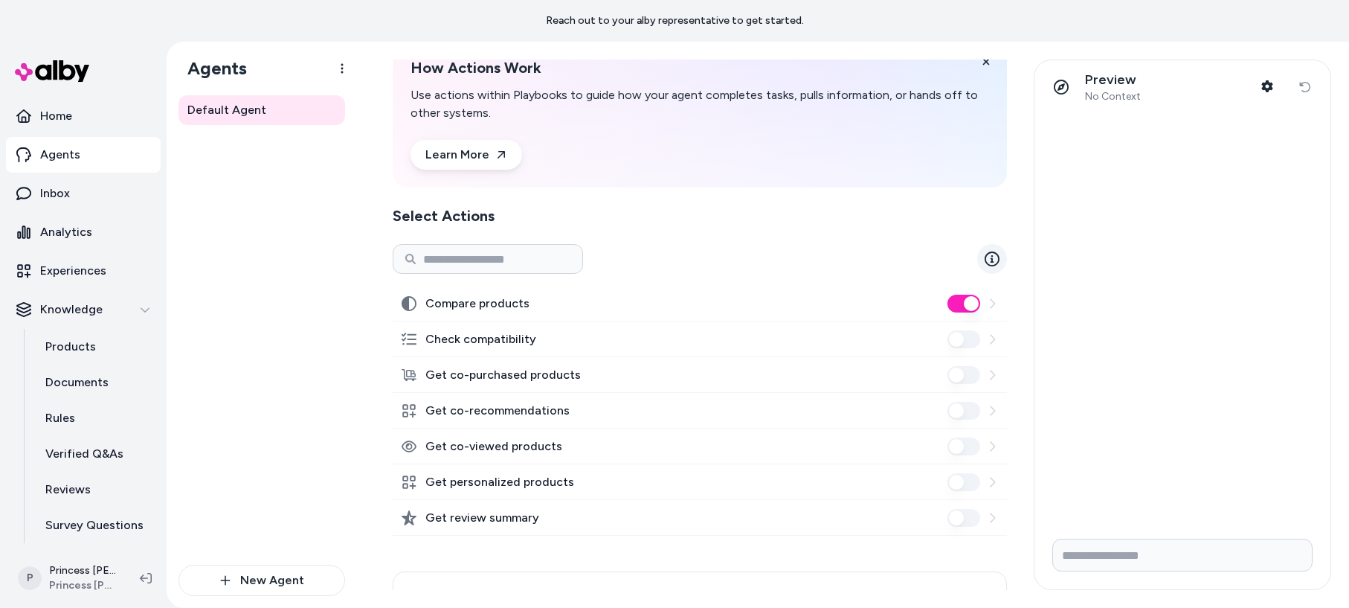
click at [992, 257] on icon at bounding box center [992, 258] width 15 height 15
drag, startPoint x: 348, startPoint y: 302, endPoint x: 359, endPoint y: 275, distance: 29.0
click at [348, 302] on div "Default Agent New Agent" at bounding box center [262, 351] width 190 height 512
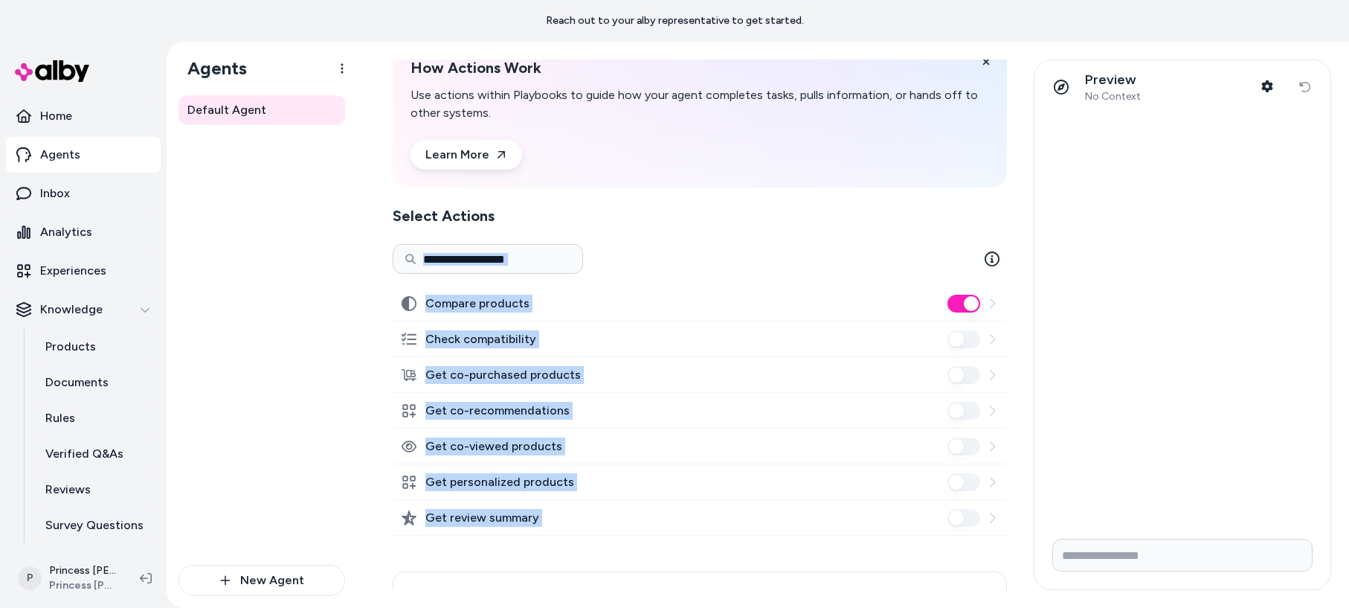
drag, startPoint x: 364, startPoint y: 277, endPoint x: 706, endPoint y: 561, distance: 444.7
click at [706, 561] on div "Default Agent Playbooks Actions How Actions Work Use actions within Playbooks t…" at bounding box center [853, 325] width 992 height 566
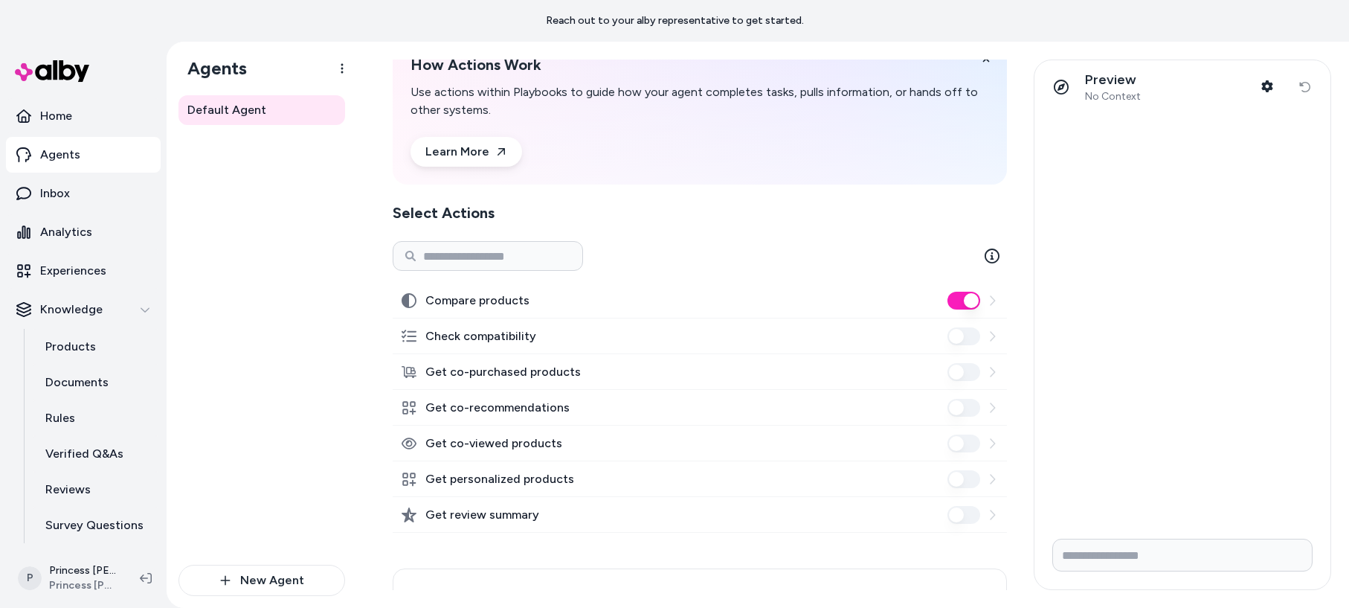
click at [568, 222] on h2 "Select Actions" at bounding box center [700, 212] width 614 height 21
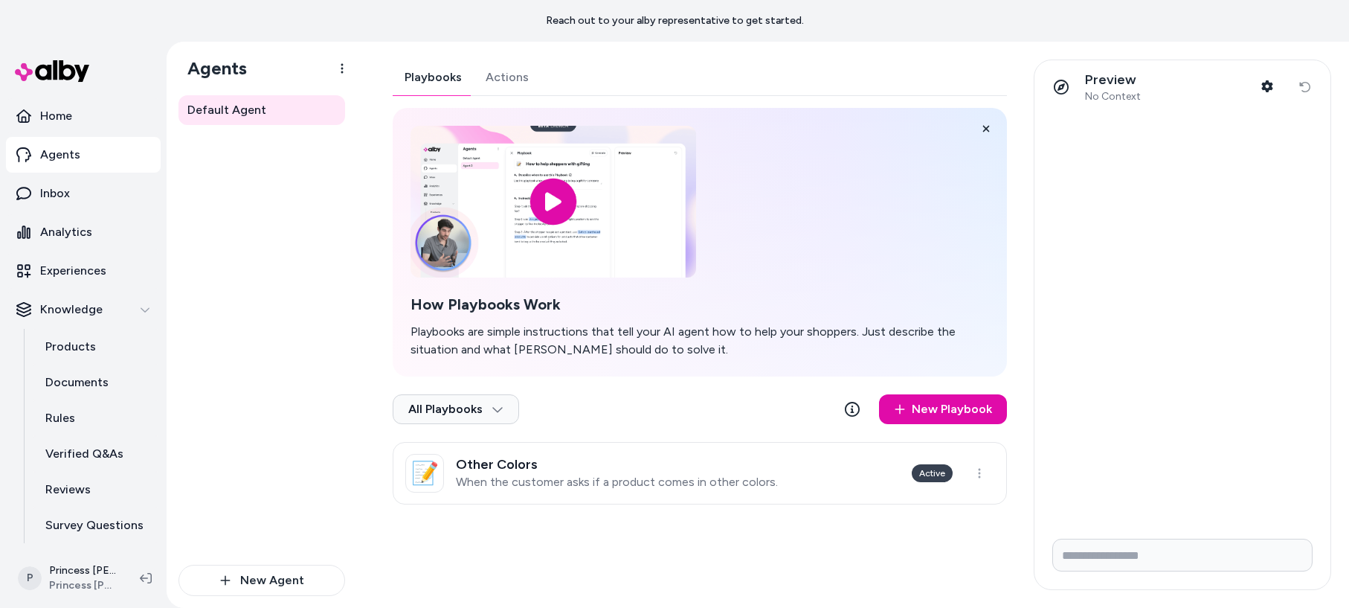
drag, startPoint x: 433, startPoint y: 81, endPoint x: 425, endPoint y: 94, distance: 15.1
click at [433, 81] on button "Playbooks" at bounding box center [433, 77] width 81 height 36
click at [974, 419] on link "New Playbook" at bounding box center [943, 409] width 128 height 30
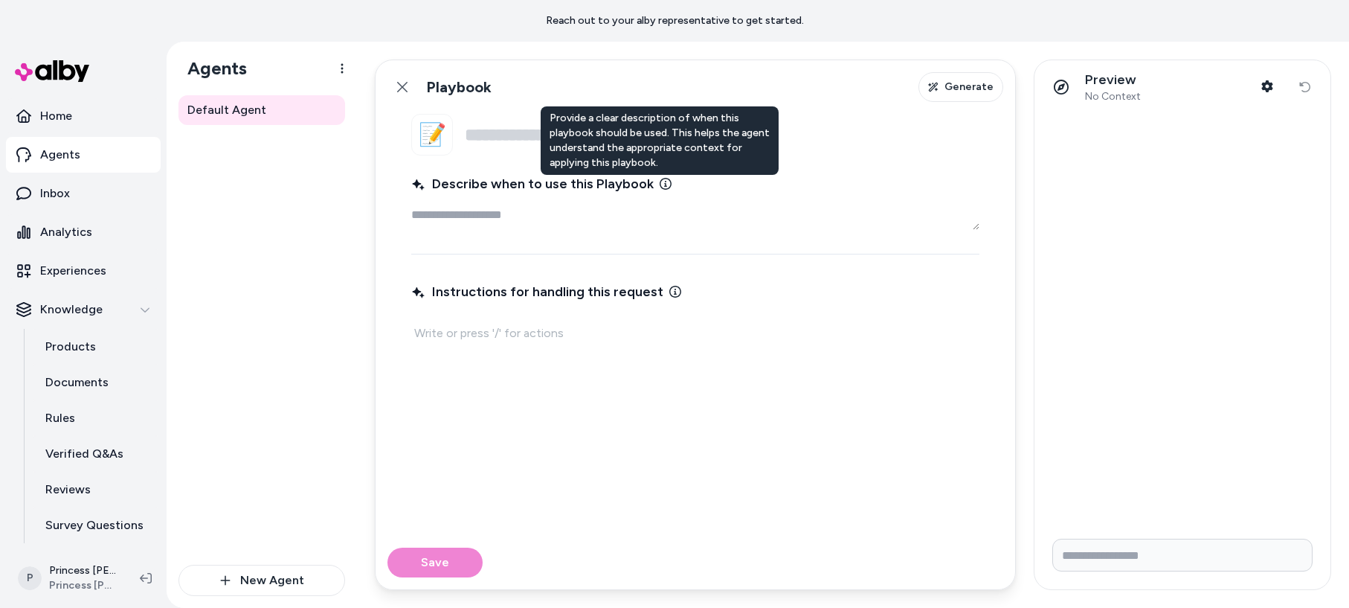
click at [660, 181] on icon at bounding box center [666, 184] width 12 height 12
click at [660, 200] on textarea "Describe when to use this Playbook Provide a clear description of when this pla…" at bounding box center [695, 215] width 568 height 30
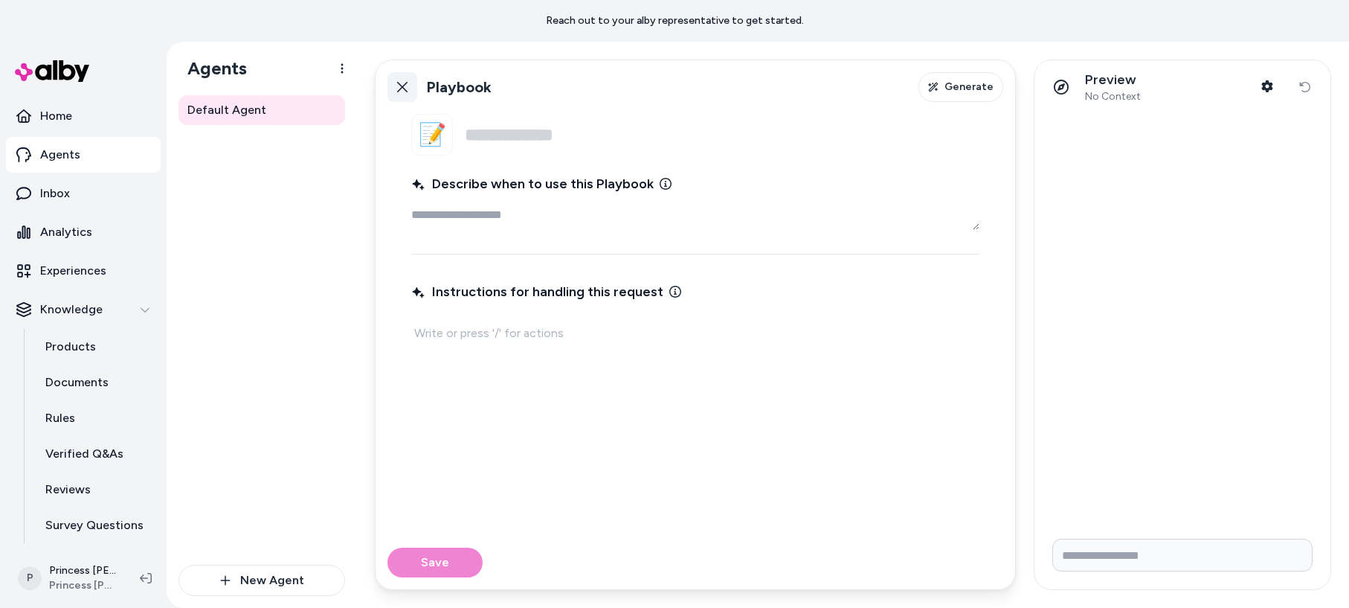
type textarea "*"
click at [394, 83] on button "Back" at bounding box center [402, 87] width 30 height 30
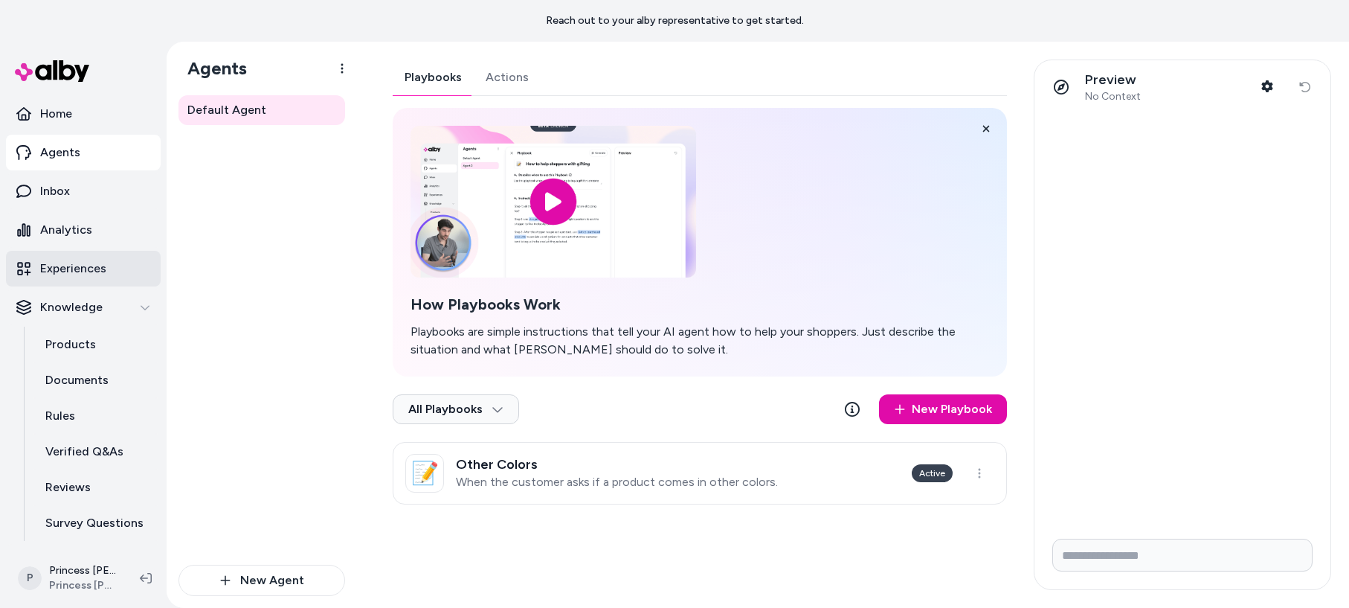
click at [94, 259] on link "Experiences" at bounding box center [83, 269] width 155 height 36
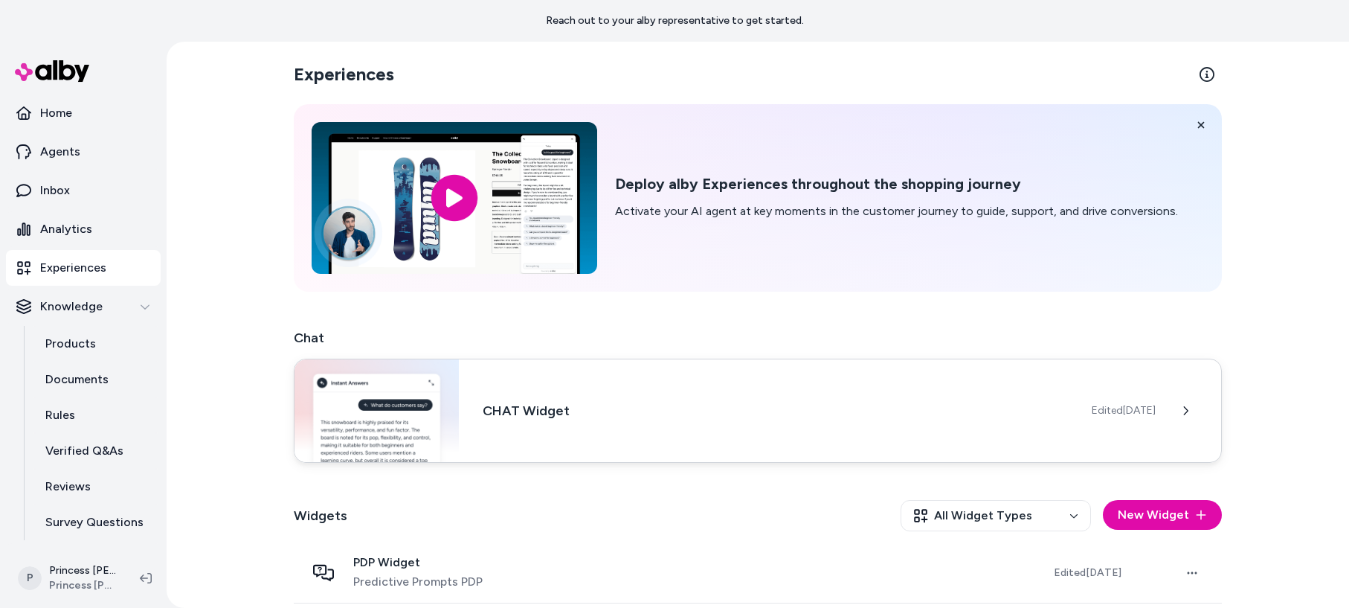
scroll to position [67, 0]
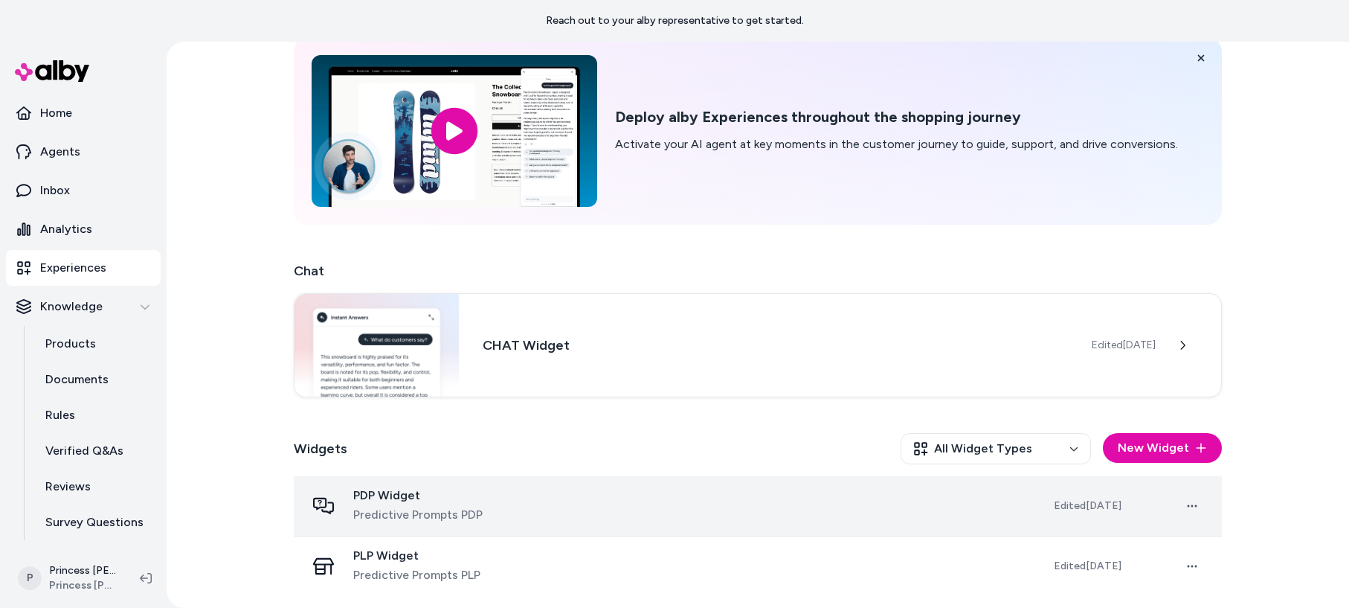
click at [403, 492] on span "PDP Widget" at bounding box center [417, 495] width 129 height 15
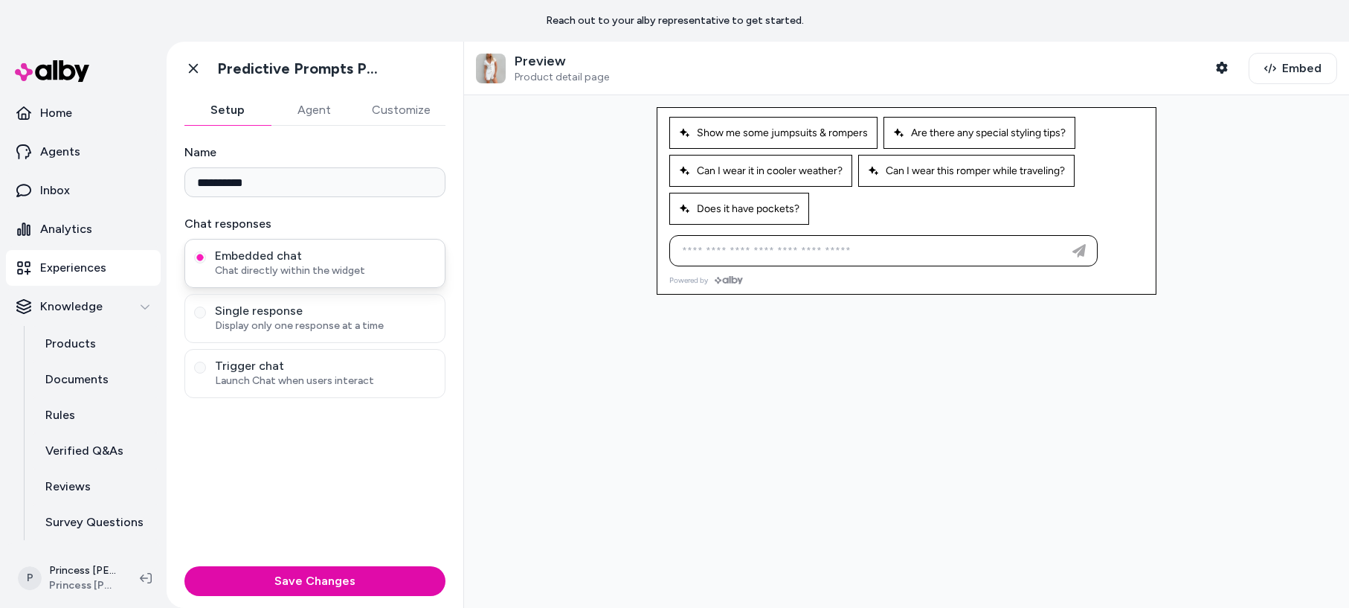
click at [315, 251] on span "Embedded chat" at bounding box center [325, 255] width 221 height 15
click at [206, 251] on button "Embedded chat Chat directly within the widget" at bounding box center [200, 257] width 12 height 12
click at [314, 107] on button "Agent" at bounding box center [314, 110] width 86 height 30
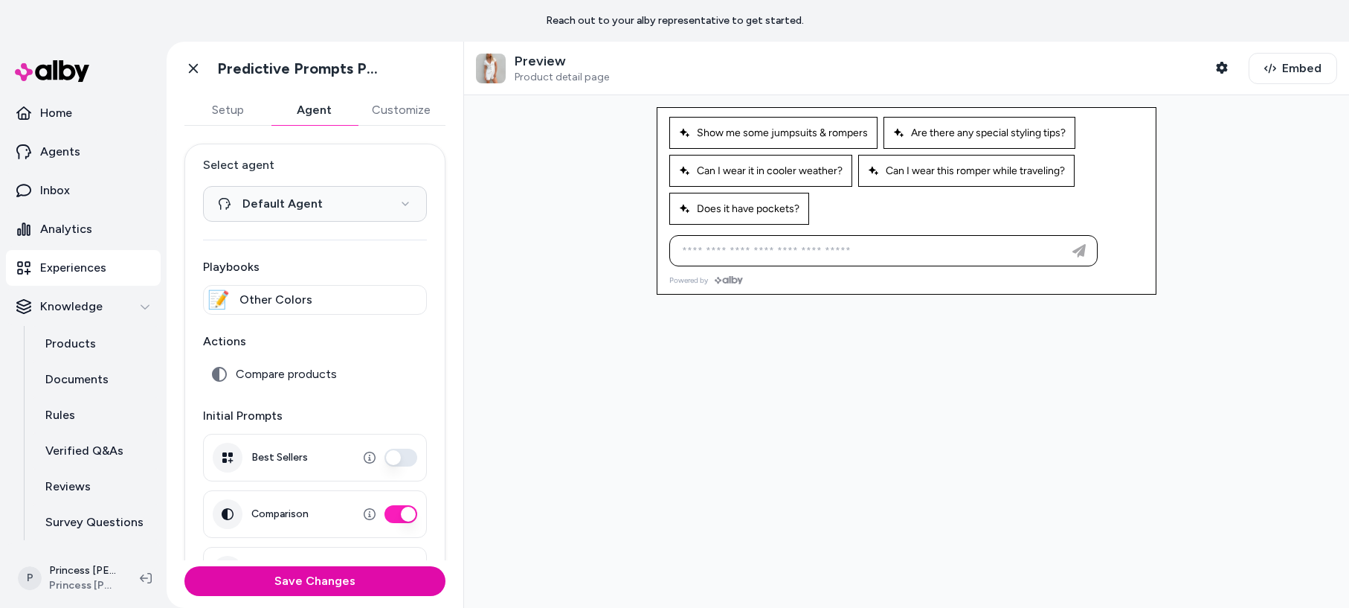
click at [410, 112] on button "Customize" at bounding box center [401, 110] width 88 height 30
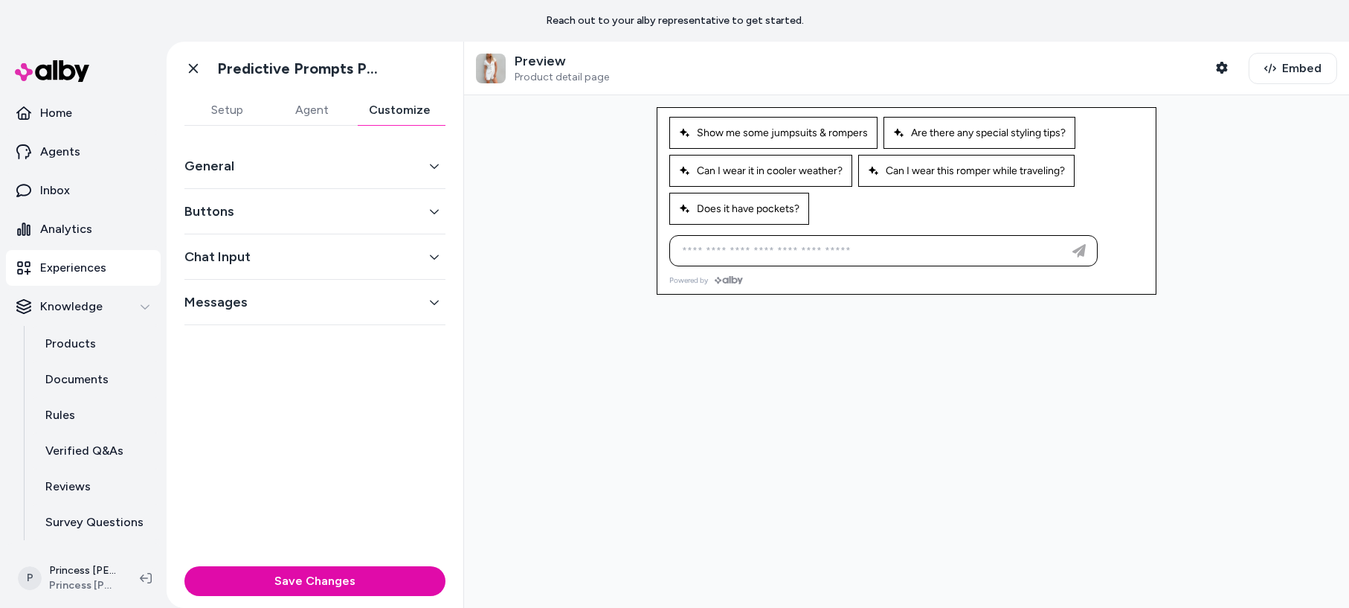
click at [377, 302] on button "Messages" at bounding box center [314, 301] width 261 height 21
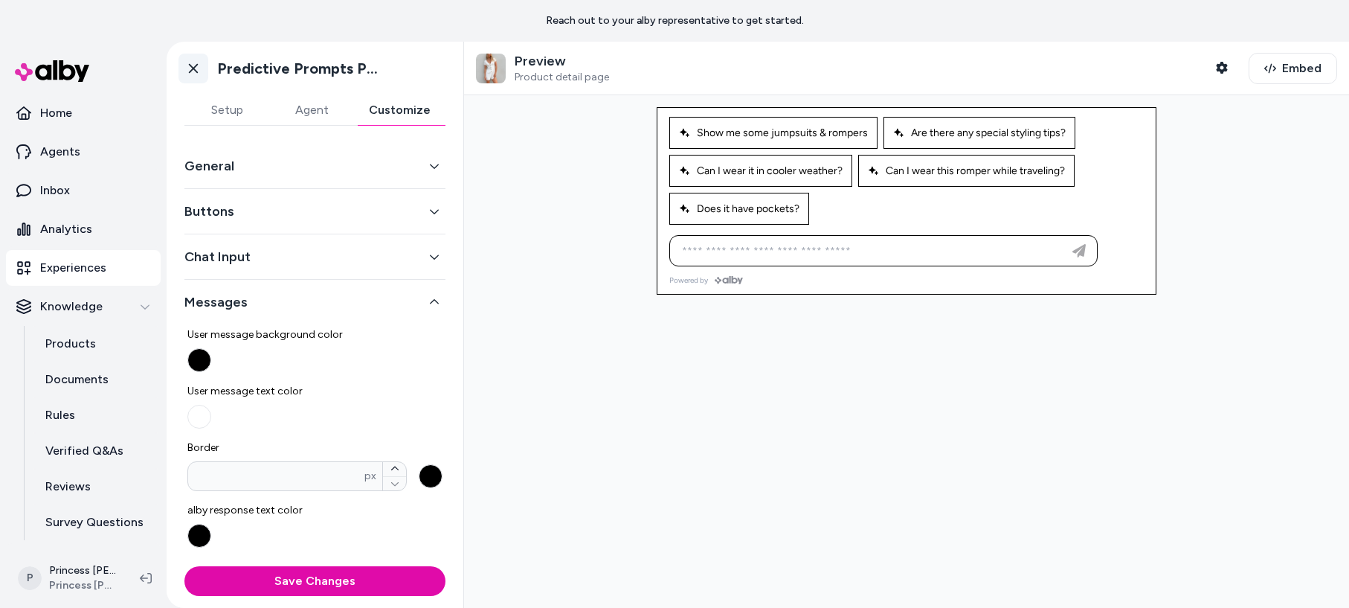
click at [190, 67] on icon at bounding box center [193, 68] width 15 height 15
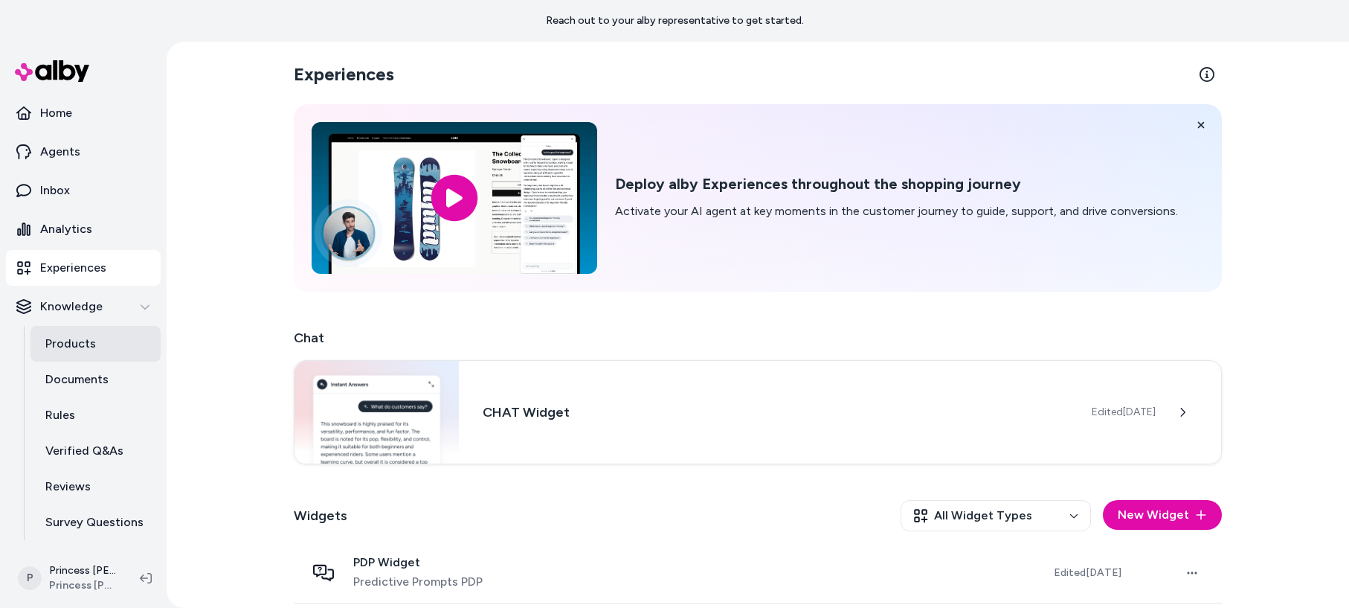
click at [86, 352] on p "Products" at bounding box center [70, 344] width 51 height 18
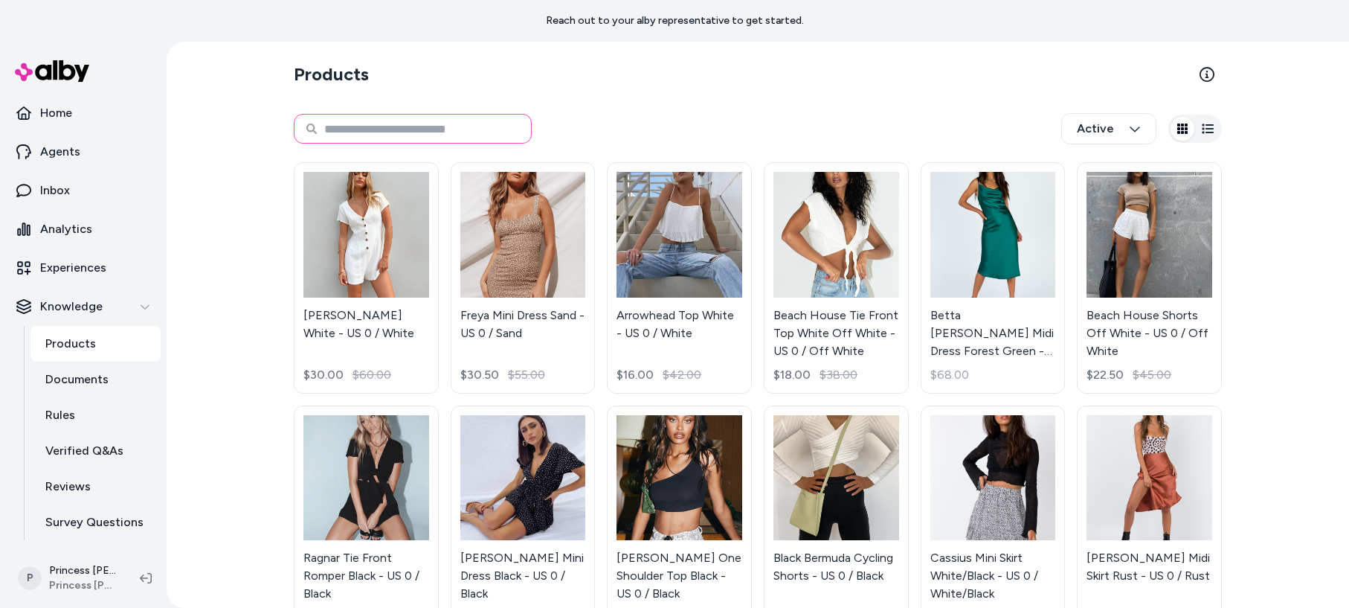
click at [343, 120] on input at bounding box center [413, 129] width 238 height 30
type input "****"
click at [401, 72] on section "Products" at bounding box center [758, 75] width 928 height 42
drag, startPoint x: 337, startPoint y: 79, endPoint x: 314, endPoint y: 74, distance: 23.5
click at [318, 75] on h2 "Products" at bounding box center [331, 74] width 75 height 24
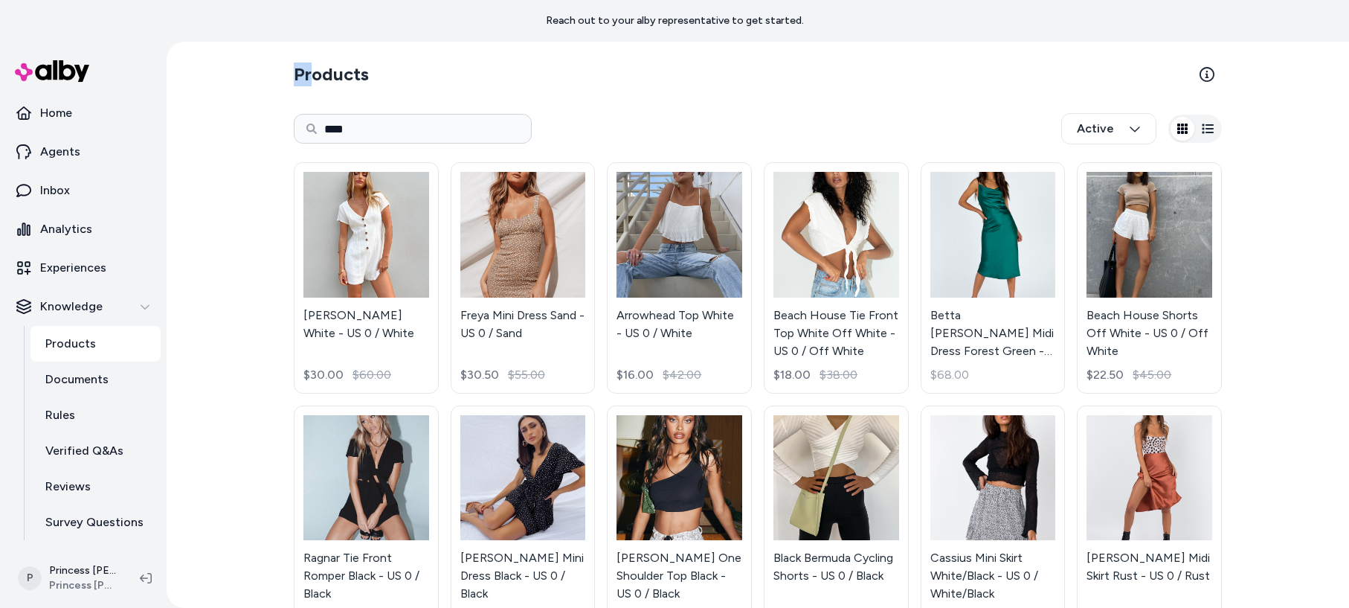
drag, startPoint x: 314, startPoint y: 74, endPoint x: 284, endPoint y: 74, distance: 29.7
drag, startPoint x: 291, startPoint y: 71, endPoint x: 307, endPoint y: 74, distance: 16.1
drag, startPoint x: 382, startPoint y: 84, endPoint x: 402, endPoint y: 123, distance: 43.2
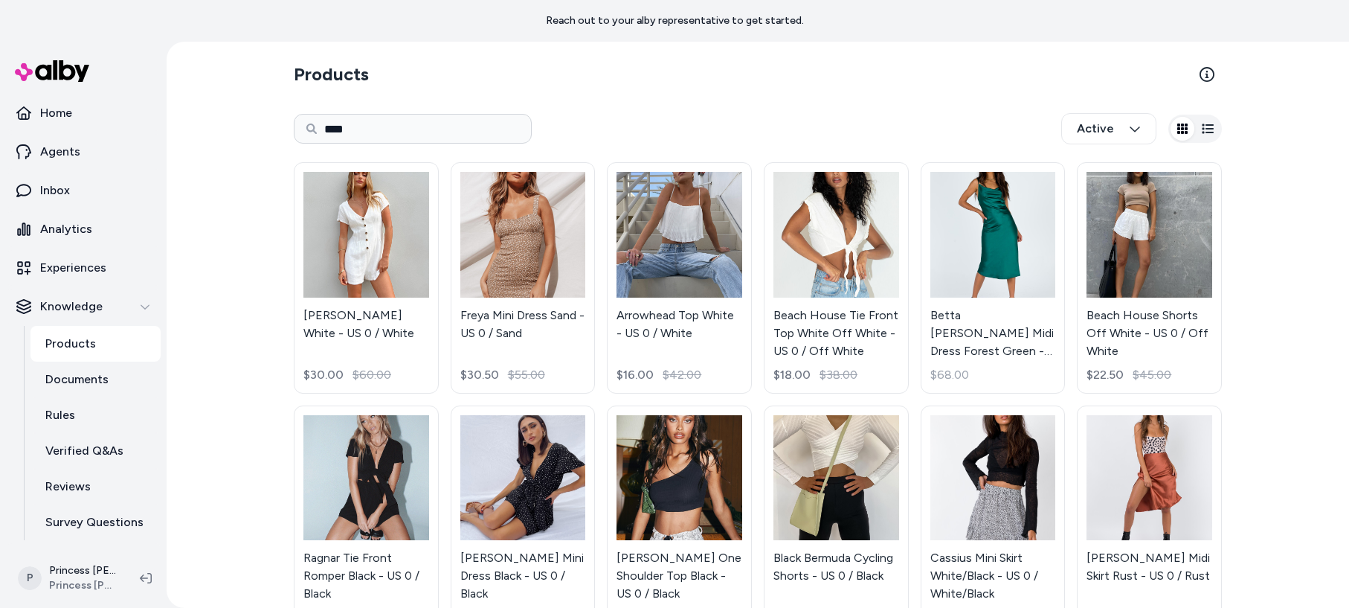
click at [391, 128] on input "****" at bounding box center [413, 129] width 238 height 30
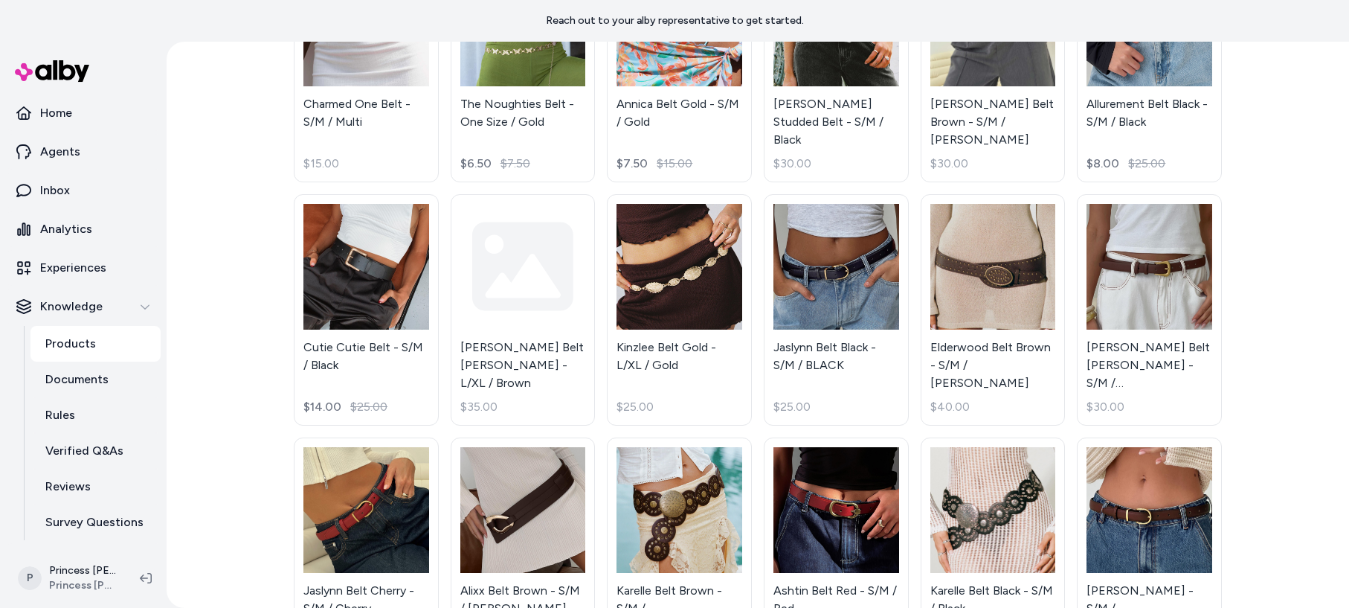
scroll to position [947, 0]
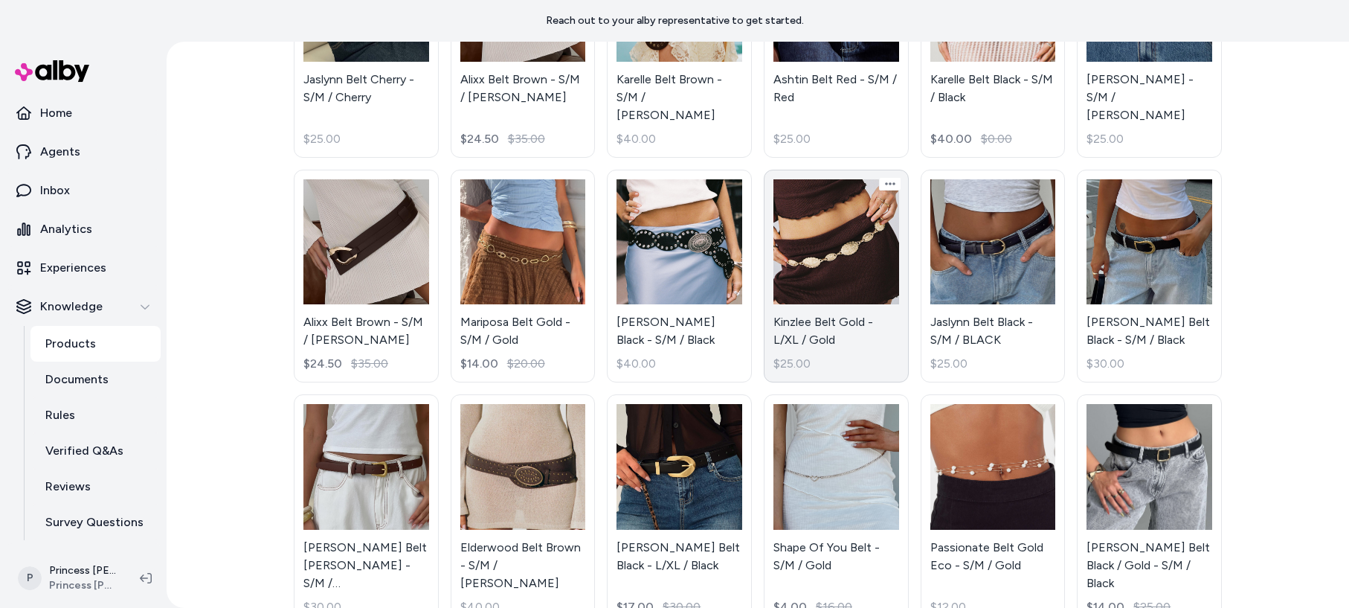
click at [860, 274] on link "Kinzlee Belt Gold - L/XL / Gold $25.00" at bounding box center [836, 276] width 145 height 213
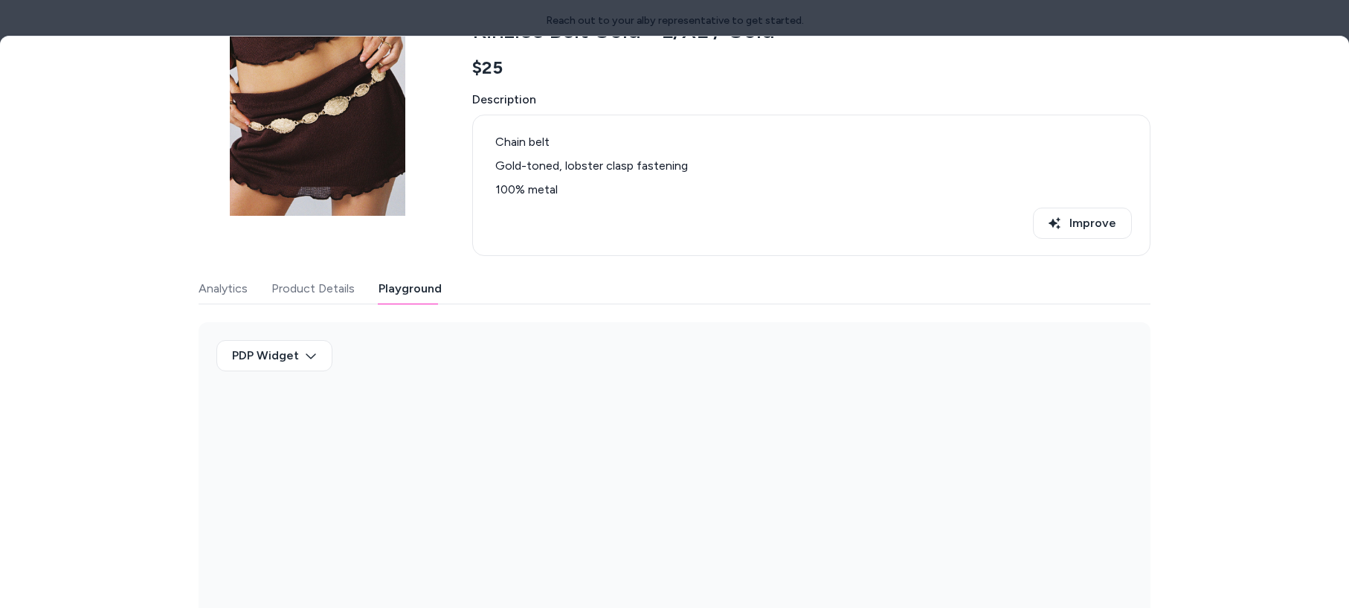
click at [420, 275] on button "Playground" at bounding box center [409, 289] width 63 height 30
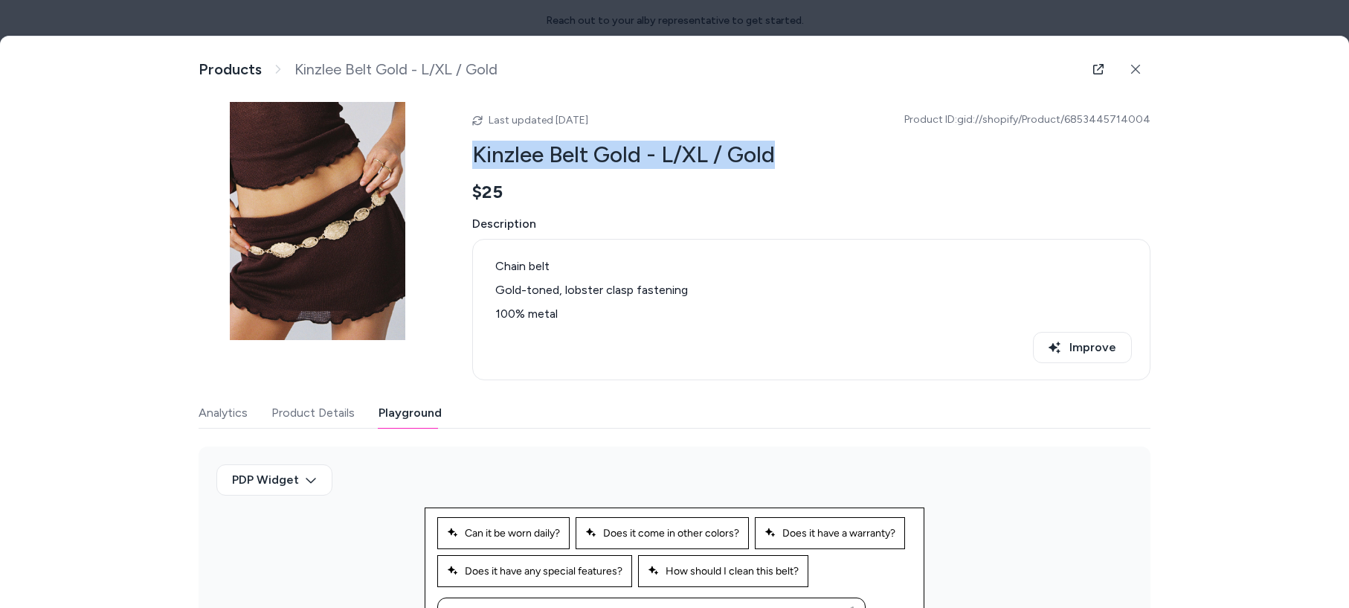
drag, startPoint x: 468, startPoint y: 153, endPoint x: 892, endPoint y: 176, distance: 423.7
click at [825, 149] on div "Last updated [DATE] Product ID: gid://shopify/Product/6853445714004 Kinzlee Bel…" at bounding box center [675, 241] width 952 height 278
copy h2 "Kinzlee Belt Gold - L/XL / Gold"
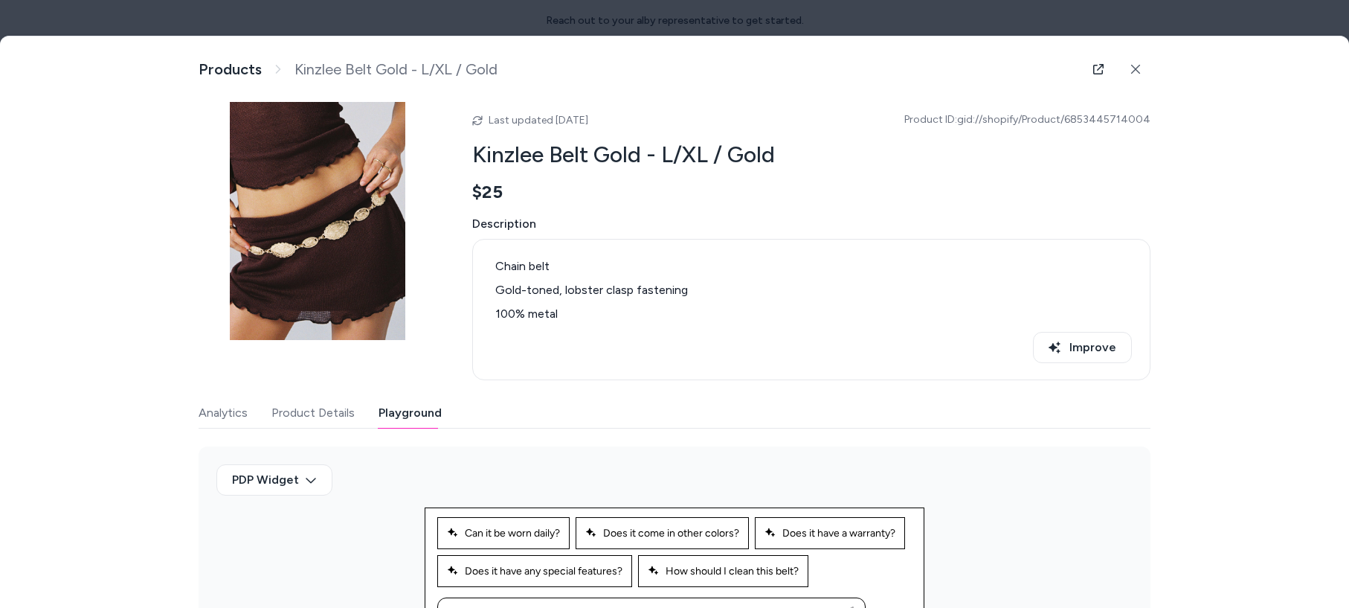
drag, startPoint x: 623, startPoint y: 213, endPoint x: 634, endPoint y: 209, distance: 11.3
click at [624, 213] on div "Last updated [DATE] Product ID: gid://shopify/Product/6853445714004 Kinzlee Bel…" at bounding box center [811, 241] width 678 height 278
click at [1138, 62] on button at bounding box center [1136, 69] width 30 height 30
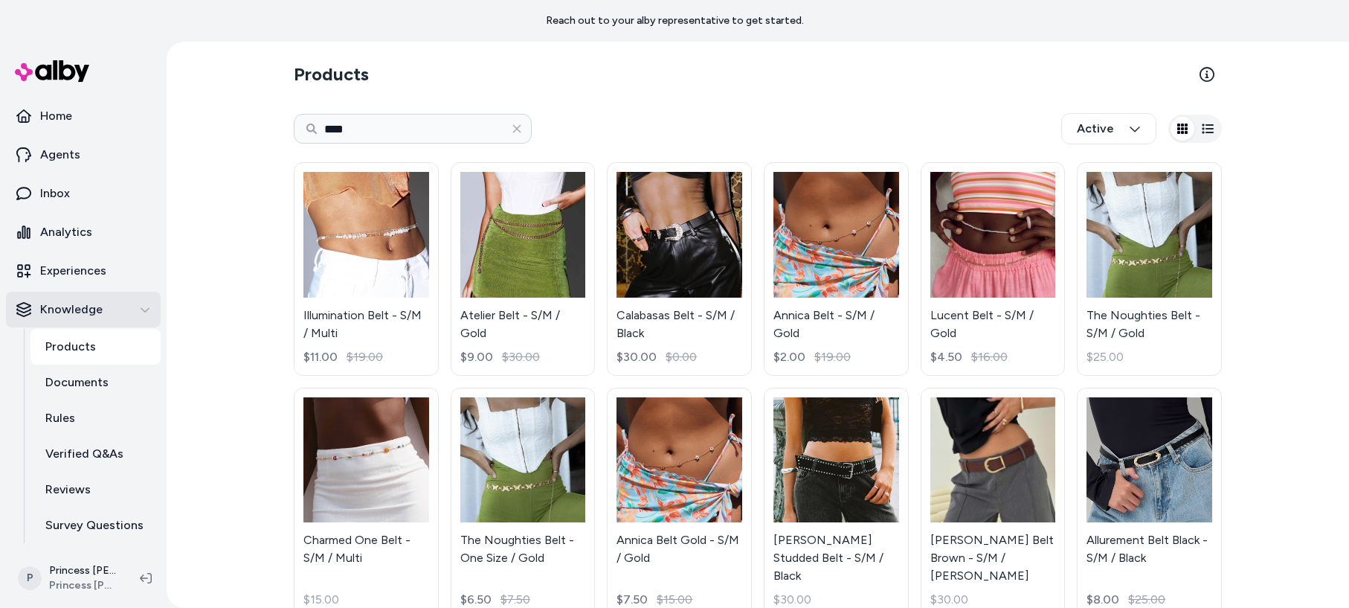
click at [145, 310] on icon "button" at bounding box center [145, 309] width 10 height 10
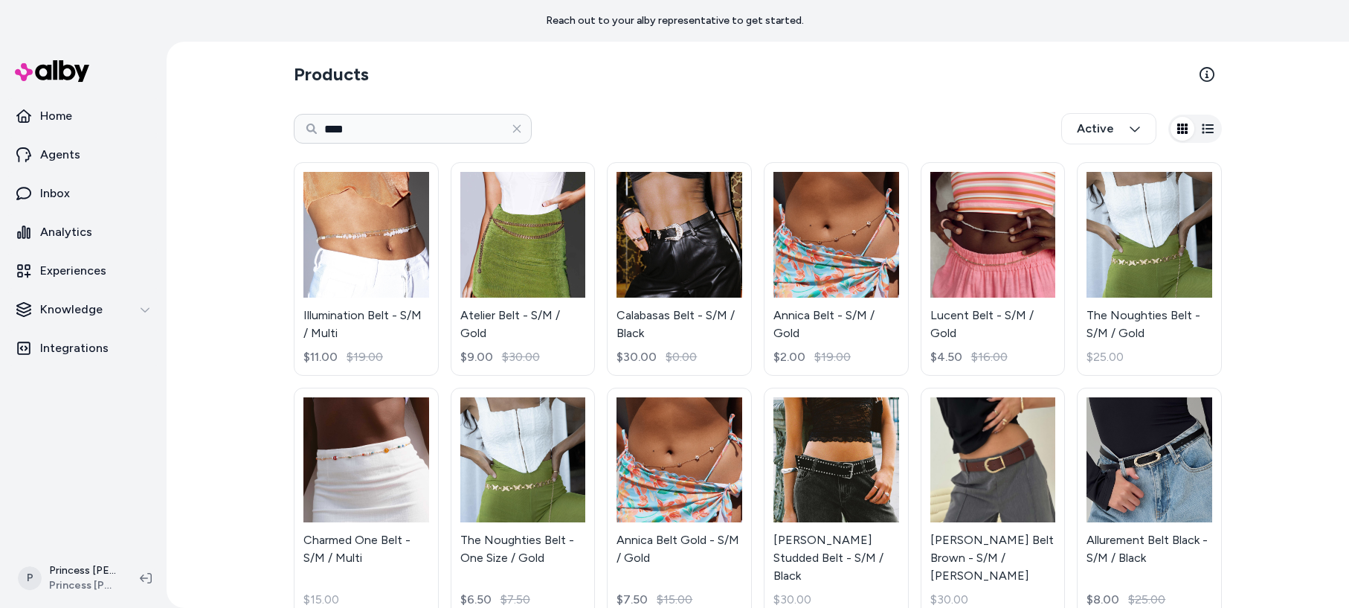
click at [131, 421] on nav "Home Agents Inbox Analytics Experiences Knowledge Integrations" at bounding box center [83, 321] width 155 height 447
click at [59, 569] on html "Reach out to your alby representative to get started. Home Agents Inbox Analyti…" at bounding box center [674, 304] width 1349 height 608
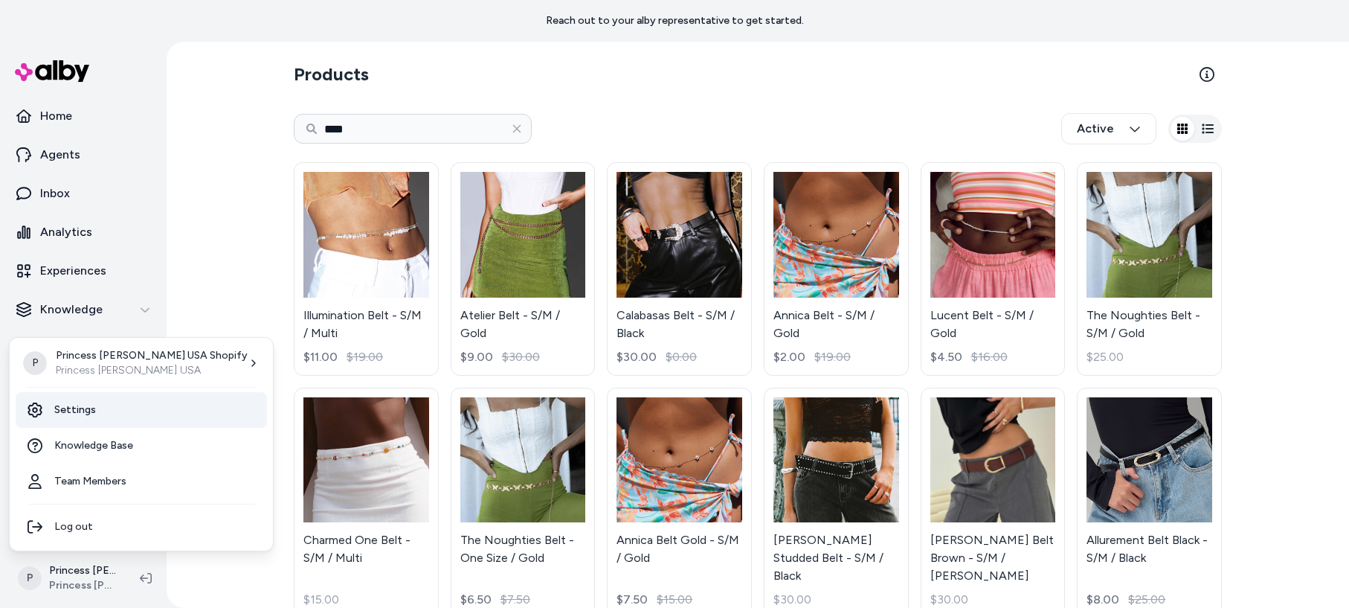
click at [71, 410] on link "Settings" at bounding box center [141, 410] width 251 height 36
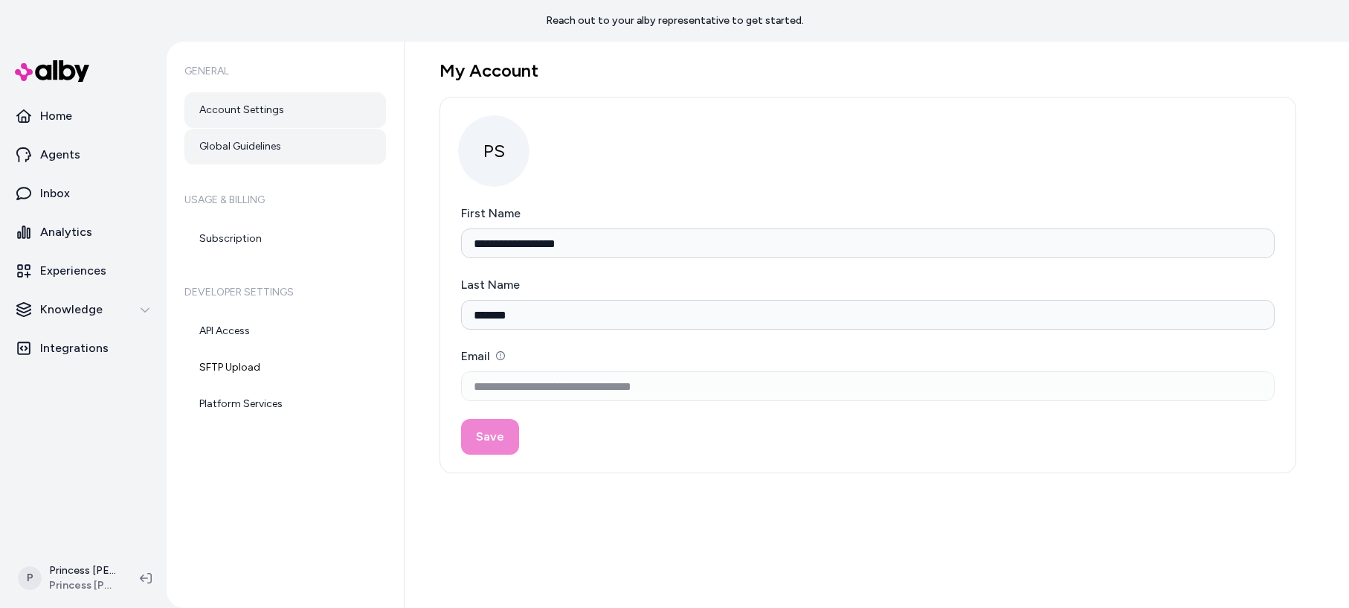
click at [274, 145] on link "Global Guidelines" at bounding box center [285, 147] width 202 height 36
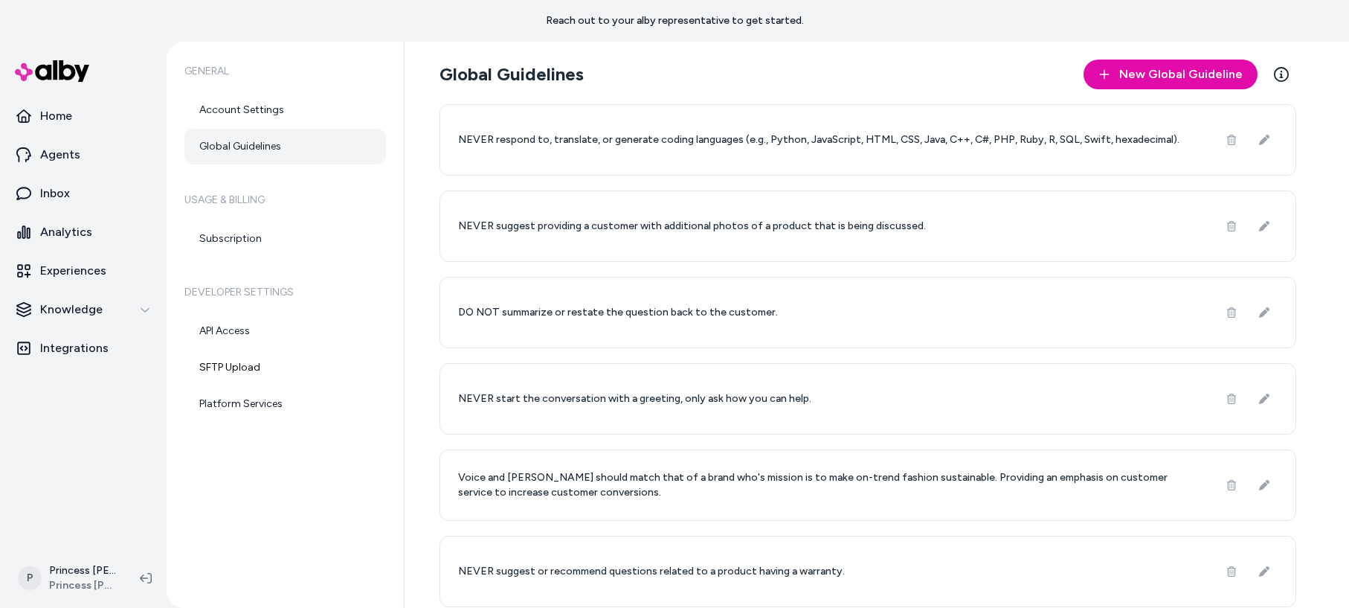
scroll to position [8, 0]
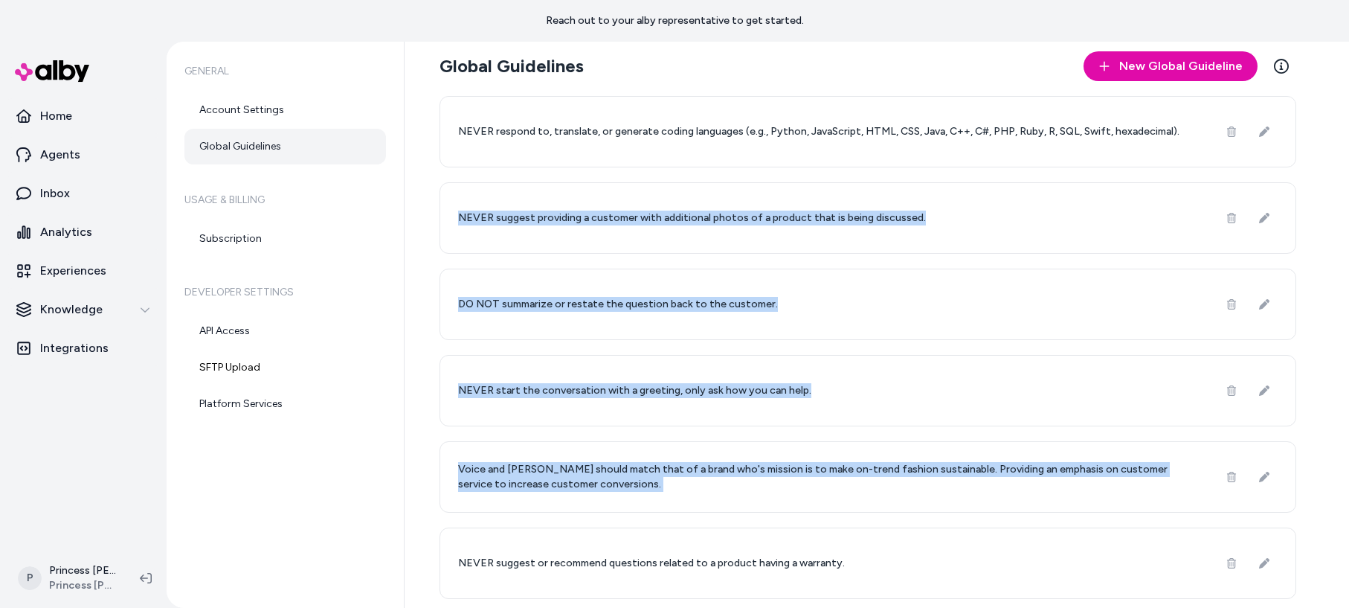
drag, startPoint x: 523, startPoint y: 155, endPoint x: 569, endPoint y: 539, distance: 386.5
click at [569, 539] on div "NEVER respond to, translate, or generate coding languages (e.g., Python, JavaSc…" at bounding box center [867, 347] width 857 height 503
drag, startPoint x: 569, startPoint y: 537, endPoint x: 491, endPoint y: 187, distance: 358.1
click at [491, 187] on div "NEVER respond to, translate, or generate coding languages (e.g., Python, JavaSc…" at bounding box center [867, 347] width 857 height 503
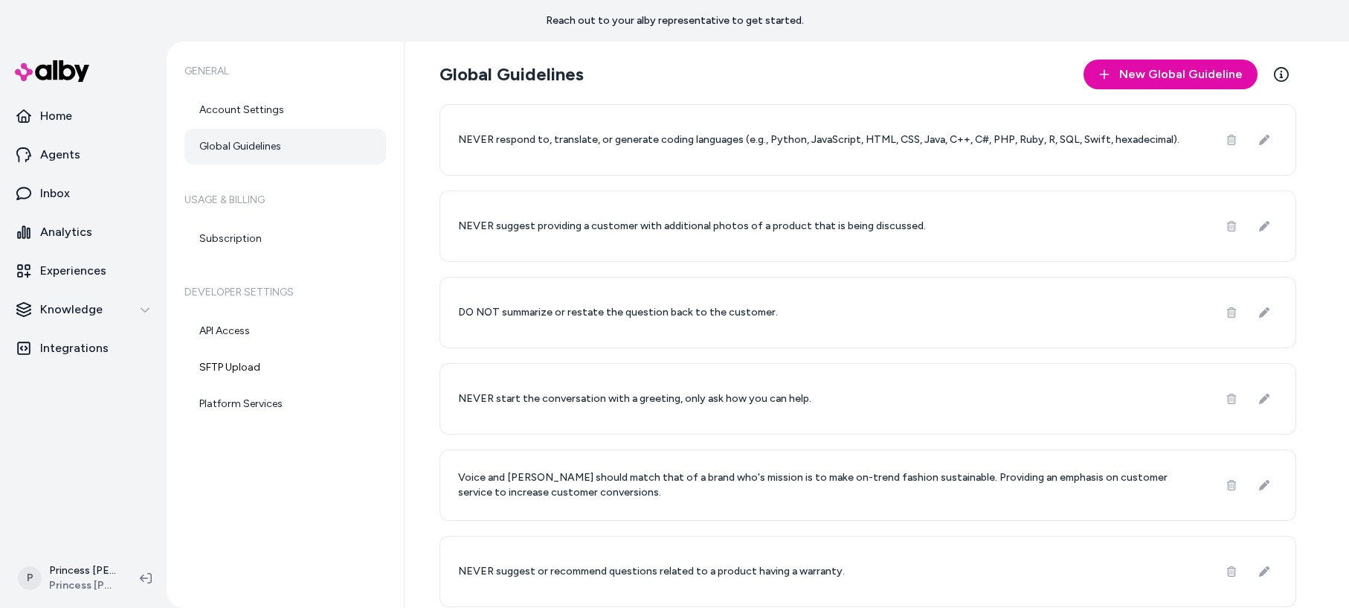
click at [388, 468] on div "General Account Settings Global Guidelines Usage & Billing Subscription Develop…" at bounding box center [286, 325] width 238 height 566
